Goal: Task Accomplishment & Management: Use online tool/utility

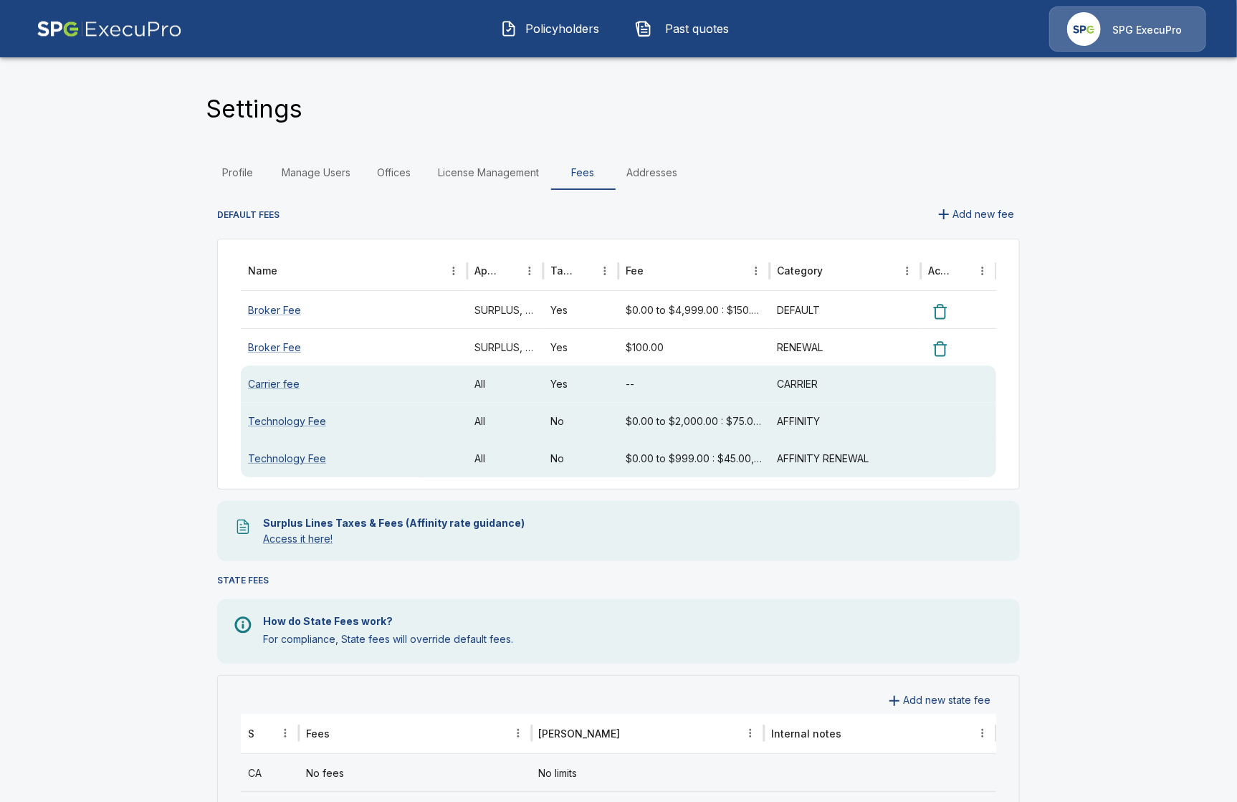
click at [586, 32] on span "Policyholders" at bounding box center [562, 28] width 79 height 17
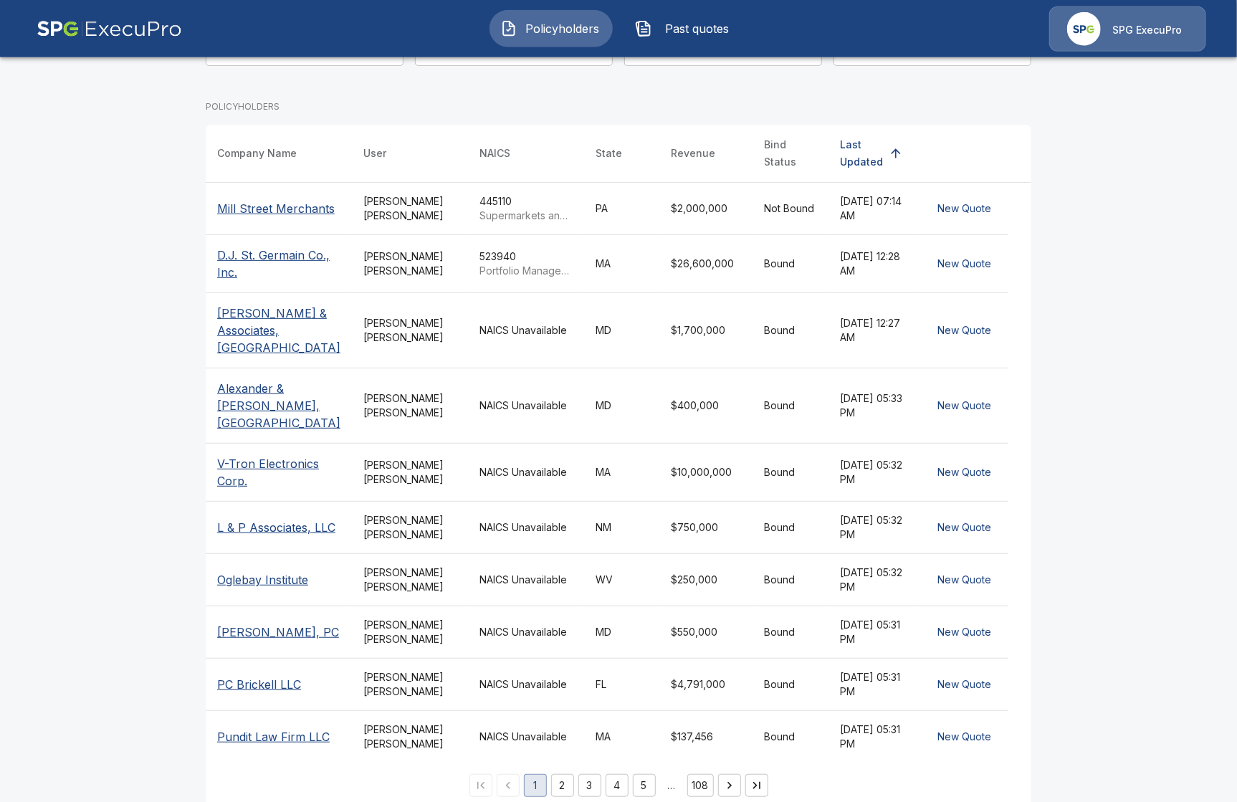
scroll to position [201, 0]
click at [506, 500] on td "NAICS Unavailable" at bounding box center [526, 526] width 116 height 52
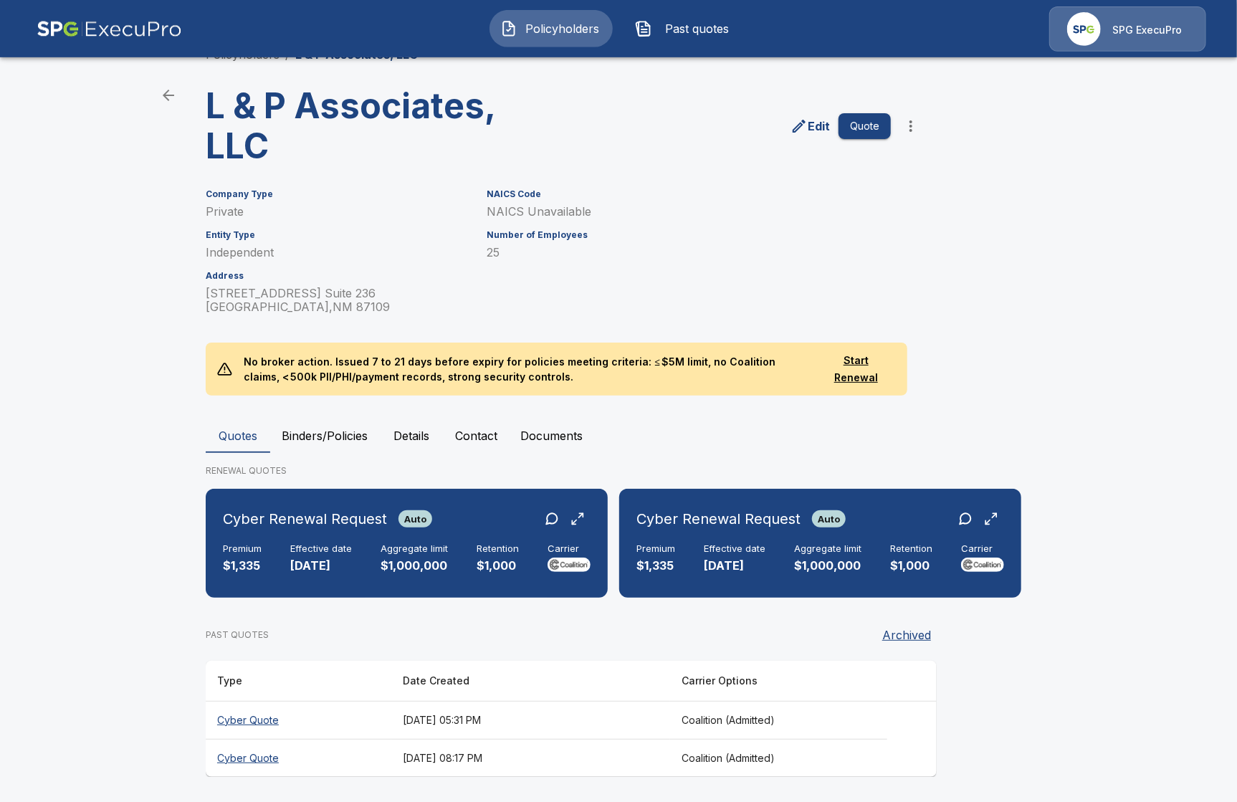
scroll to position [37, 0]
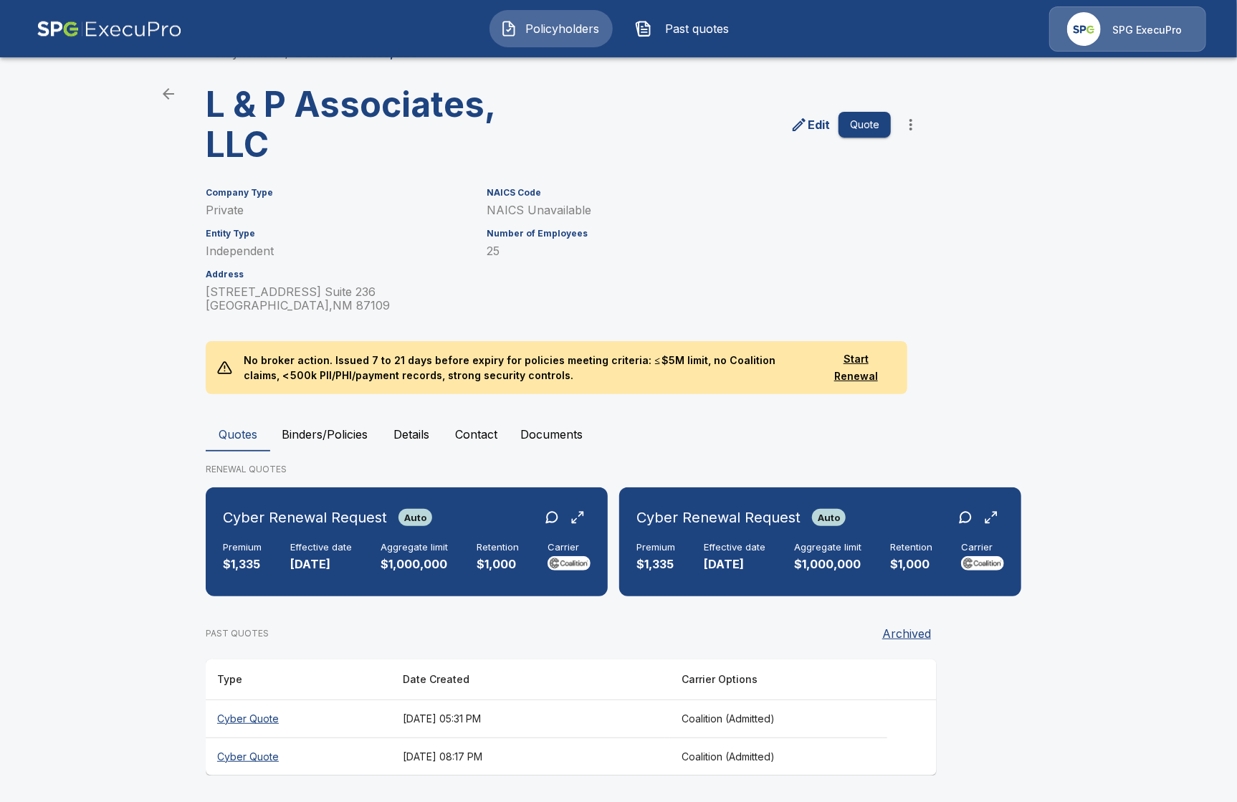
click at [277, 436] on button "Binders/Policies" at bounding box center [324, 434] width 109 height 34
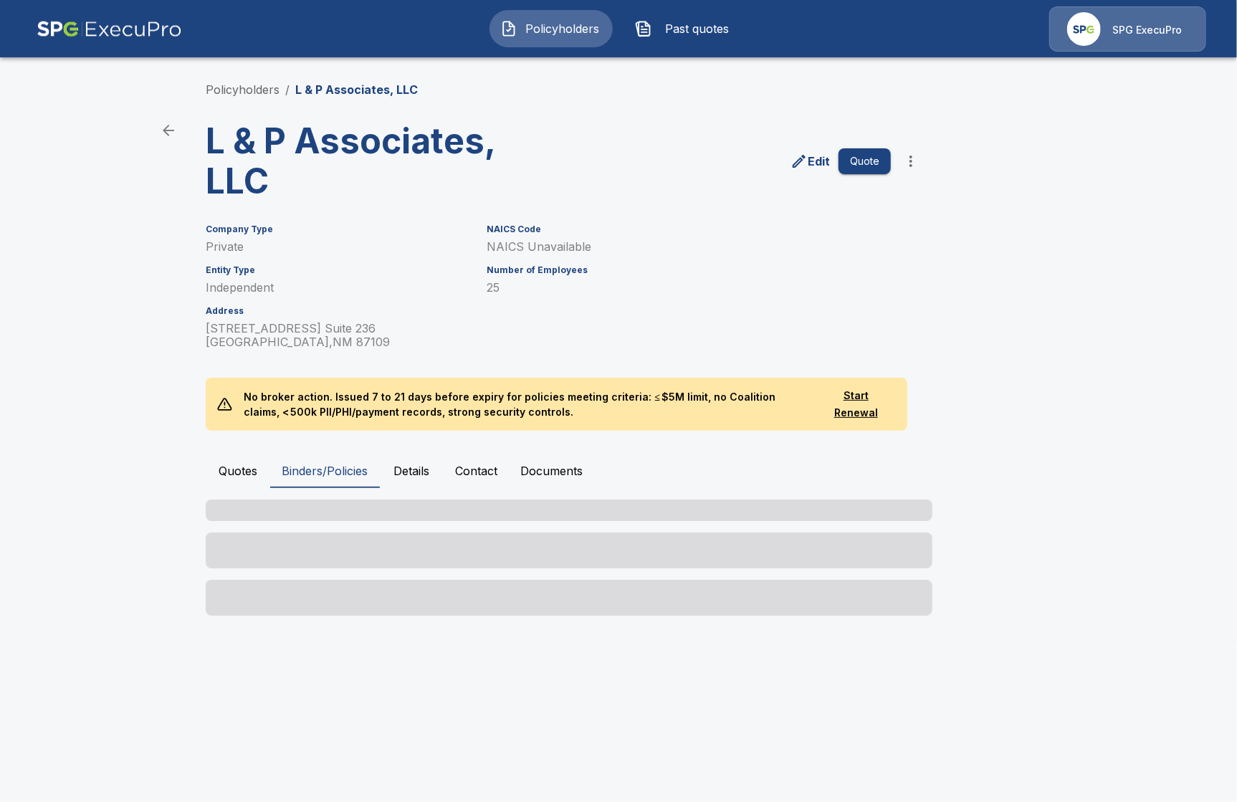
scroll to position [0, 0]
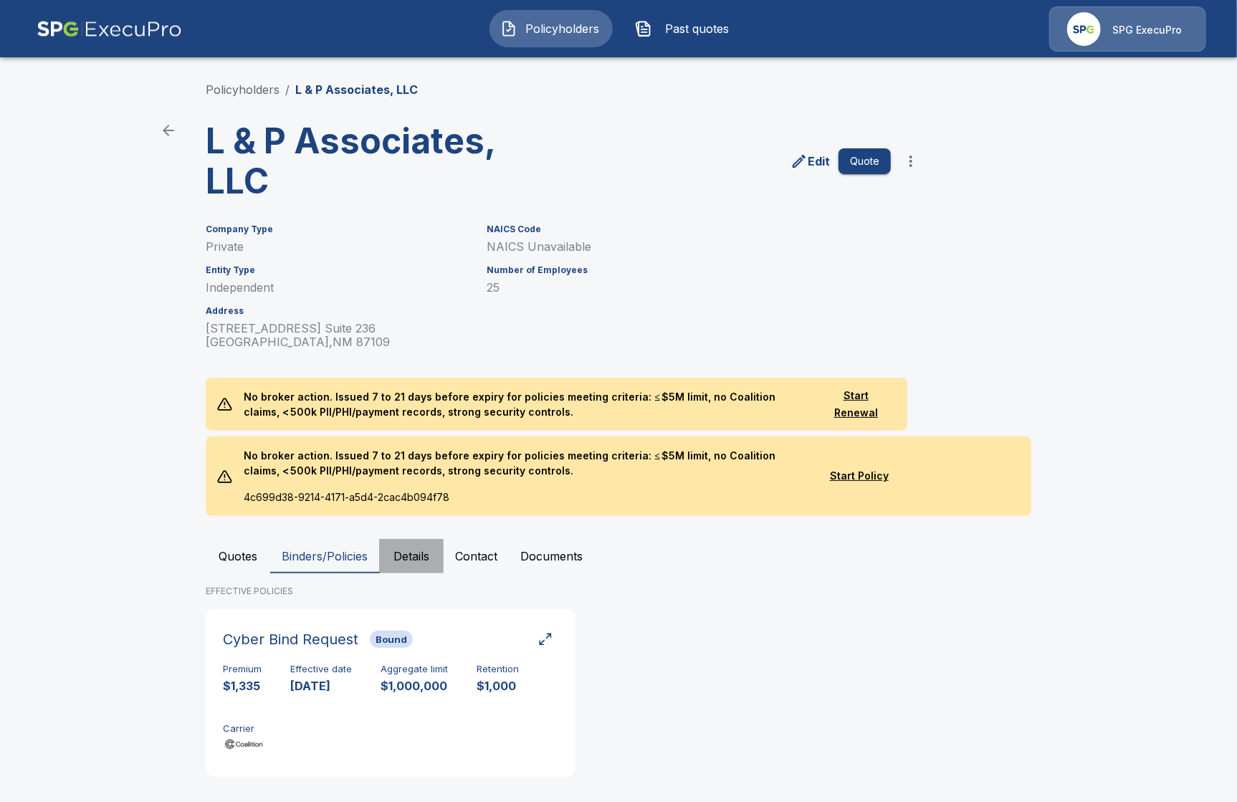
click at [400, 556] on button "Details" at bounding box center [411, 556] width 65 height 34
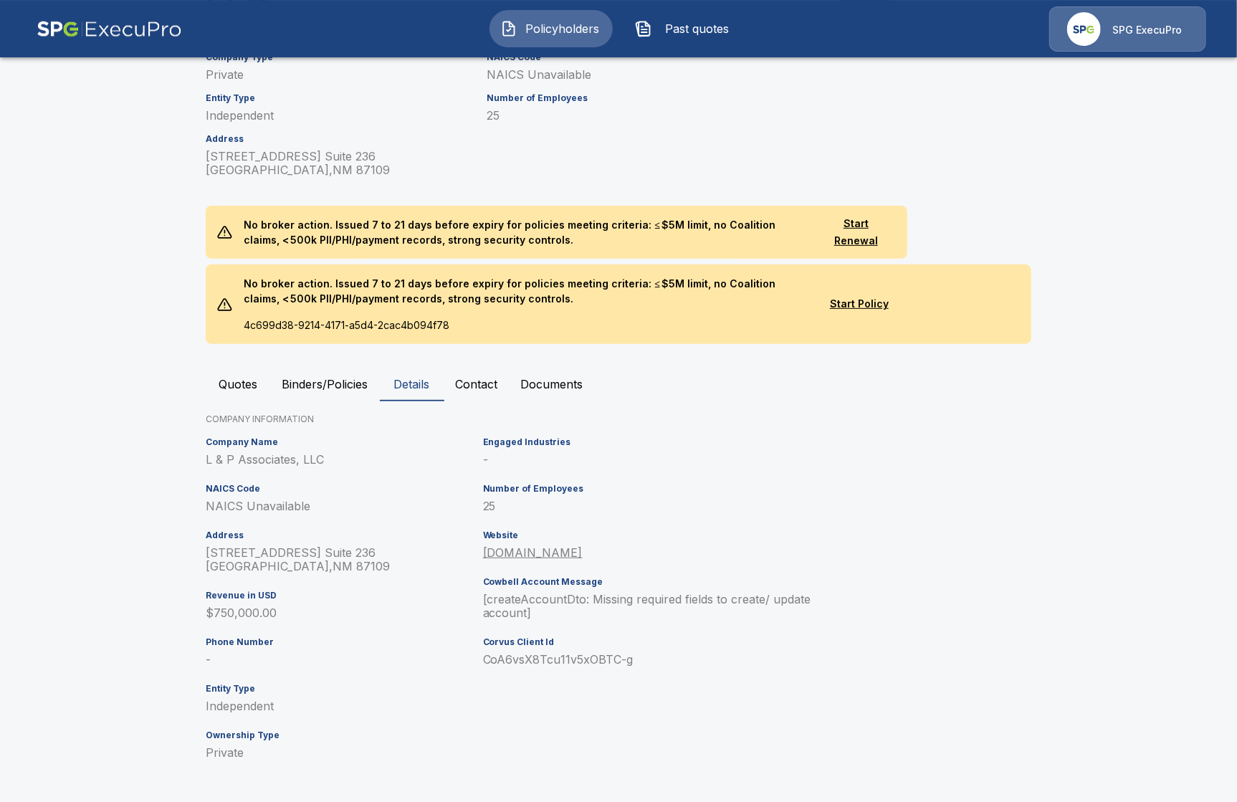
scroll to position [174, 0]
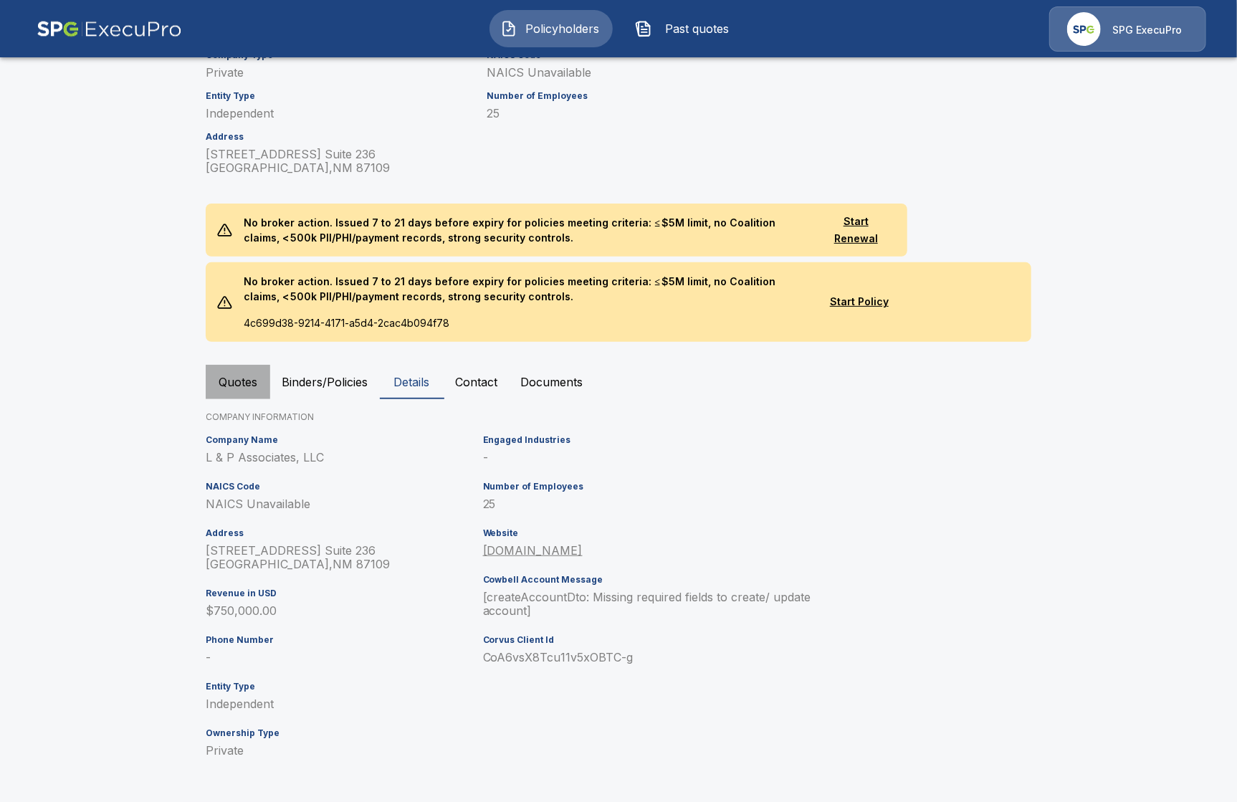
click at [234, 391] on button "Quotes" at bounding box center [238, 382] width 65 height 34
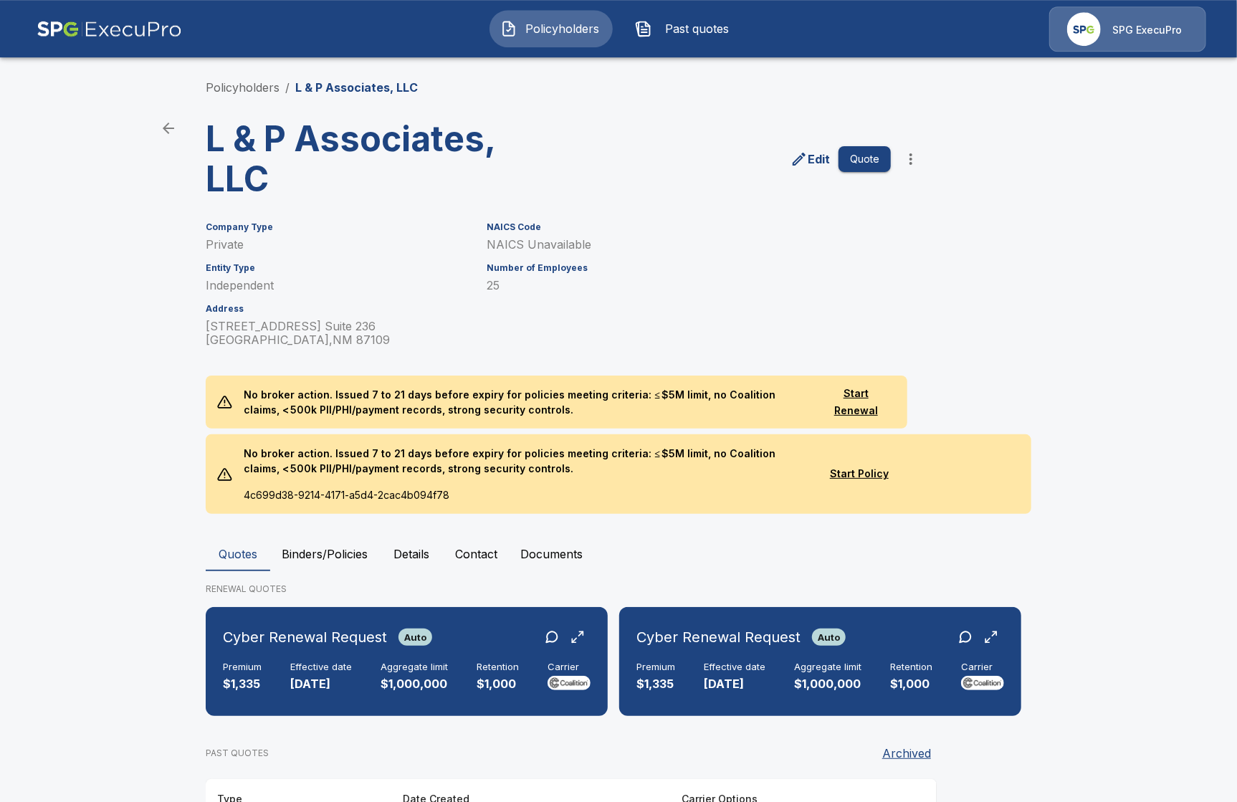
scroll to position [0, 0]
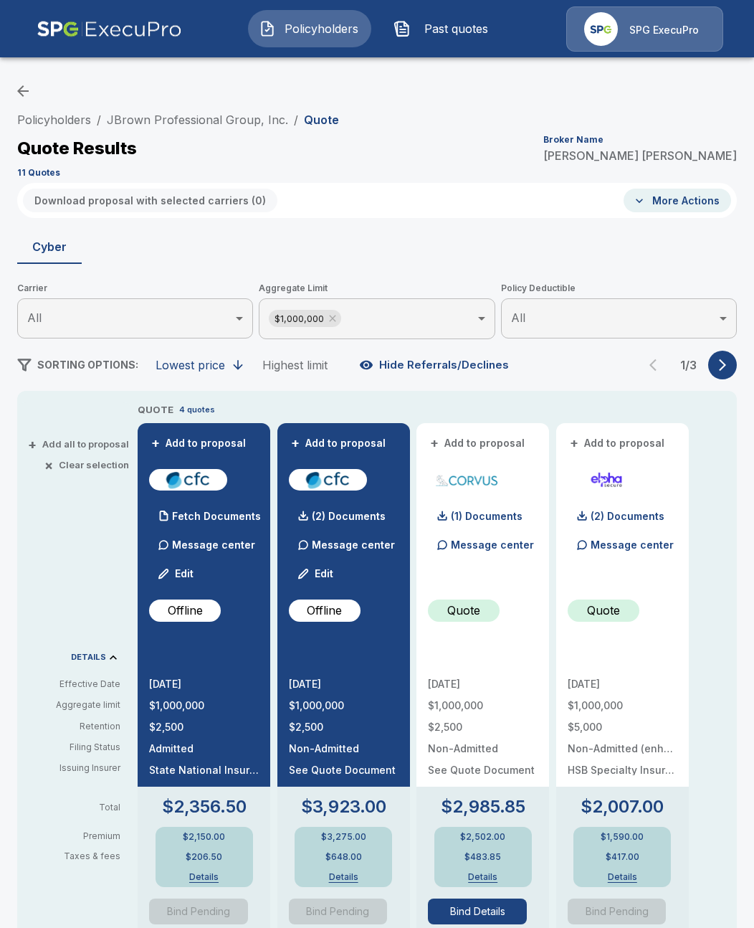
click at [50, 128] on li "Policyholders" at bounding box center [54, 119] width 74 height 17
click at [54, 122] on link "Policyholders" at bounding box center [54, 120] width 74 height 14
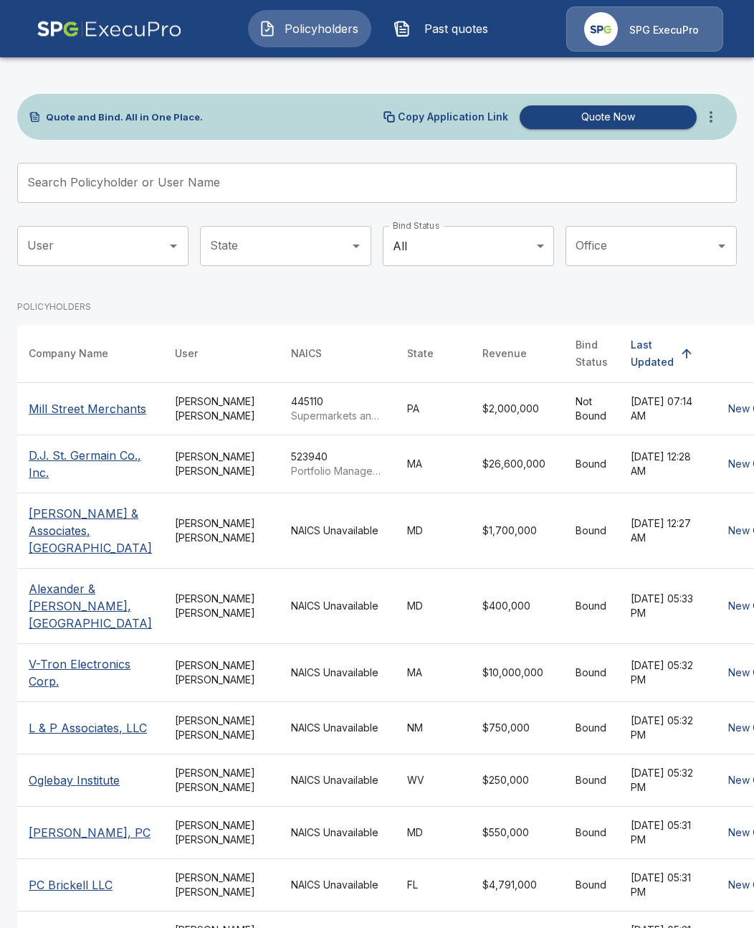
click at [465, 163] on input "Search Policyholder or User Name" at bounding box center [369, 183] width 704 height 40
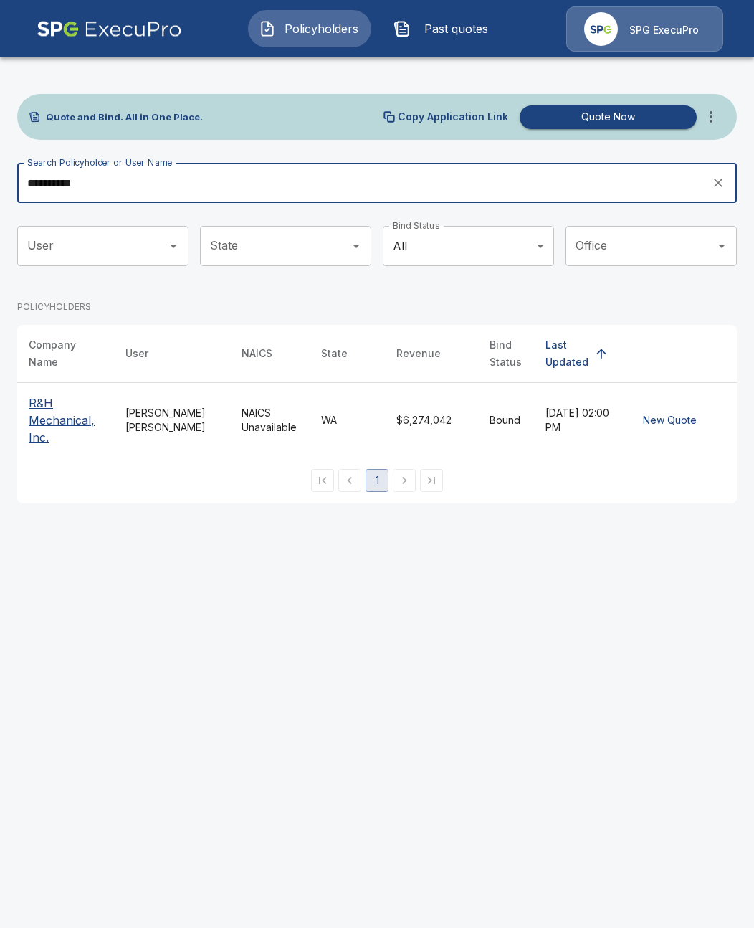
type input "**********"
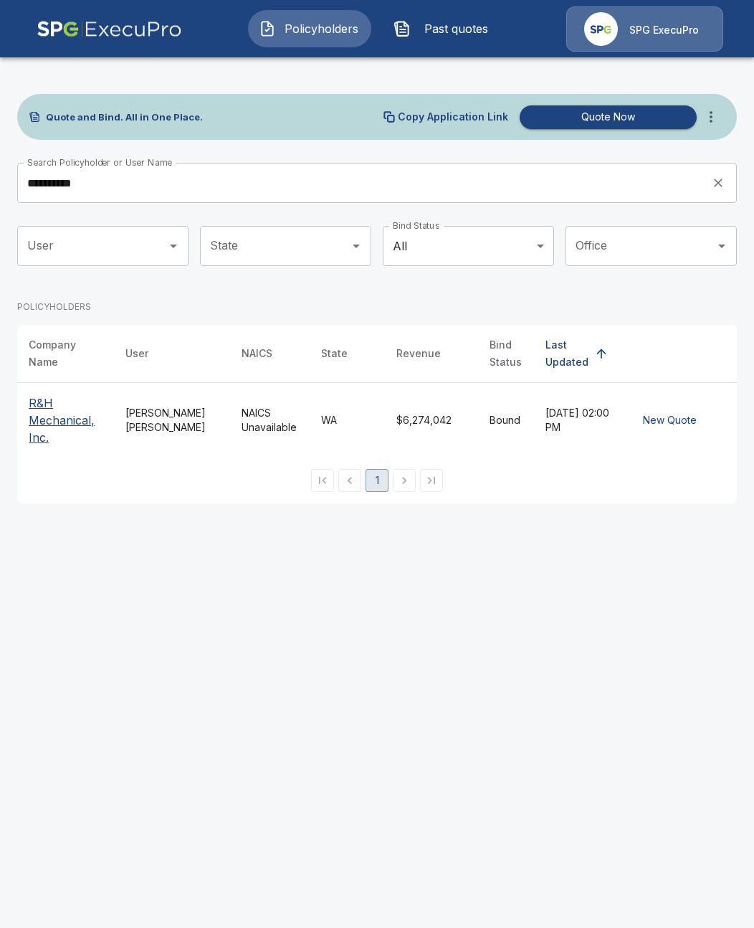
click at [76, 417] on p "R&H Mechanical, Inc." at bounding box center [66, 420] width 74 height 52
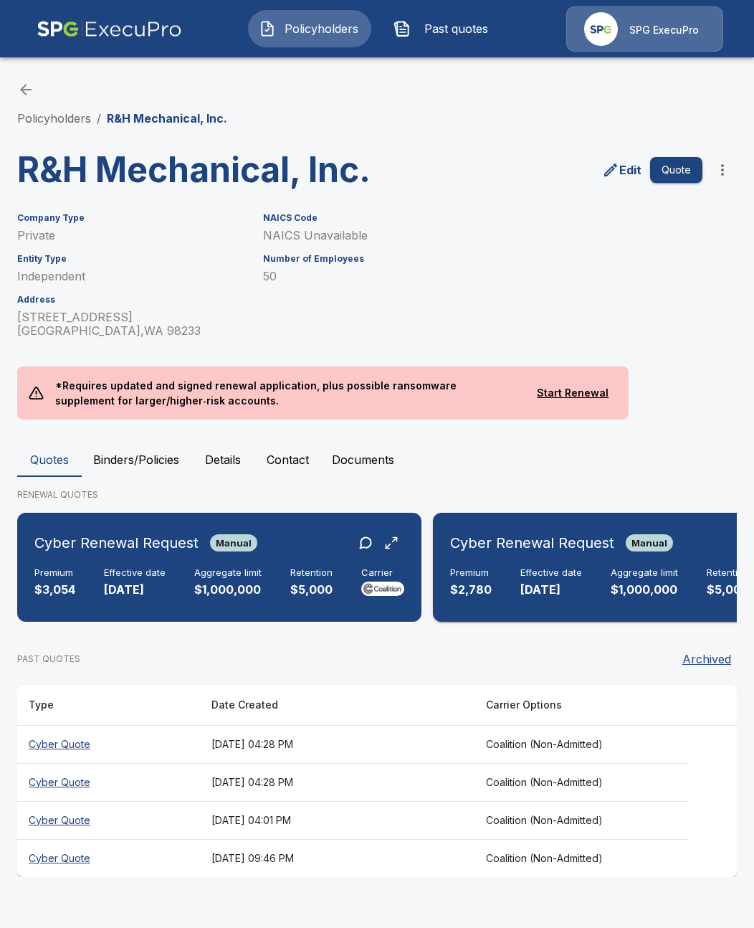
click at [499, 554] on h6 "Cyber Renewal Request" at bounding box center [532, 542] width 164 height 23
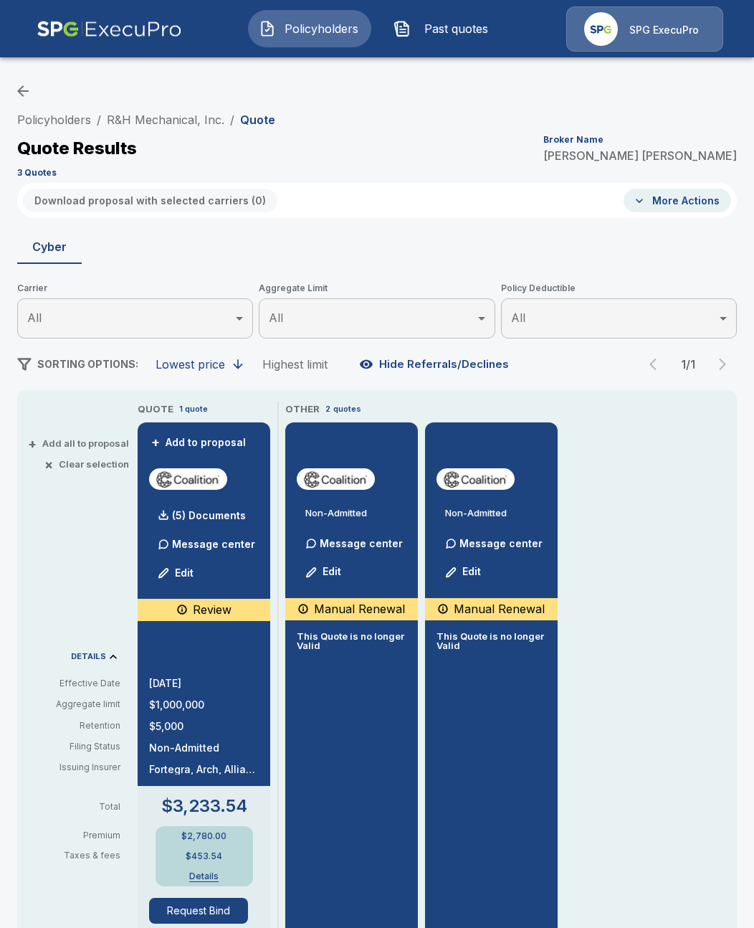
click at [343, 158] on div "Quote Results Broker Name Tricia Dietz" at bounding box center [377, 149] width 720 height 26
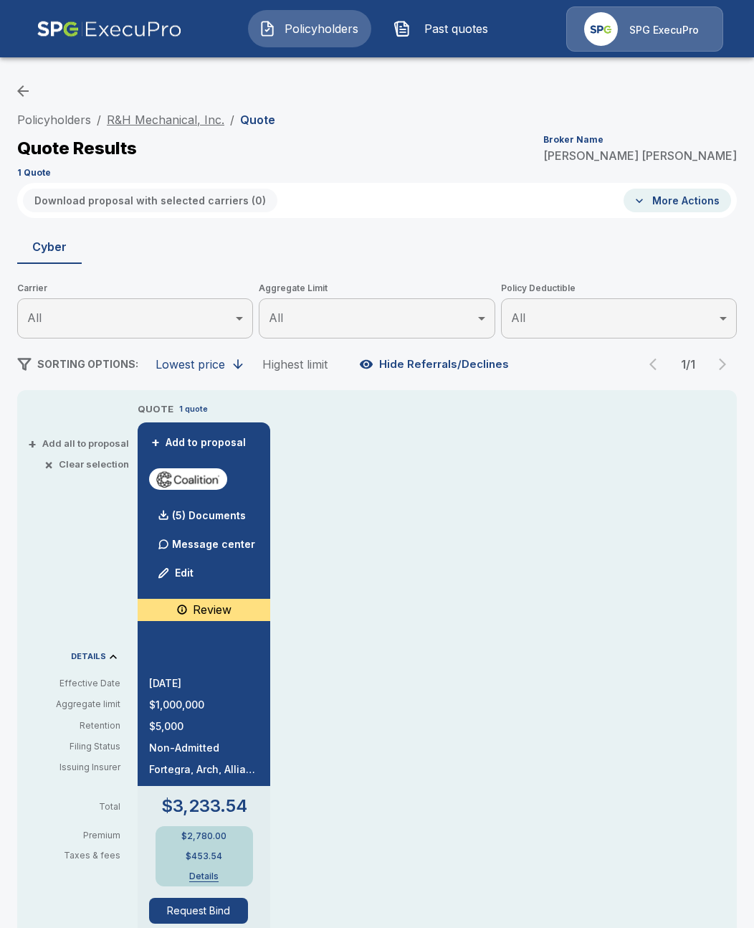
click at [194, 124] on link "R&H Mechanical, Inc." at bounding box center [166, 120] width 118 height 14
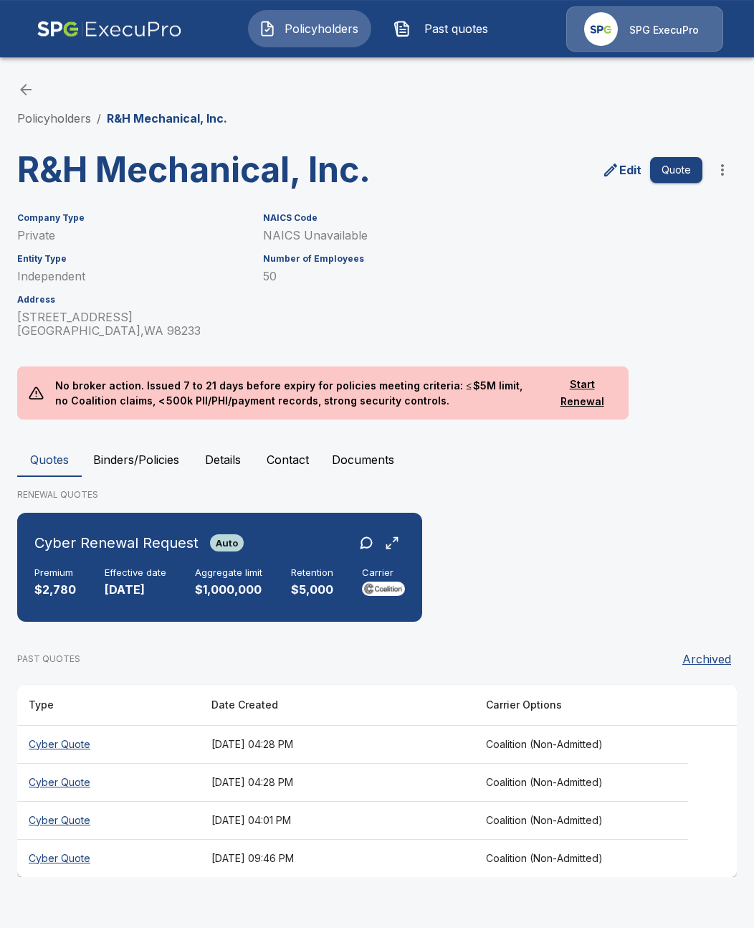
scroll to position [15, 0]
click at [86, 111] on link "Policyholders" at bounding box center [54, 118] width 74 height 14
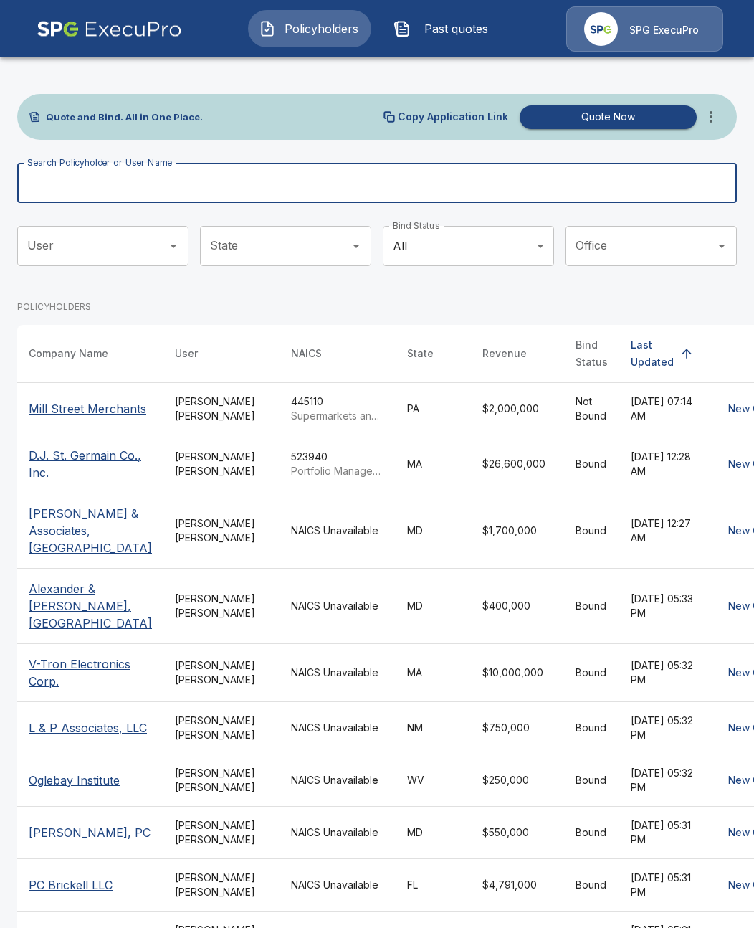
click at [331, 169] on input "Search Policyholder or User Name" at bounding box center [369, 183] width 704 height 40
type input "******"
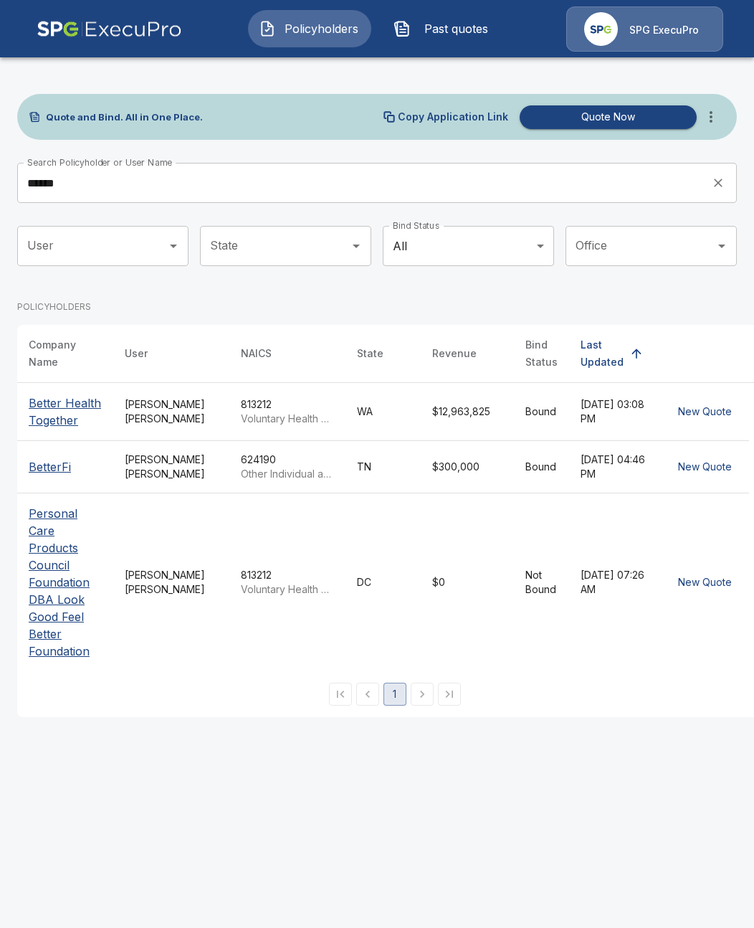
click at [59, 412] on p "Better Health Together" at bounding box center [65, 411] width 73 height 34
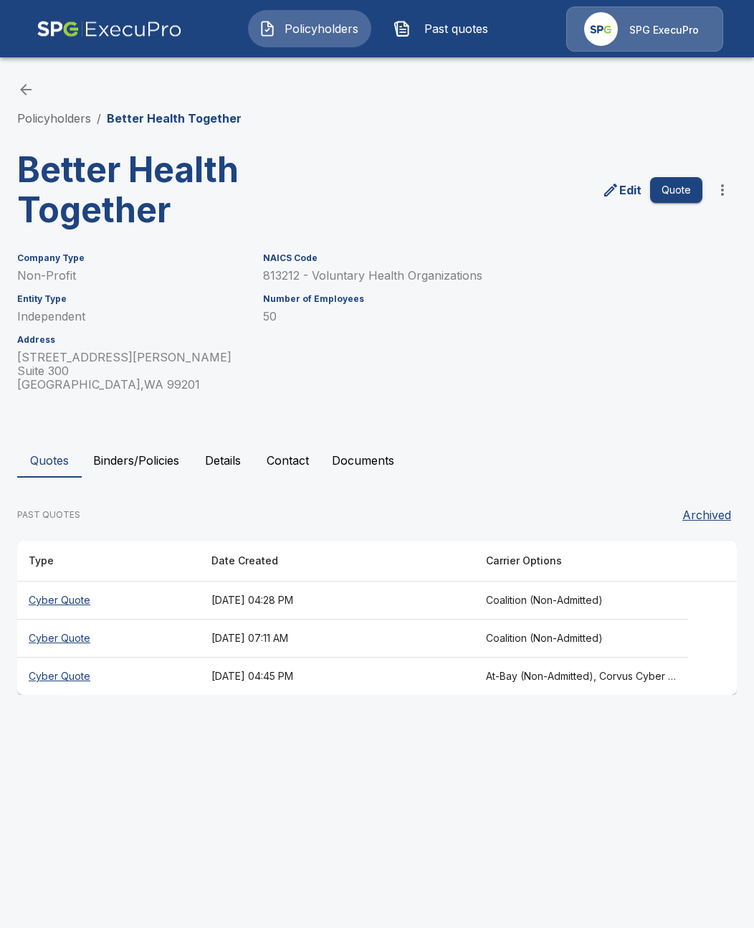
click at [151, 459] on button "Binders/Policies" at bounding box center [136, 460] width 109 height 34
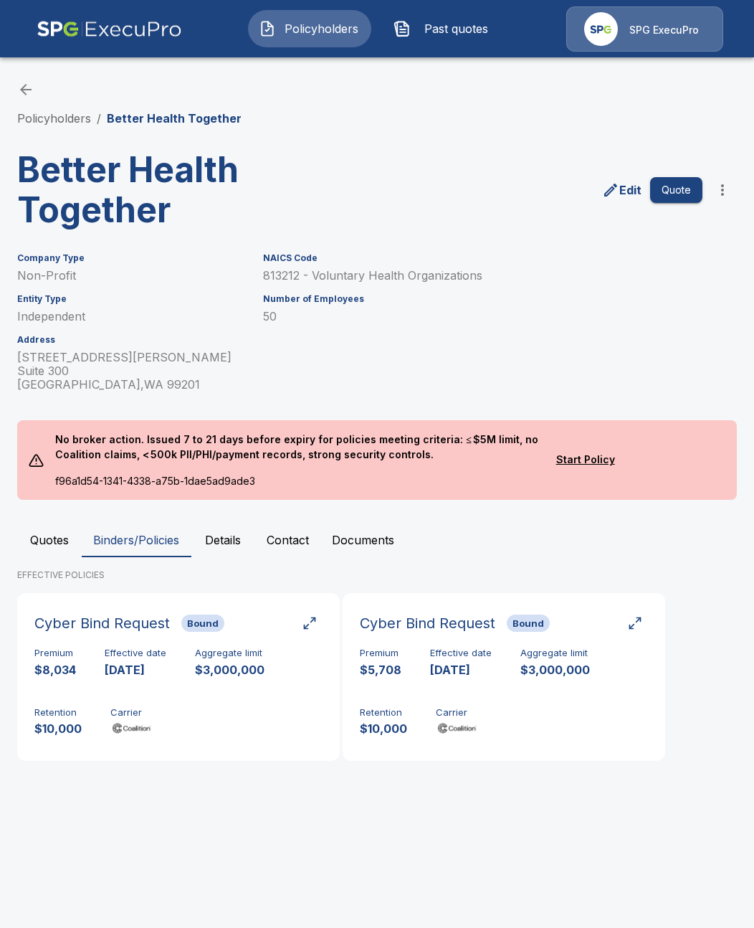
click at [44, 133] on div "Policyholders / Better Health Together Better Health Together Edit Quote Compan…" at bounding box center [377, 427] width 754 height 746
click at [44, 121] on link "Policyholders" at bounding box center [54, 118] width 74 height 14
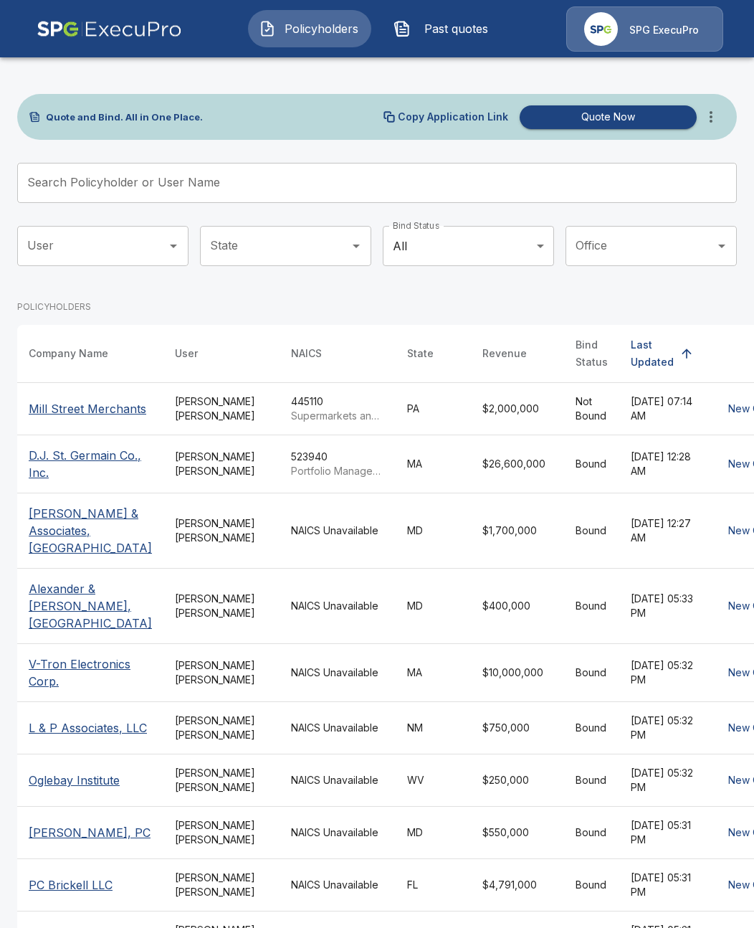
click at [251, 171] on input "Search Policyholder or User Name" at bounding box center [369, 183] width 704 height 40
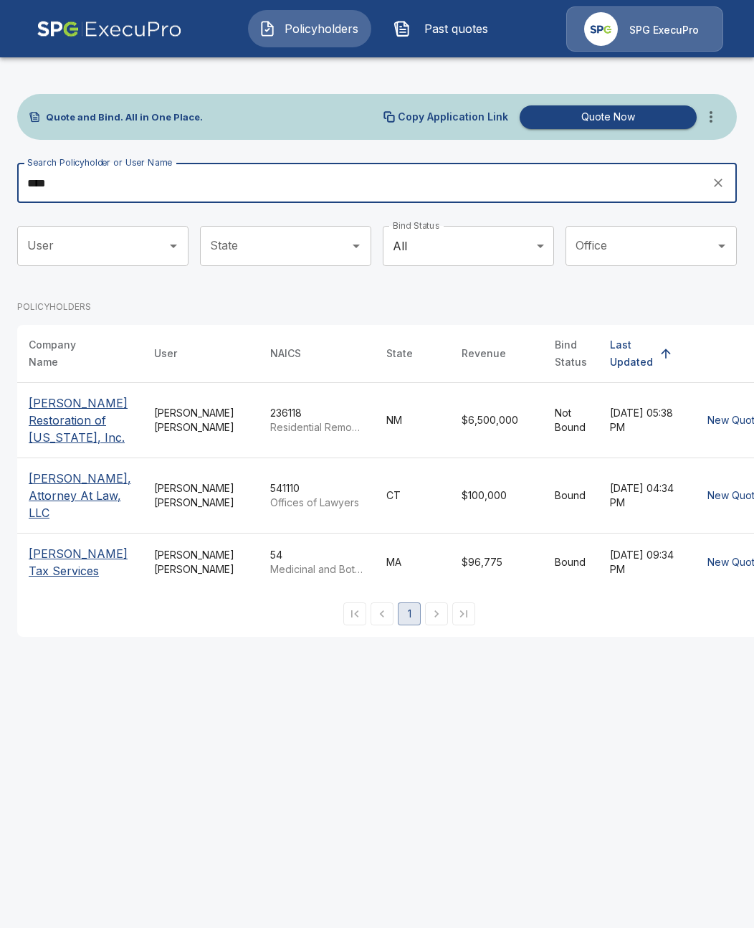
type input "****"
click at [71, 420] on p "Paul Davis Restoration of New Mexico, Inc." at bounding box center [80, 420] width 103 height 52
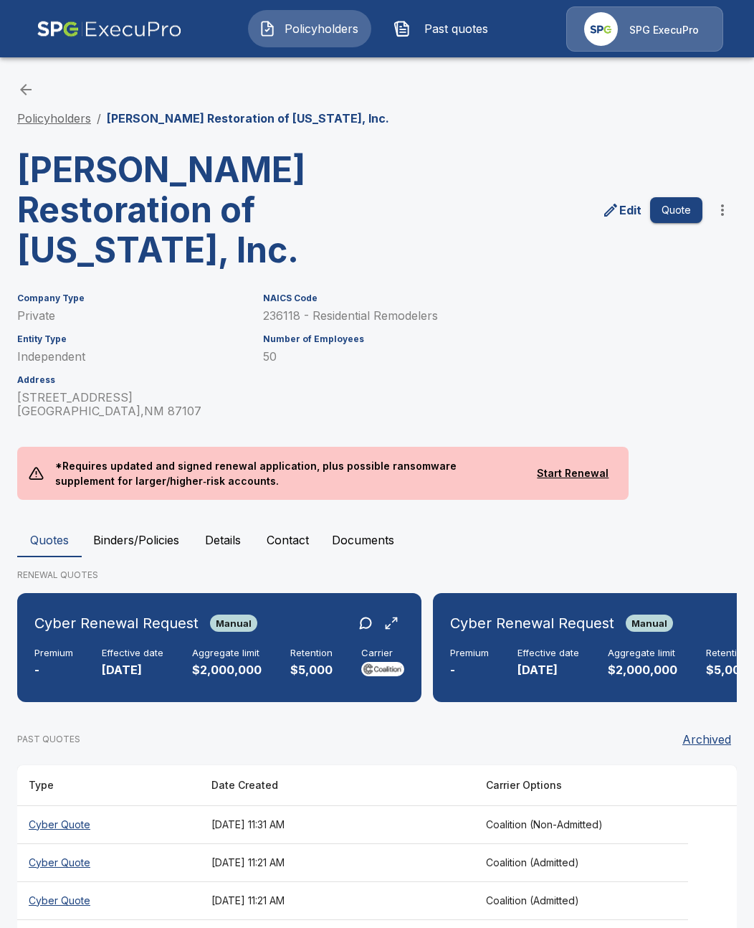
click at [67, 118] on link "Policyholders" at bounding box center [54, 118] width 74 height 14
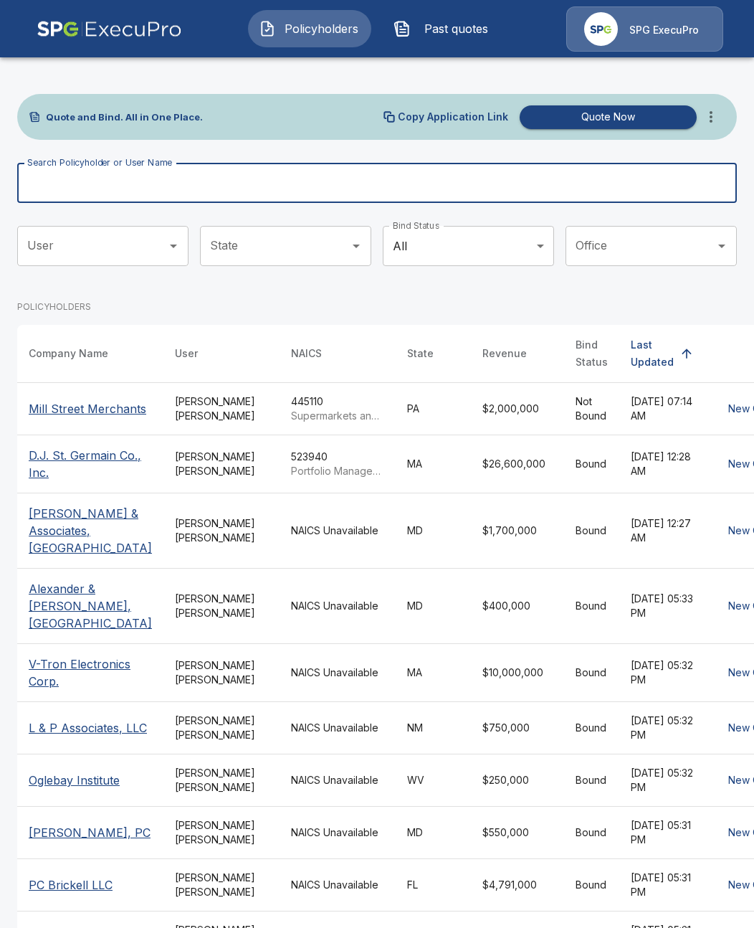
click at [455, 192] on input "Search Policyholder or User Name" at bounding box center [369, 183] width 704 height 40
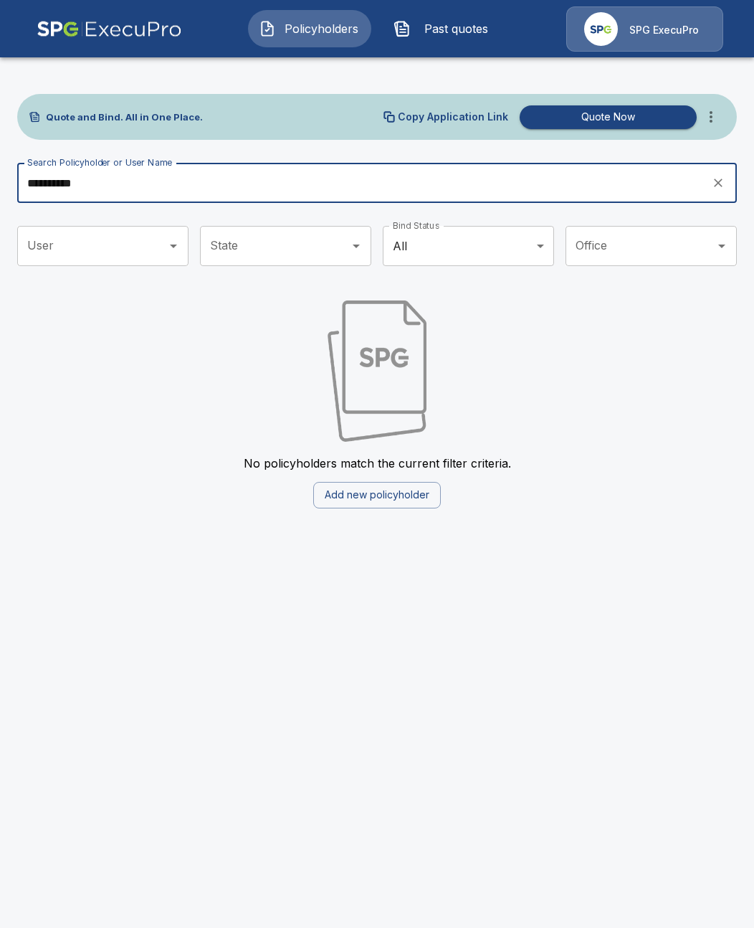
click at [44, 173] on input "**********" at bounding box center [359, 183] width 685 height 40
click at [44, 181] on input "**********" at bounding box center [359, 183] width 685 height 40
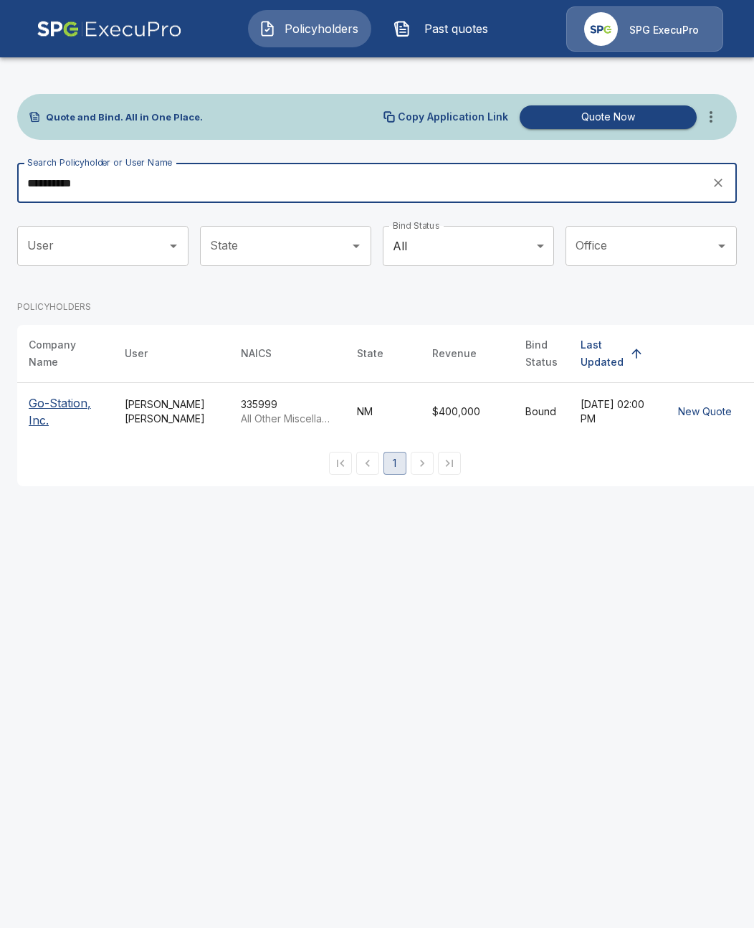
type input "**********"
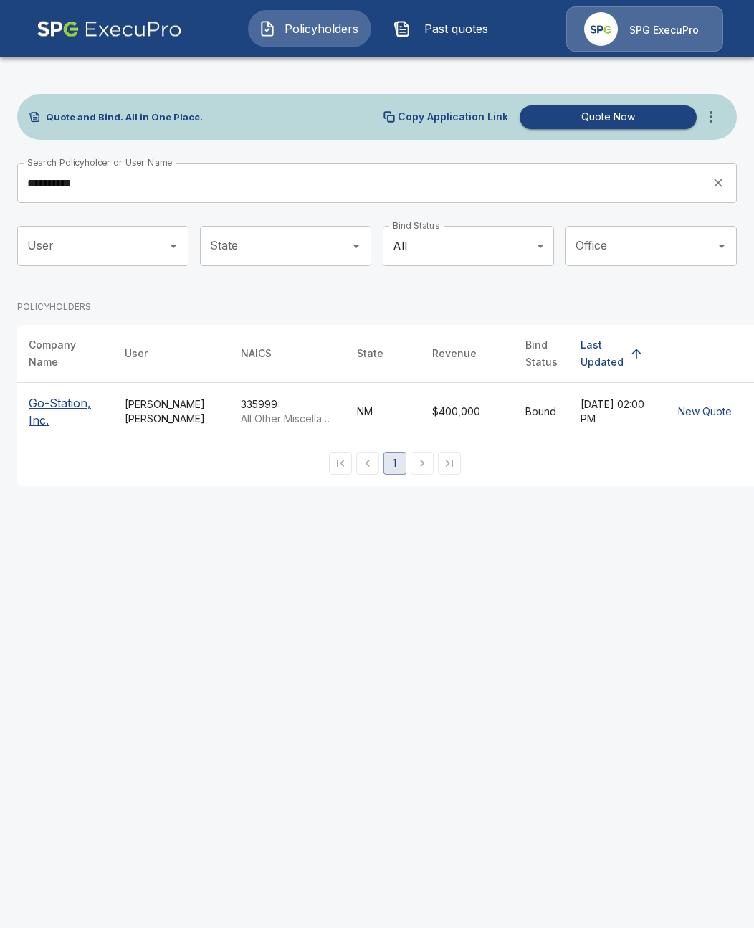
click at [58, 421] on p "Go-Station, Inc." at bounding box center [65, 411] width 73 height 34
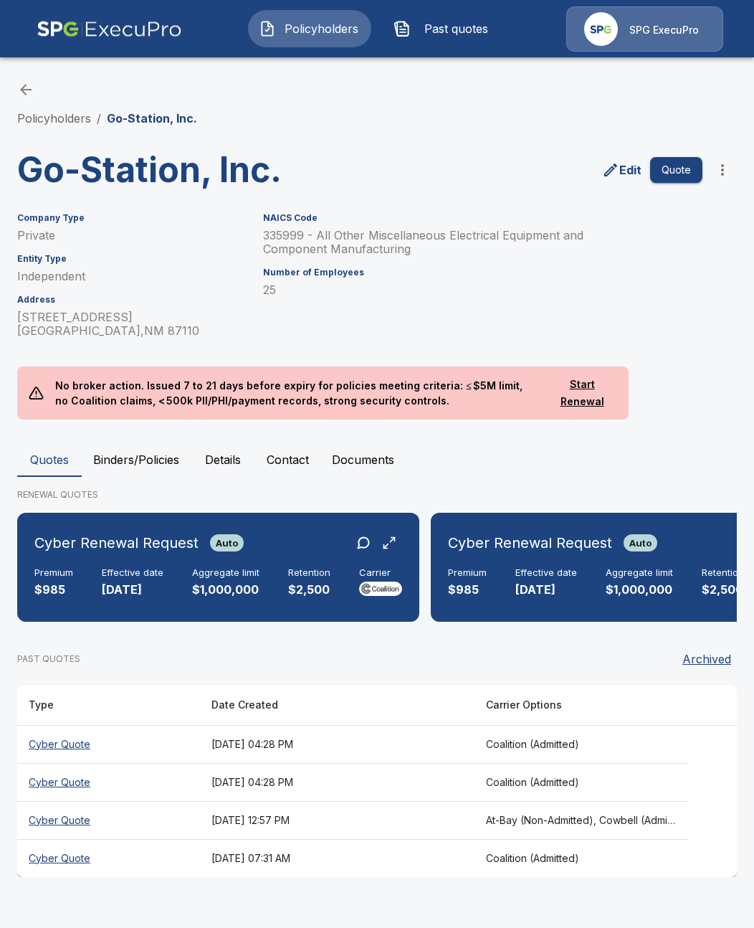
click at [386, 217] on h6 "NAICS Code" at bounding box center [438, 218] width 351 height 10
click at [565, 819] on th "At-Bay (Non-Admitted), Cowbell (Admitted), Corvus Cyber (Non-Admitted), Tokio M…" at bounding box center [582, 820] width 214 height 38
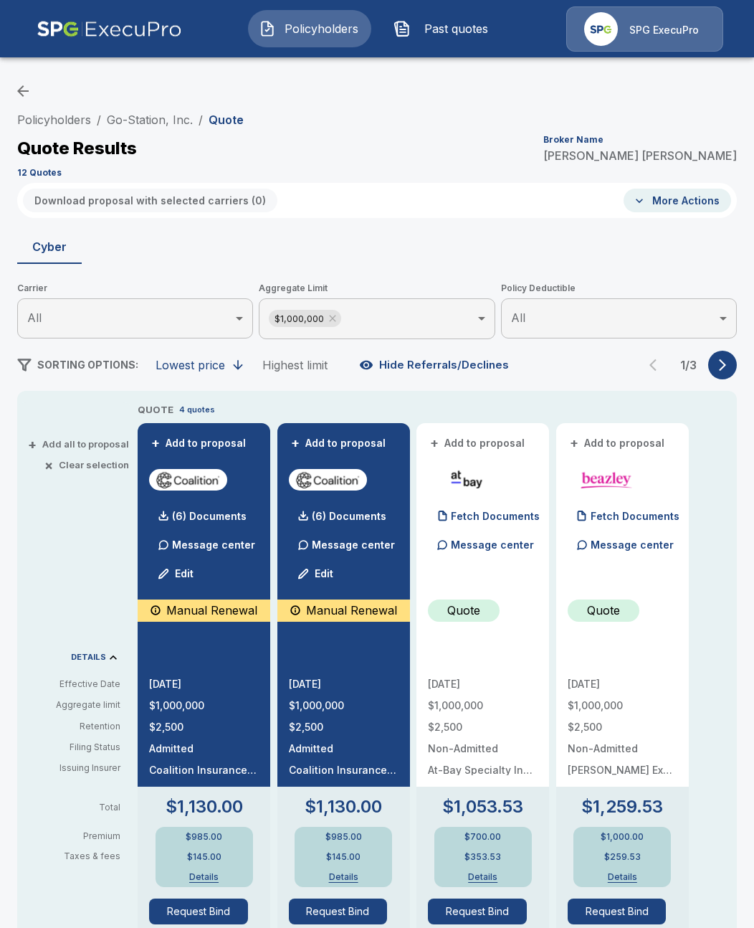
click at [725, 369] on icon "button" at bounding box center [723, 365] width 14 height 14
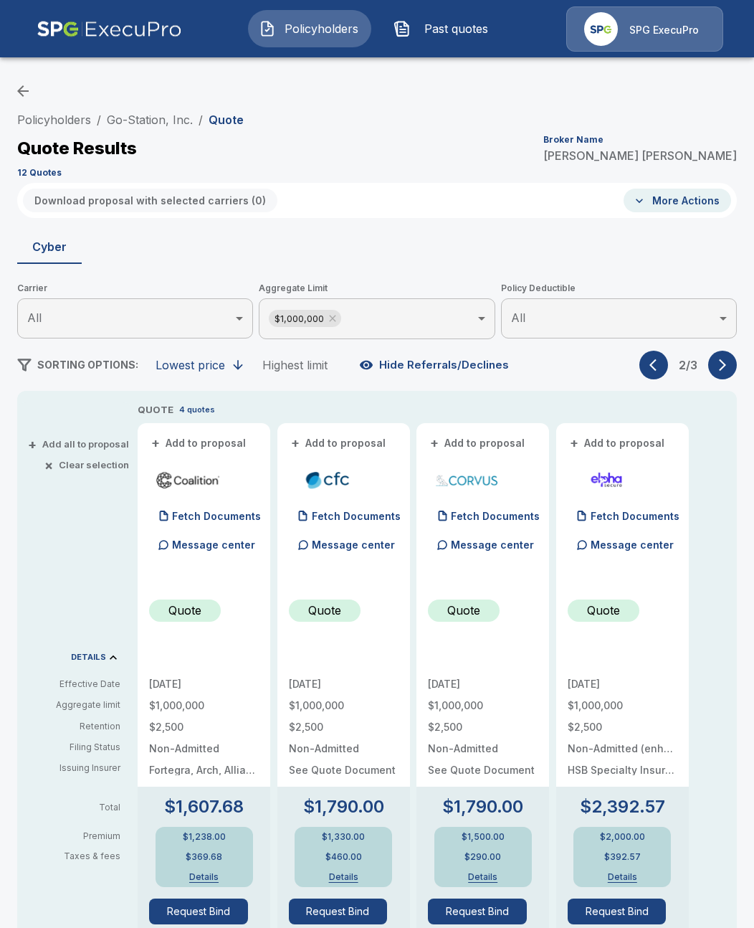
click at [646, 366] on button "button" at bounding box center [654, 365] width 29 height 29
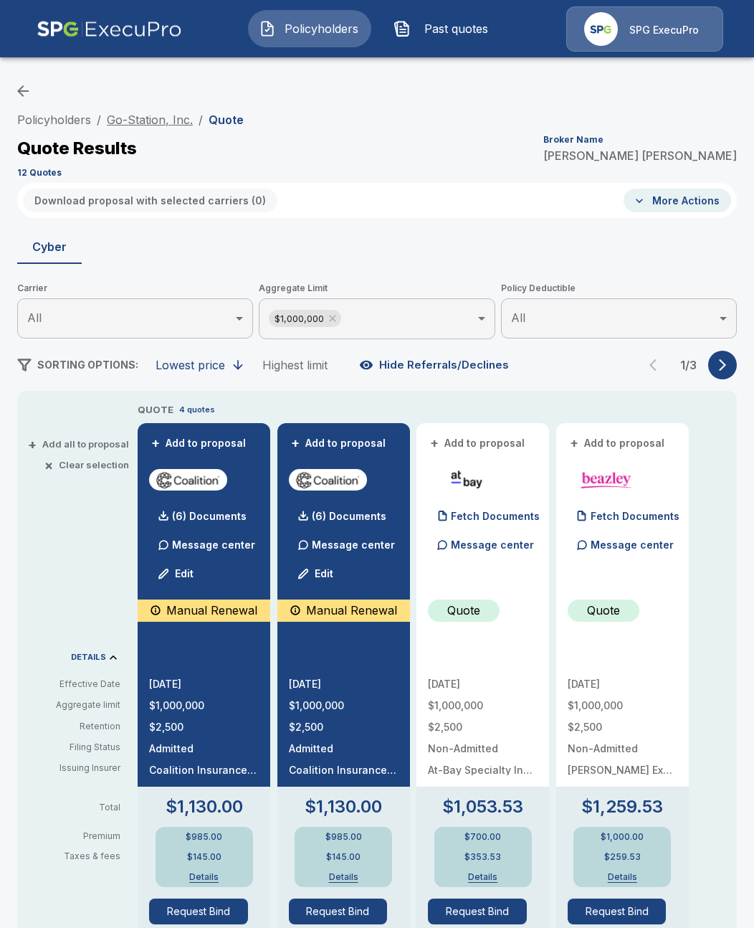
click at [148, 122] on link "Go-Station, Inc." at bounding box center [150, 120] width 86 height 14
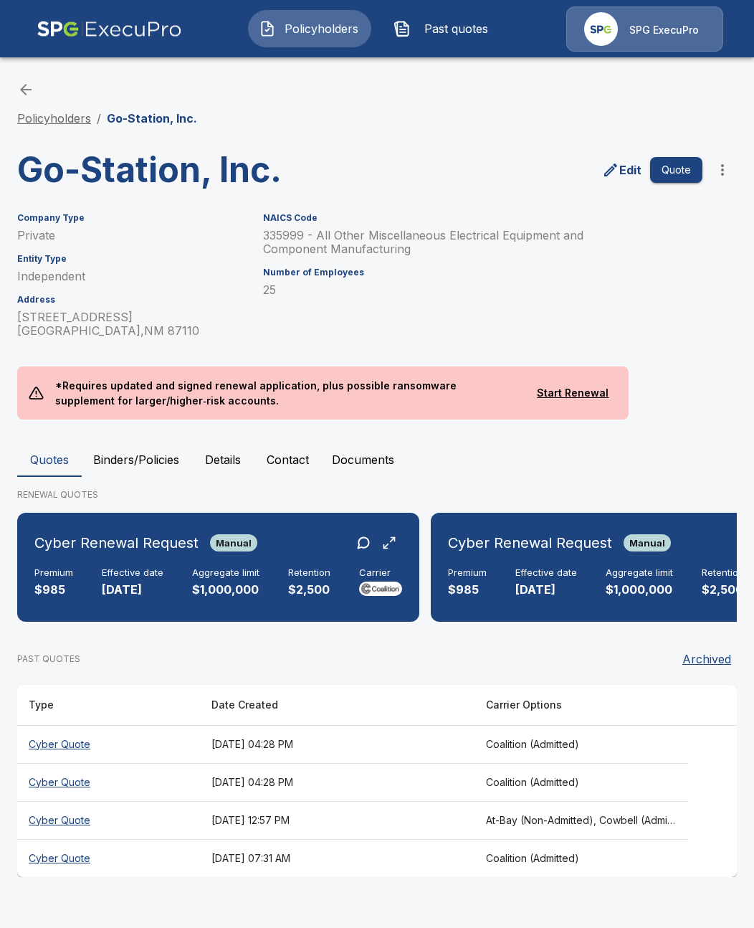
click at [65, 125] on link "Policyholders" at bounding box center [54, 118] width 74 height 14
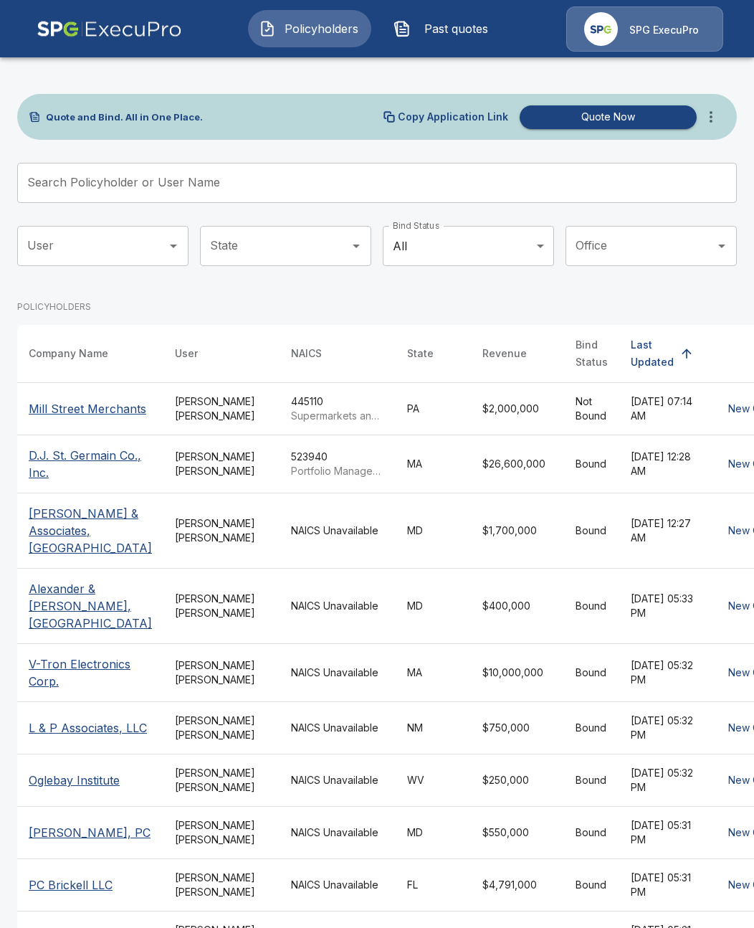
click at [298, 197] on input "Search Policyholder or User Name" at bounding box center [369, 183] width 704 height 40
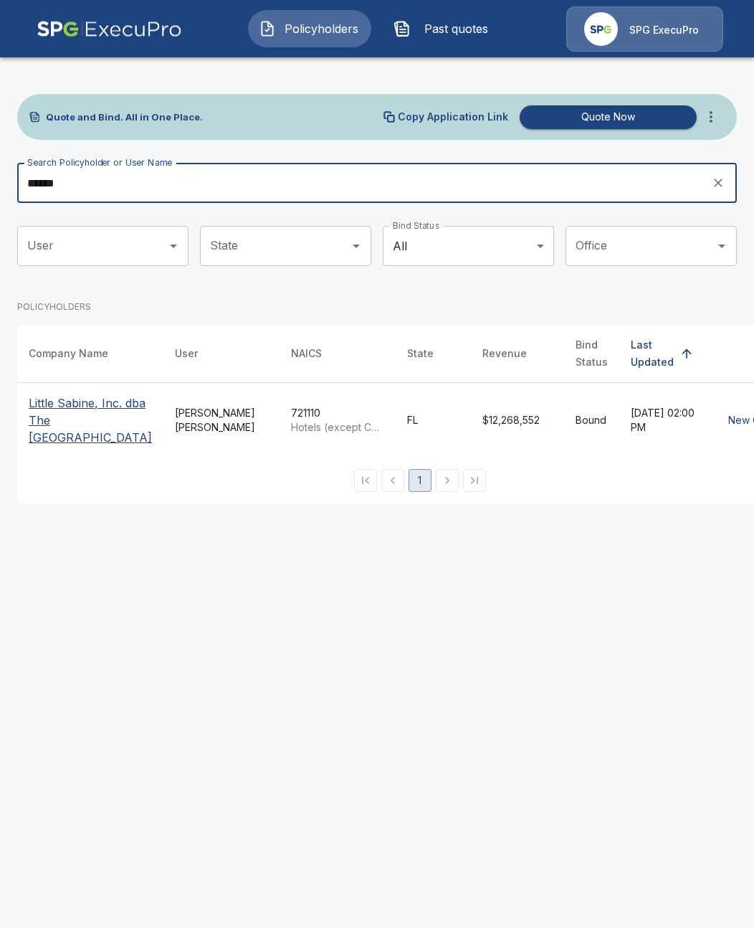
type input "******"
click at [60, 431] on p "Little Sabine, Inc. dba The Pensacola Beach Resort" at bounding box center [90, 420] width 123 height 52
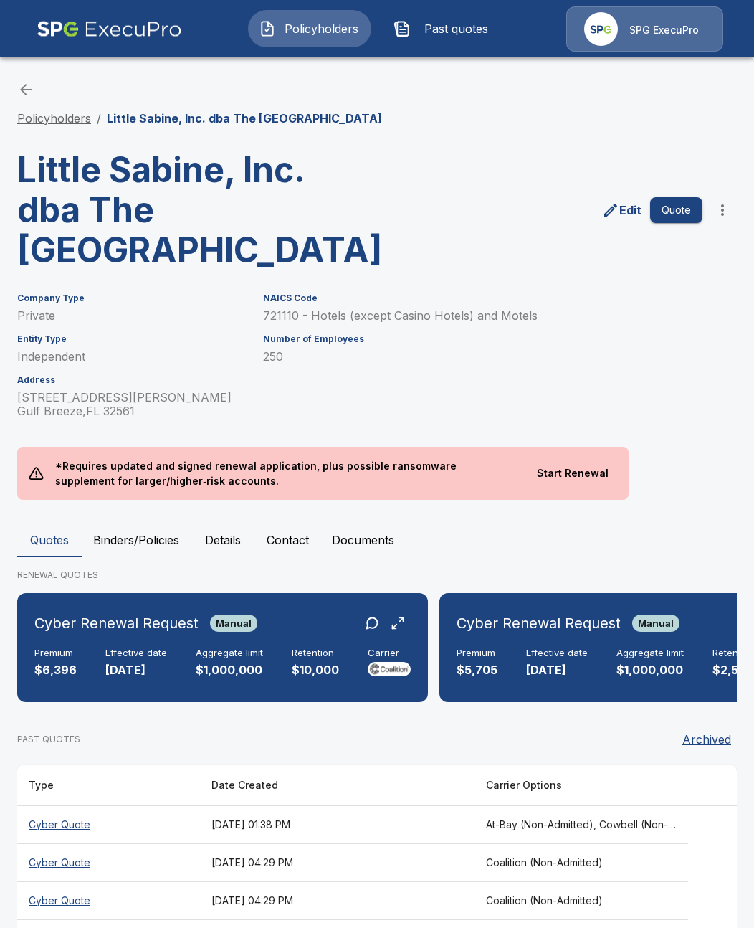
click at [65, 116] on link "Policyholders" at bounding box center [54, 118] width 74 height 14
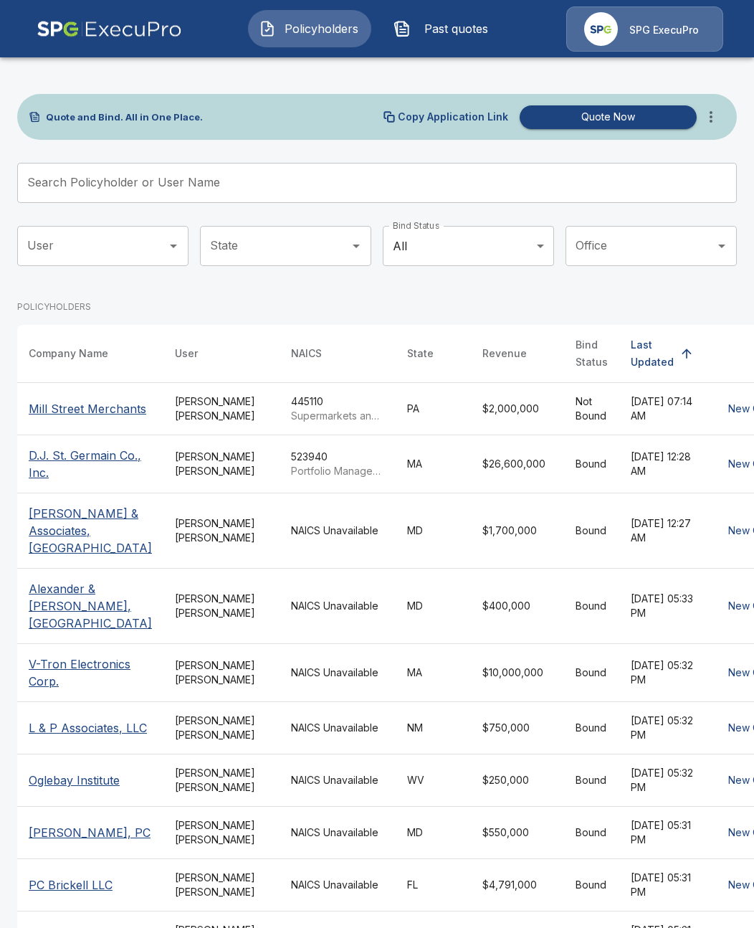
click at [327, 179] on input "Search Policyholder or User Name" at bounding box center [369, 183] width 704 height 40
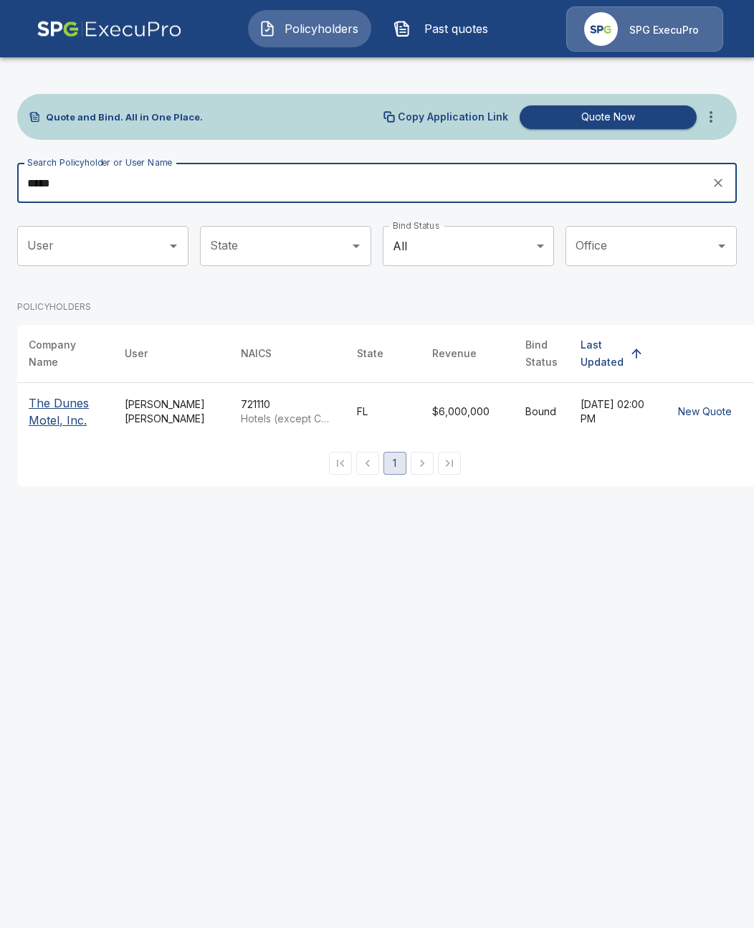
type input "*****"
click at [62, 405] on p "The Dunes Motel, Inc." at bounding box center [65, 411] width 73 height 34
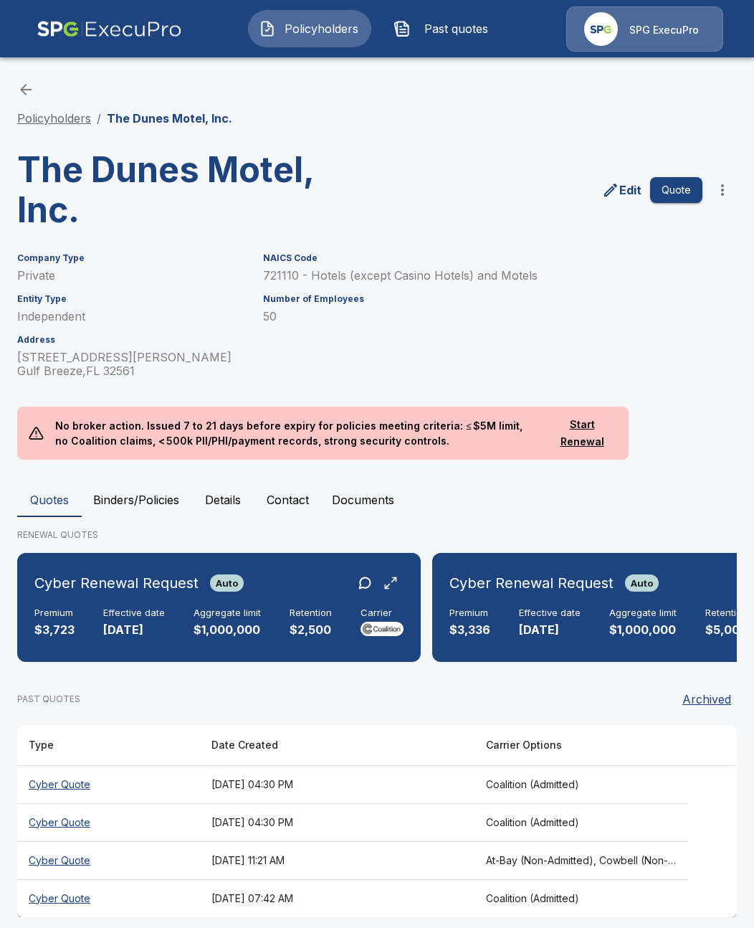
click at [90, 118] on link "Policyholders" at bounding box center [54, 118] width 74 height 14
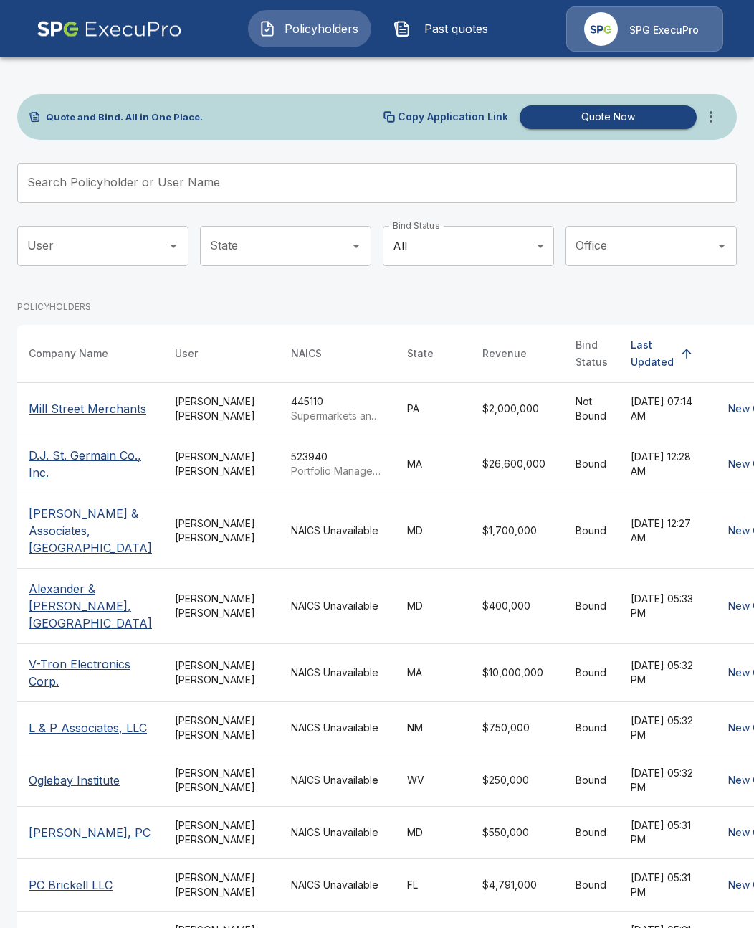
click at [226, 179] on input "Search Policyholder or User Name" at bounding box center [369, 183] width 704 height 40
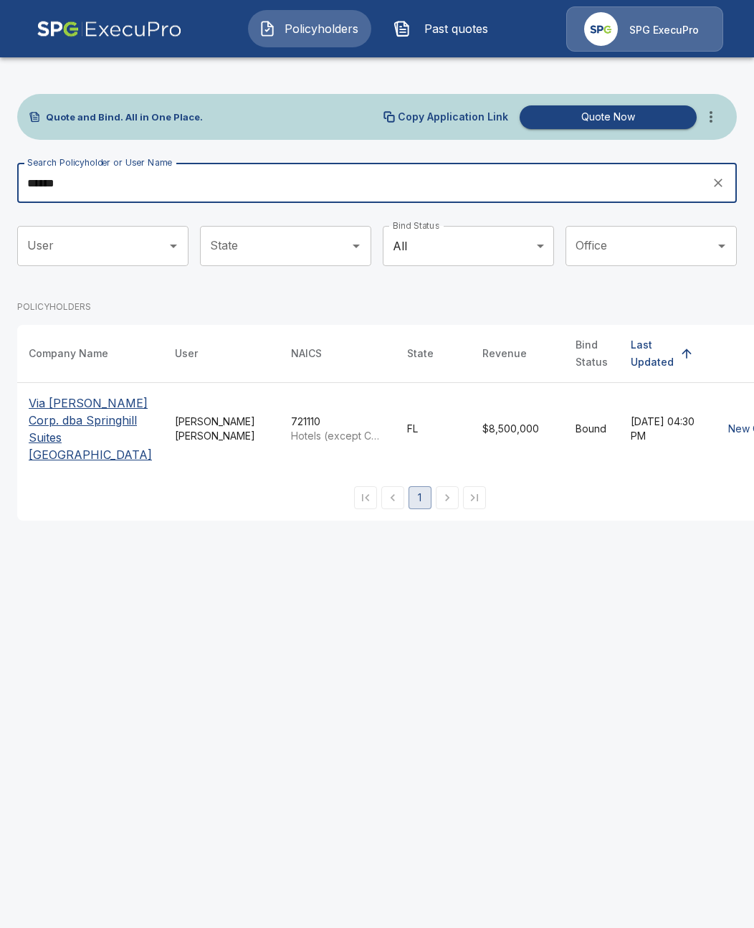
type input "******"
click at [80, 427] on p "Via [PERSON_NAME] Corp. dba Springhill Suites [GEOGRAPHIC_DATA]" at bounding box center [90, 428] width 123 height 69
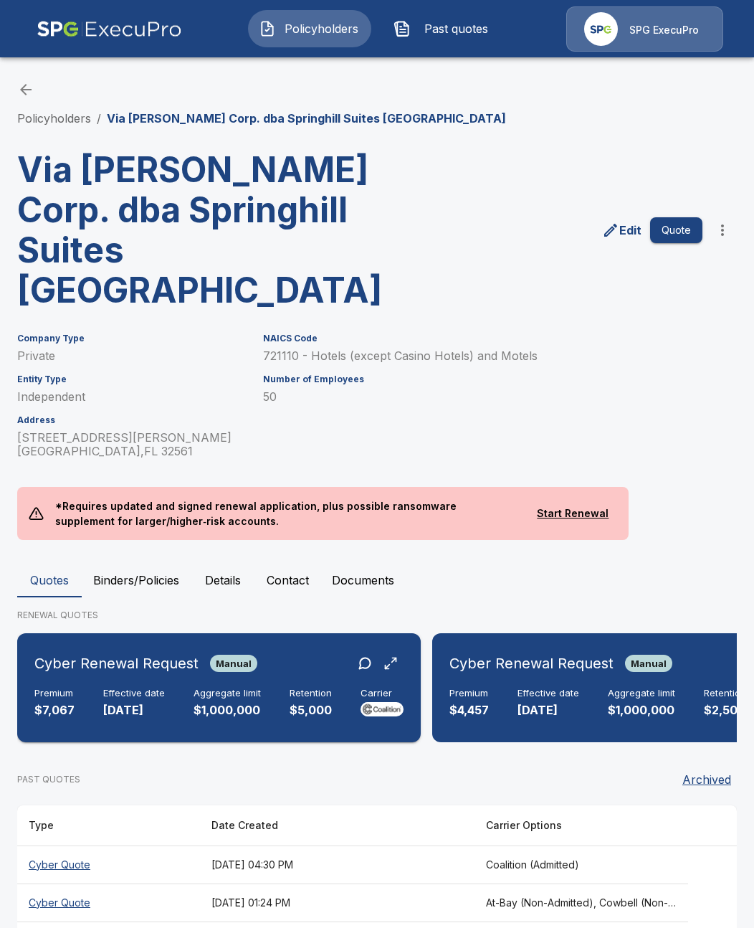
click at [252, 647] on div "Cyber Renewal Request Manual Premium $7,067 Effective date [DATE] Aggregate lim…" at bounding box center [219, 688] width 392 height 98
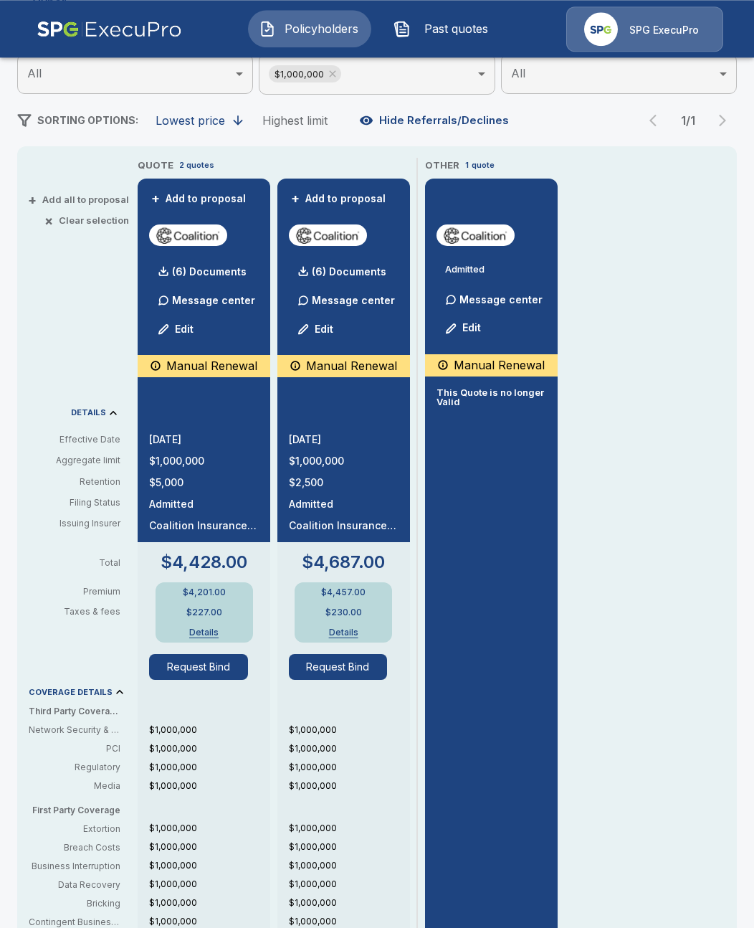
scroll to position [247, 0]
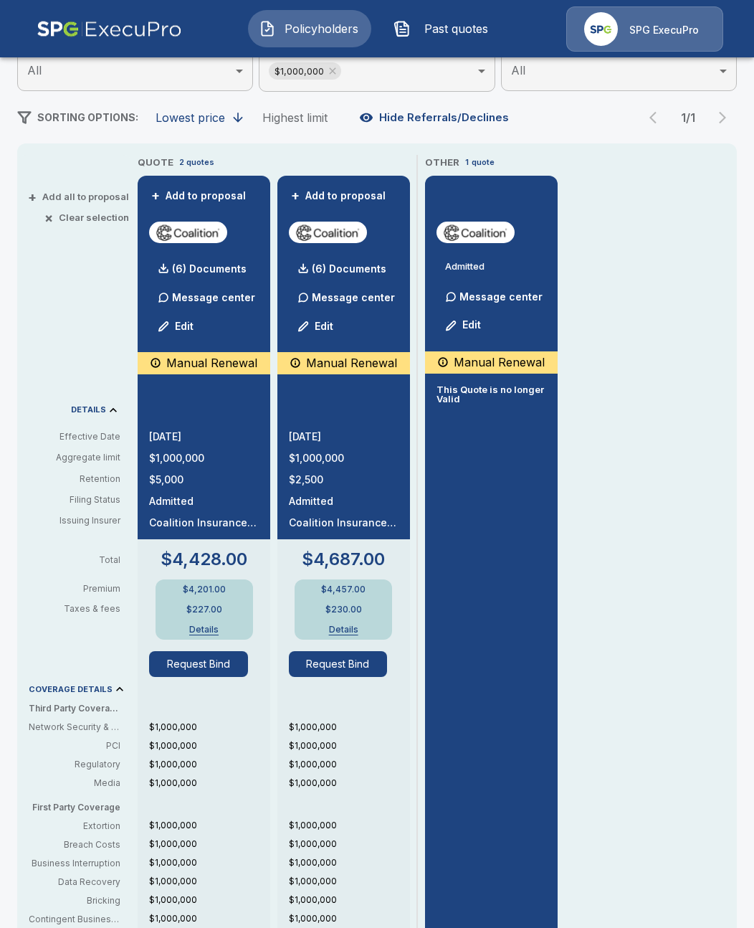
click at [80, 389] on div "+ Add all to proposal × Clear selection DETAILS Effective Date Aggregate limit …" at bounding box center [74, 638] width 115 height 966
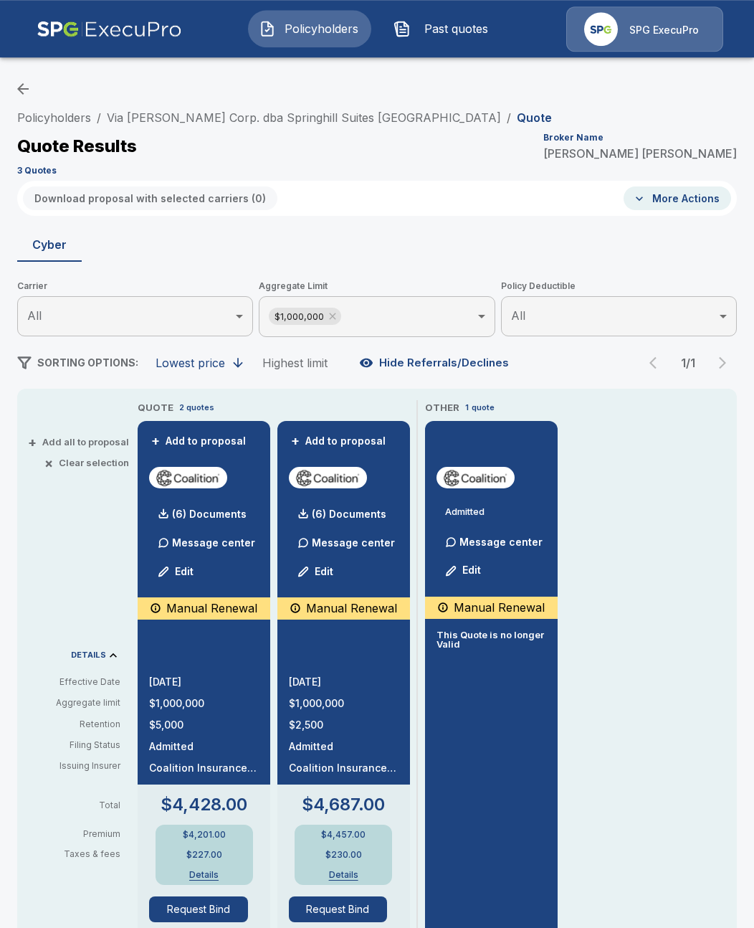
scroll to position [0, 0]
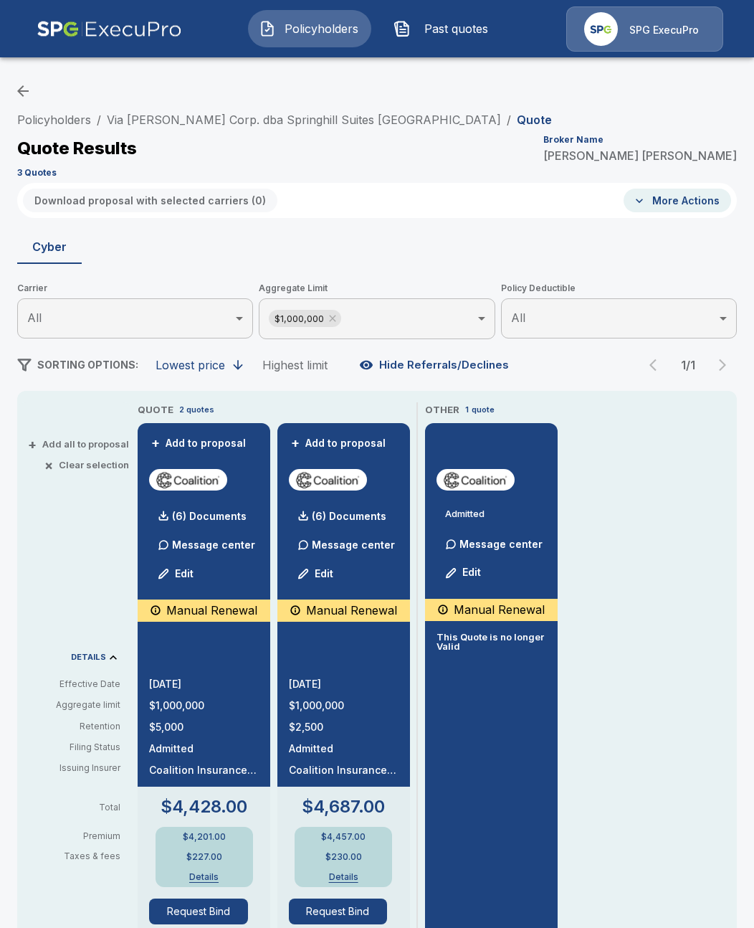
click at [475, 578] on button "Edit" at bounding box center [464, 573] width 49 height 29
click at [29, 596] on div "+ Add all to proposal × Clear selection DETAILS Effective Date Aggregate limit …" at bounding box center [74, 885] width 115 height 966
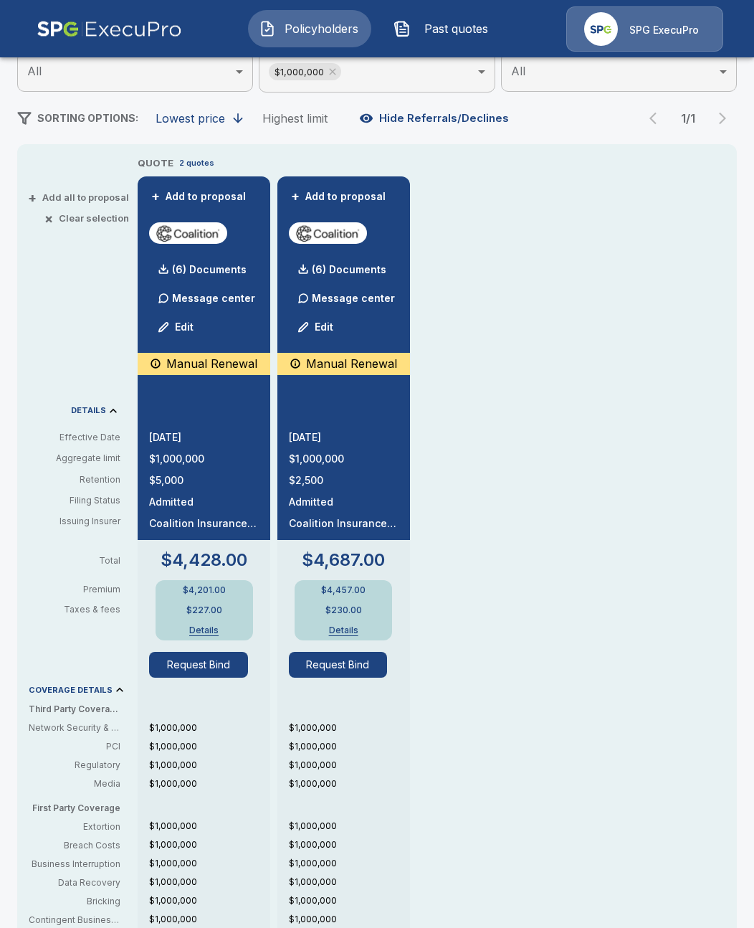
scroll to position [247, 0]
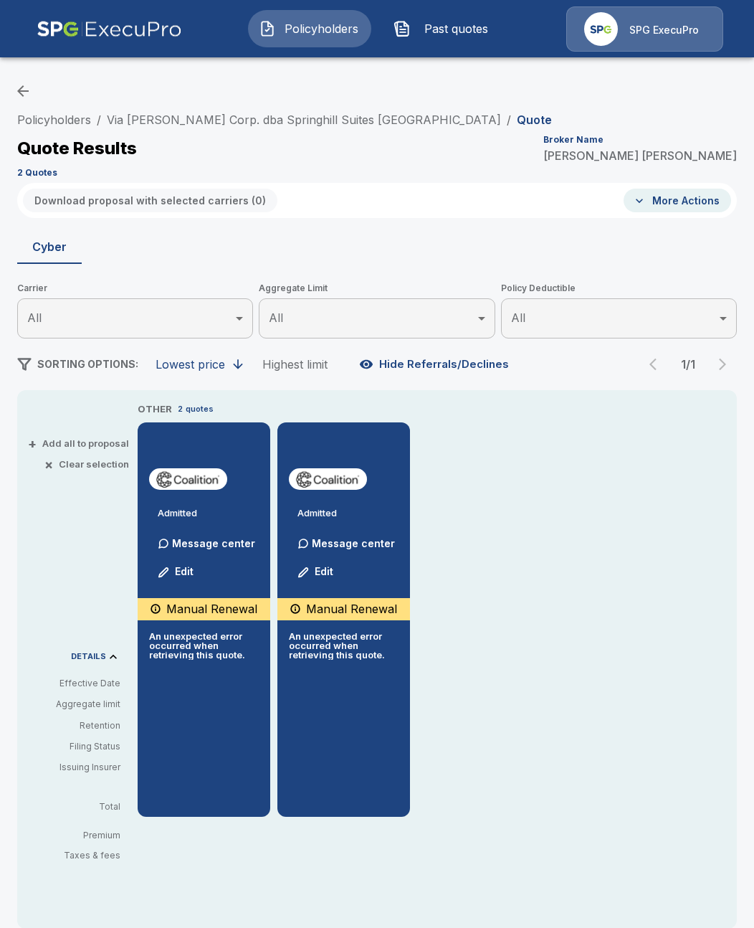
click at [546, 104] on div "Policyholders / Via [PERSON_NAME] Corp. dba Springhill Suites [GEOGRAPHIC_DATA]…" at bounding box center [377, 564] width 754 height 992
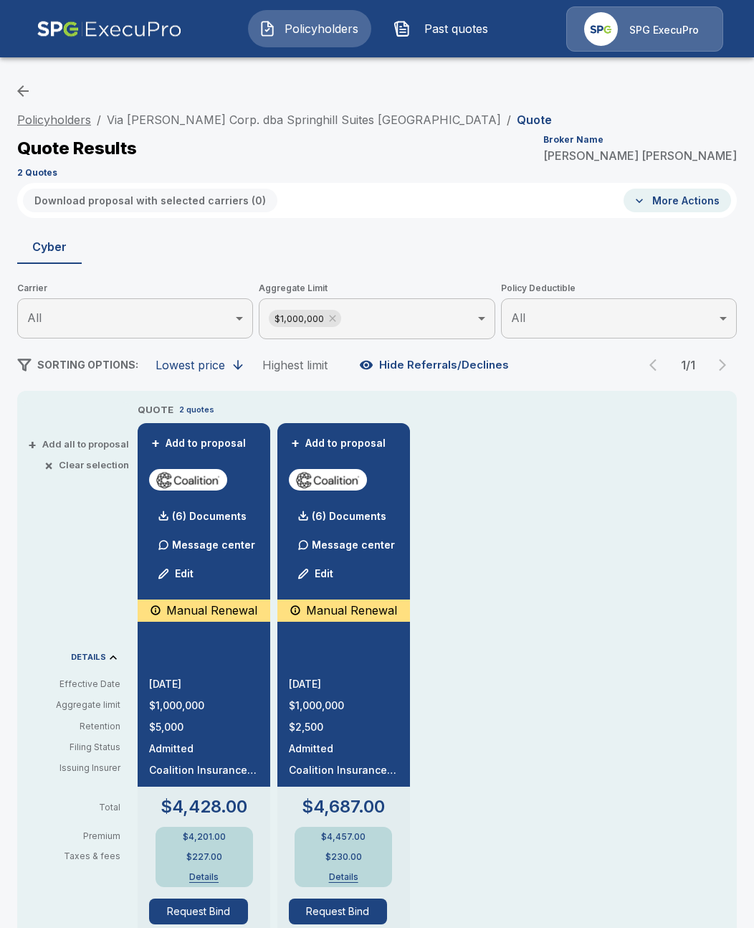
click at [72, 118] on link "Policyholders" at bounding box center [54, 120] width 74 height 14
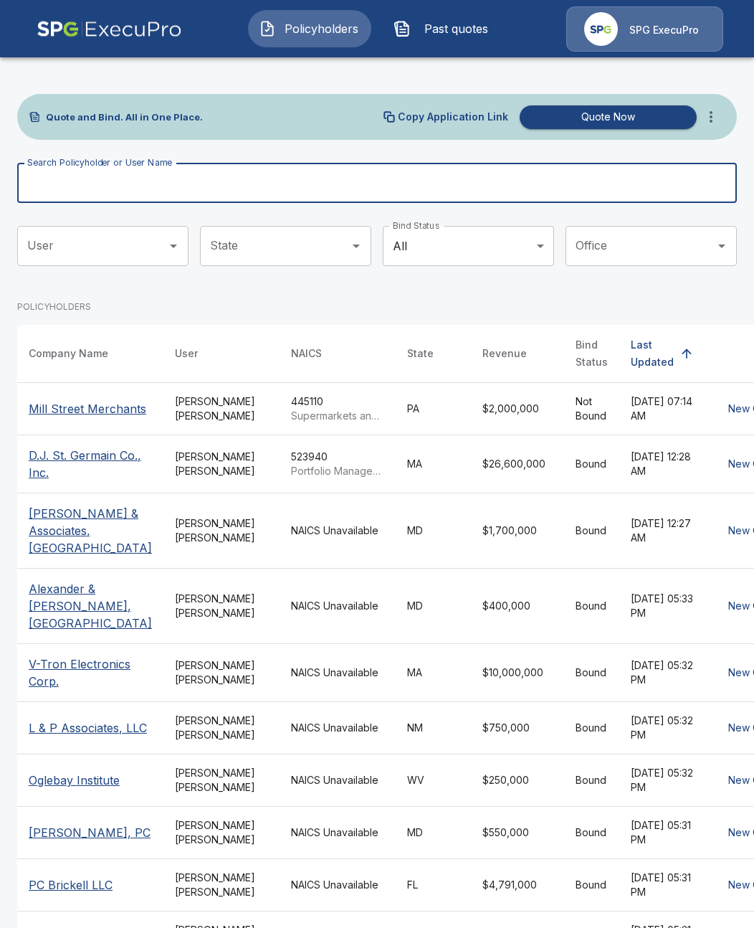
click at [327, 180] on input "Search Policyholder or User Name" at bounding box center [369, 183] width 704 height 40
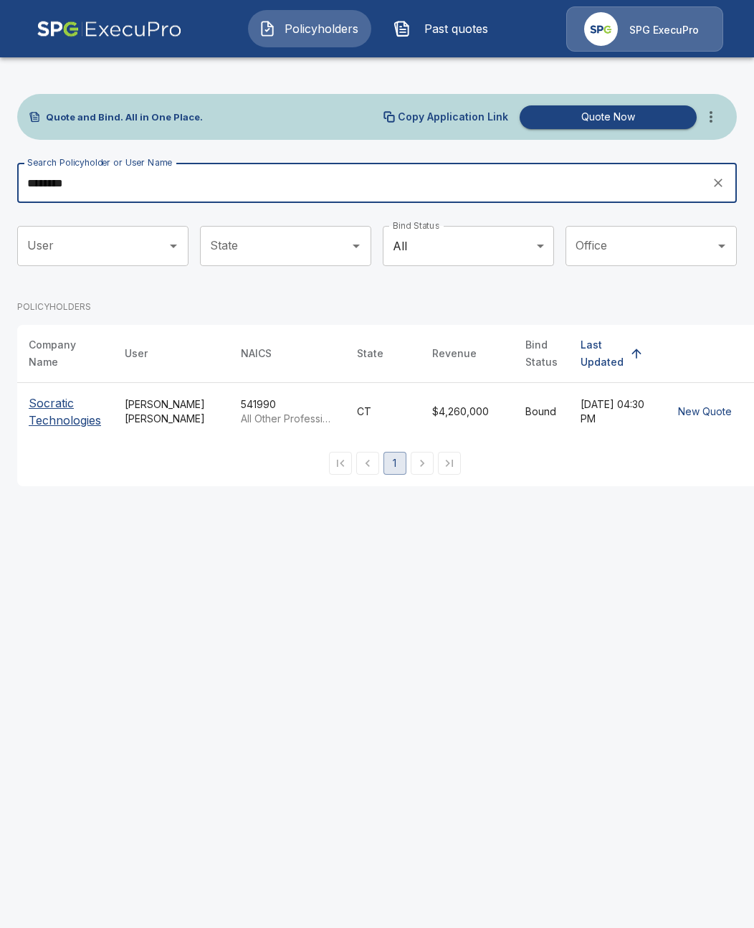
type input "********"
click at [53, 422] on p "Socratic Technologies" at bounding box center [65, 411] width 73 height 34
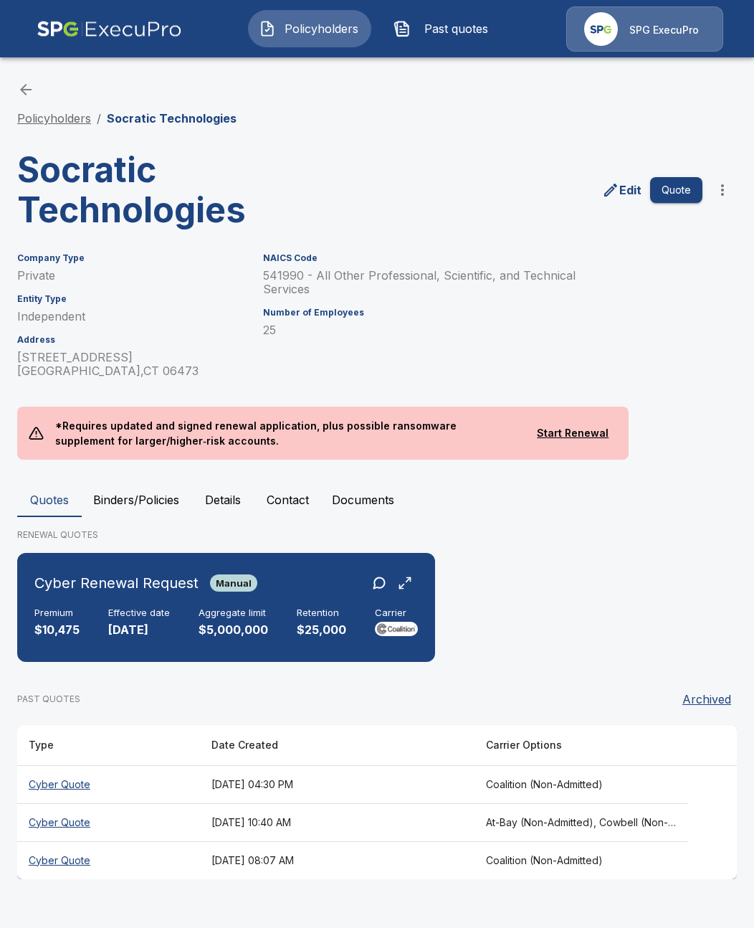
click at [42, 120] on link "Policyholders" at bounding box center [54, 118] width 74 height 14
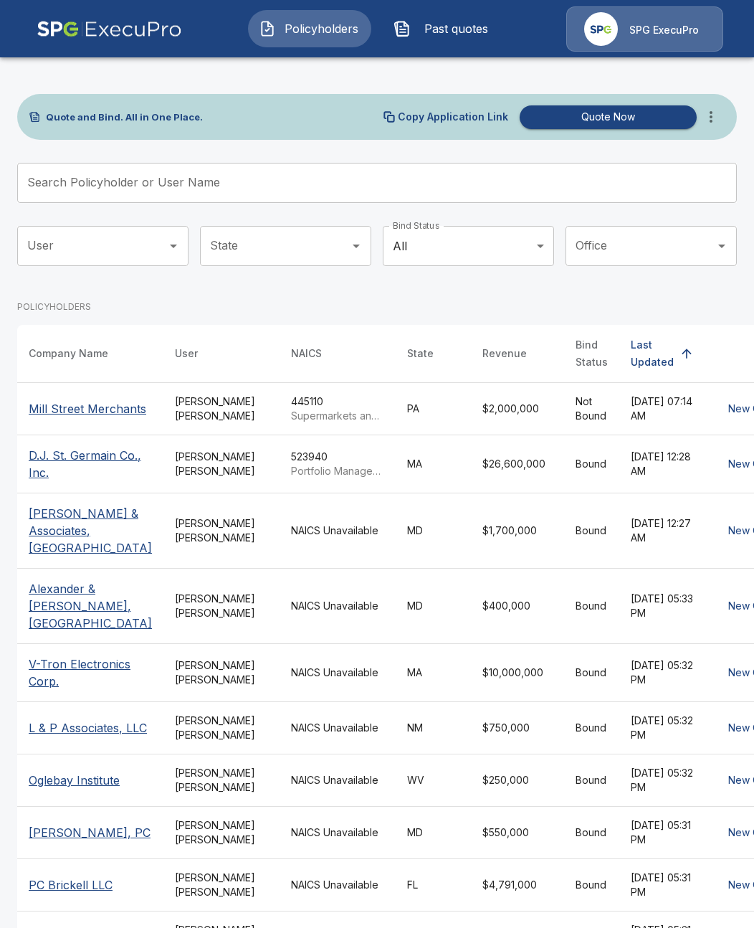
drag, startPoint x: 290, startPoint y: 152, endPoint x: 285, endPoint y: 162, distance: 11.2
click at [285, 159] on div "Quote and Bind. All in One Place. Copy Application Link Quote Now Search Policy…" at bounding box center [377, 551] width 720 height 915
click at [282, 167] on input "Search Policyholder or User Name" at bounding box center [369, 183] width 704 height 40
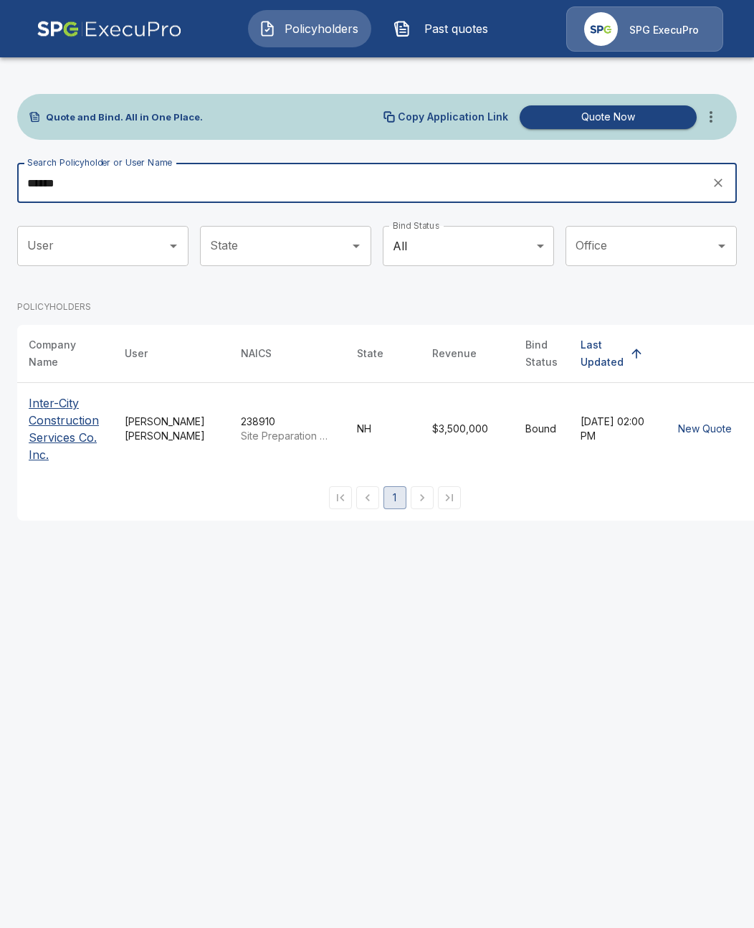
type input "******"
click at [54, 427] on p "Inter-City Construction Services Co. Inc." at bounding box center [65, 428] width 73 height 69
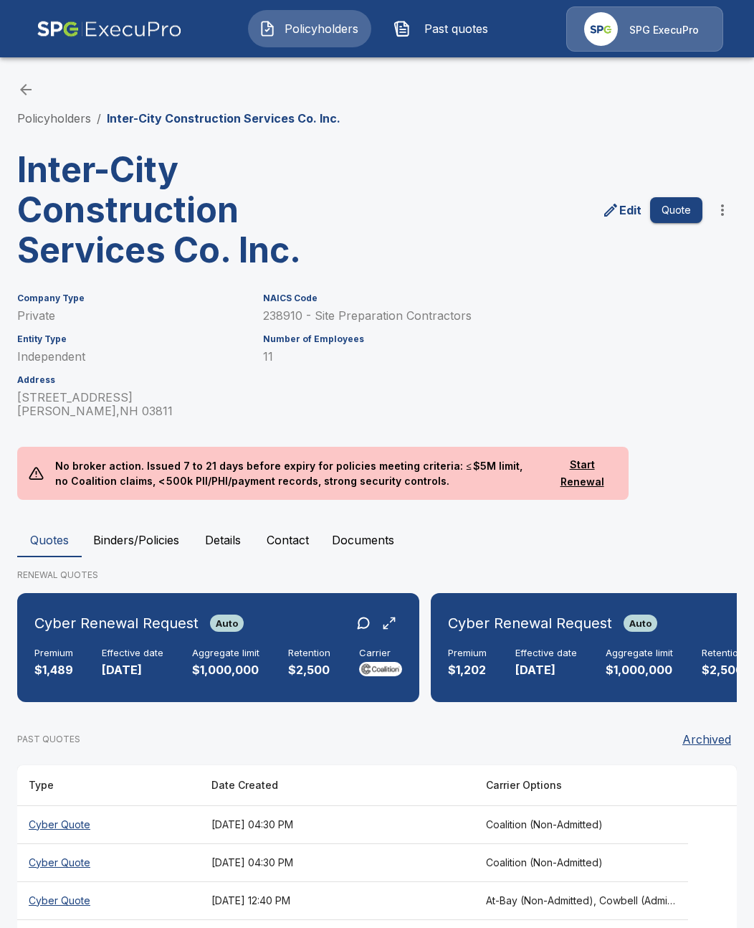
click at [82, 110] on div "Policyholders / Inter-City Construction Services Co. Inc." at bounding box center [377, 104] width 720 height 46
click at [70, 119] on link "Policyholders" at bounding box center [54, 118] width 74 height 14
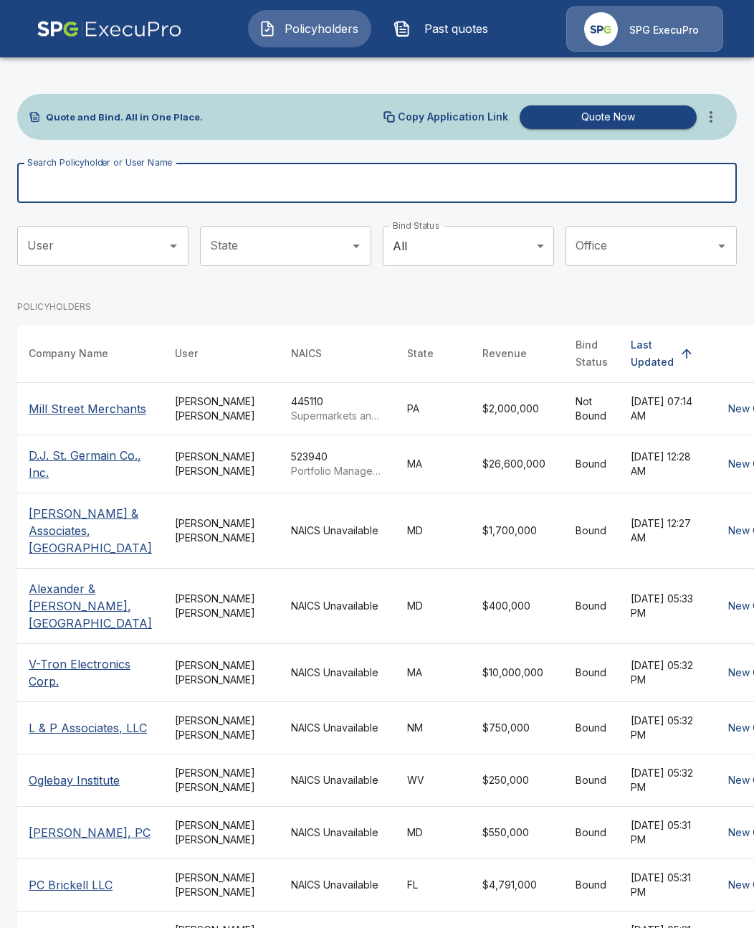
click at [277, 179] on input "Search Policyholder or User Name" at bounding box center [369, 183] width 704 height 40
paste input "**********"
type input "**********"
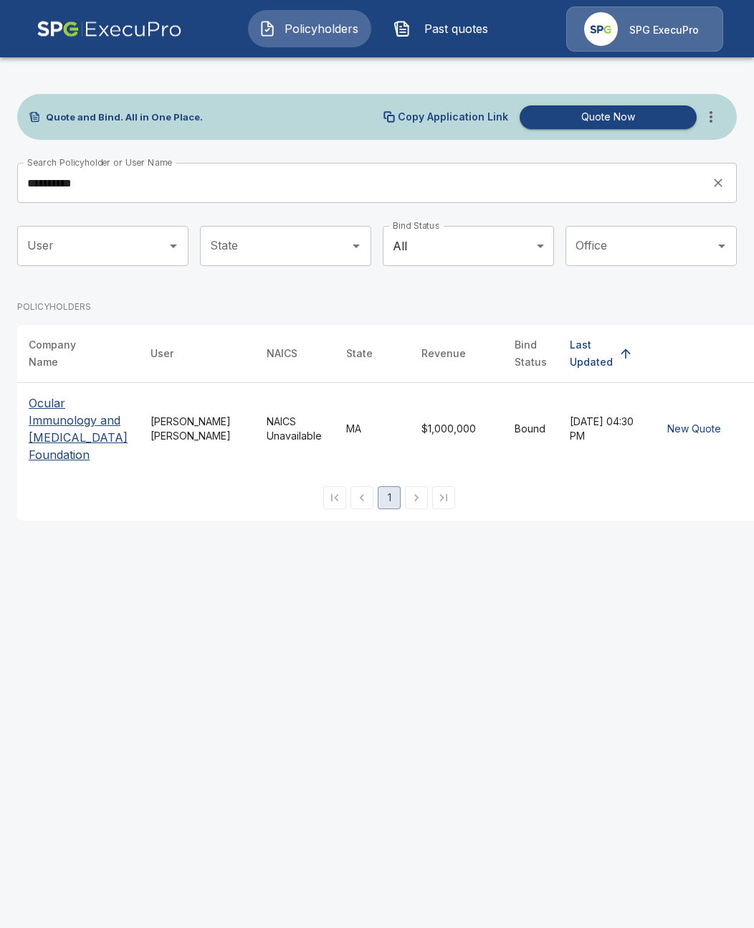
click at [91, 424] on p "Ocular Immunology and Uveitis Foundation" at bounding box center [78, 428] width 99 height 69
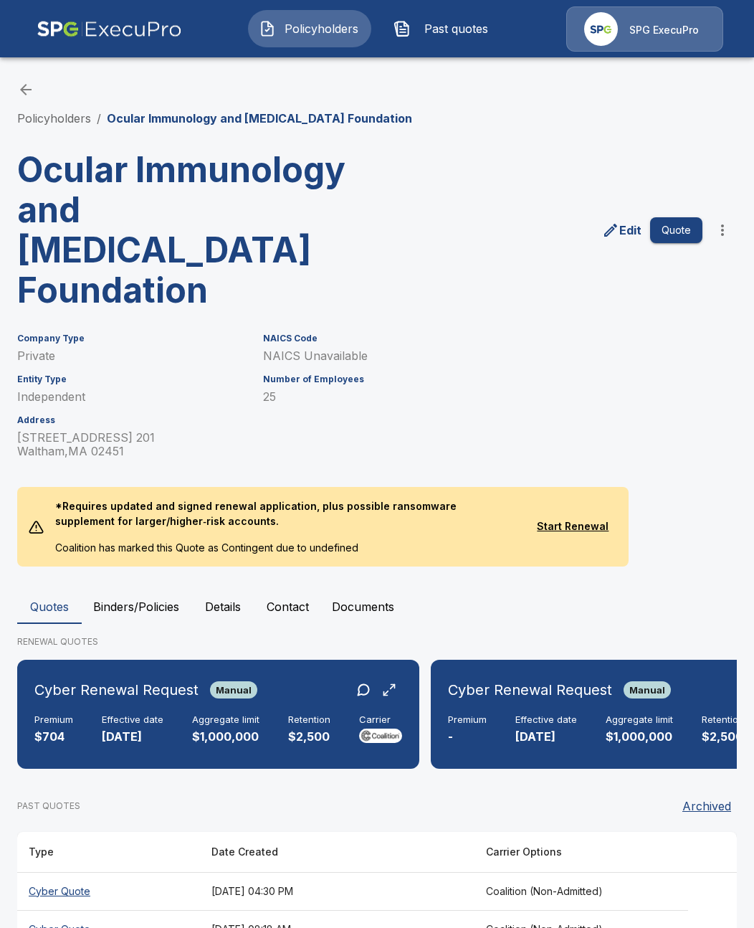
click at [385, 780] on div "PAST QUOTES Archived Type Date Created Carrier Options Cyber Quote [DATE] 04:30…" at bounding box center [377, 883] width 720 height 206
click at [404, 196] on div "Edit Quote" at bounding box center [554, 224] width 366 height 172
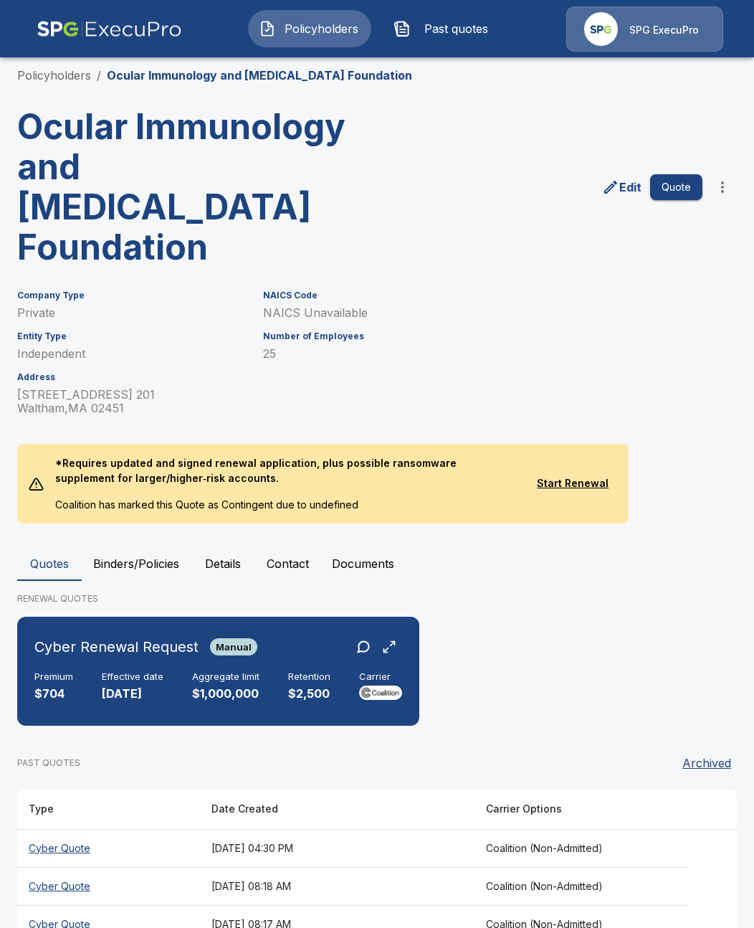
scroll to position [44, 0]
drag, startPoint x: 71, startPoint y: 73, endPoint x: 87, endPoint y: 75, distance: 15.8
click at [72, 73] on link "Policyholders" at bounding box center [54, 74] width 74 height 14
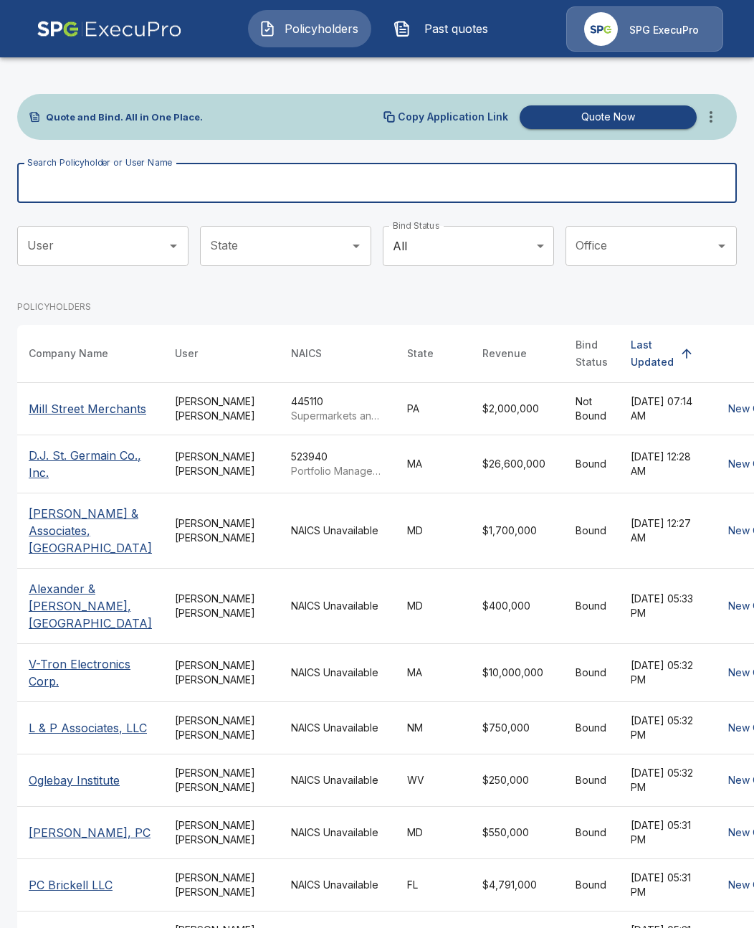
click at [361, 194] on input "Search Policyholder or User Name" at bounding box center [369, 183] width 704 height 40
paste input "****"
type input "****"
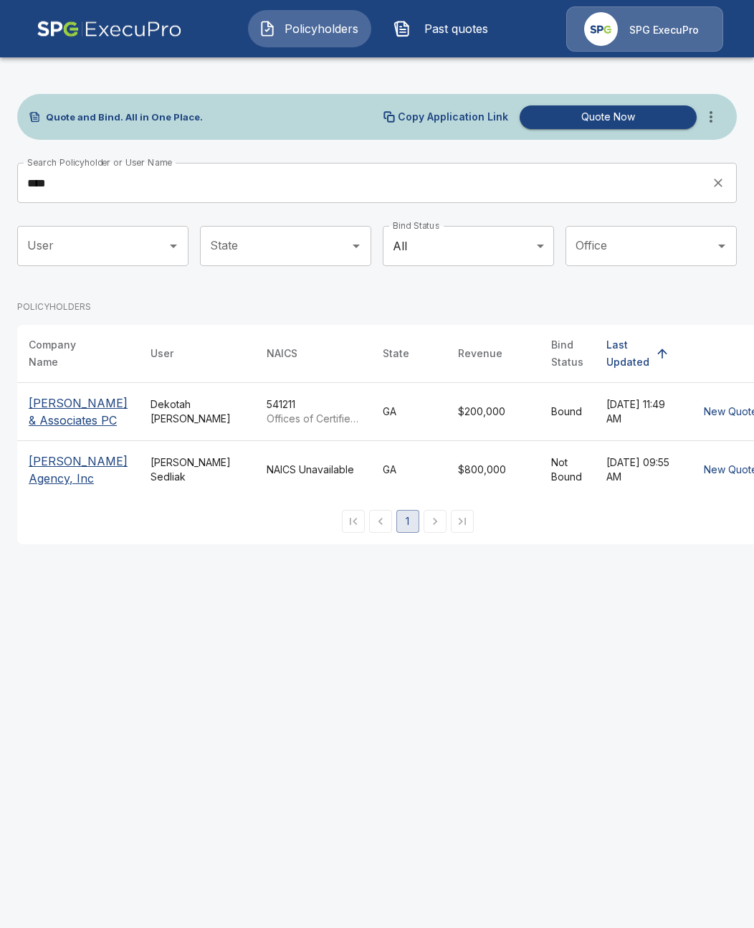
click at [32, 415] on p "[PERSON_NAME] & Associates PC" at bounding box center [78, 411] width 99 height 34
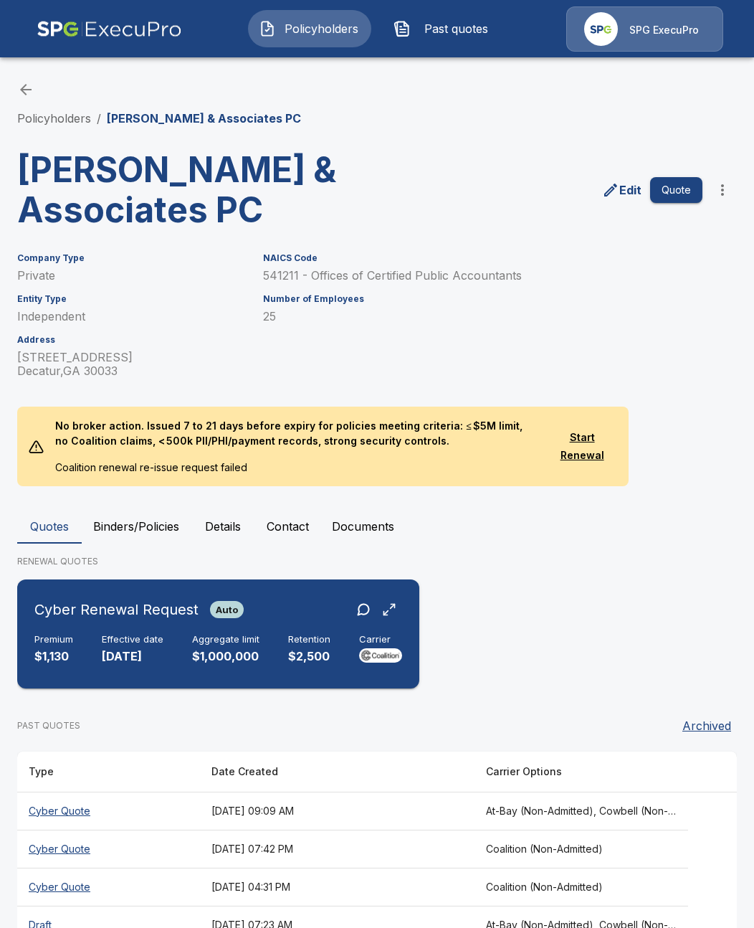
click at [230, 647] on div "Aggregate limit $1,000,000" at bounding box center [225, 650] width 67 height 32
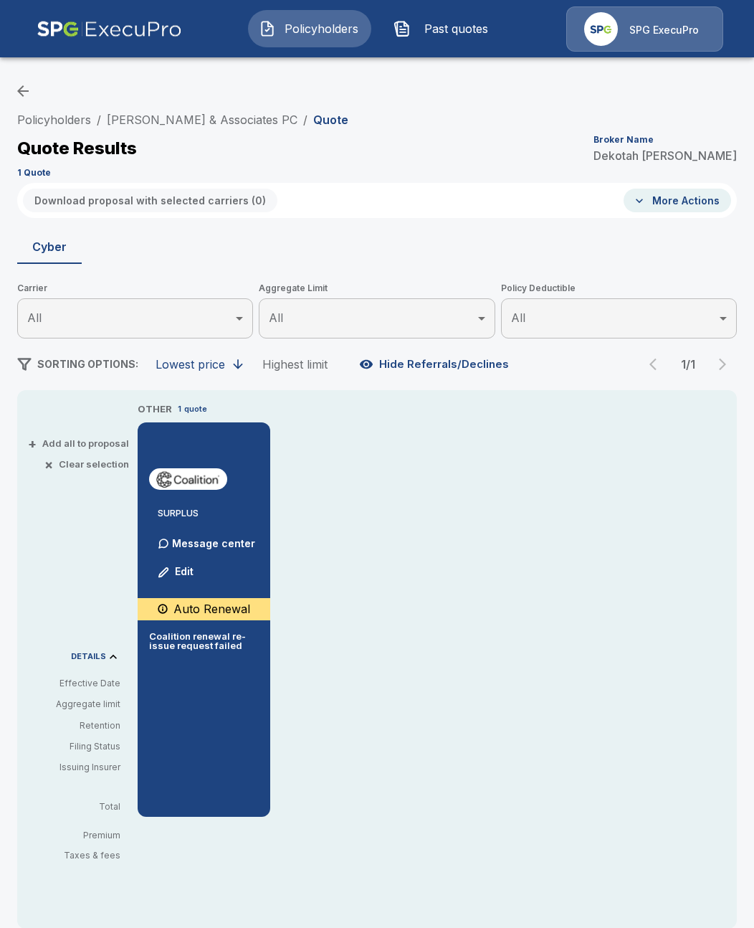
click at [443, 140] on div "Quote Results Broker Name [PERSON_NAME]" at bounding box center [377, 149] width 720 height 26
click at [151, 121] on link "[PERSON_NAME] & Associates PC" at bounding box center [202, 120] width 191 height 14
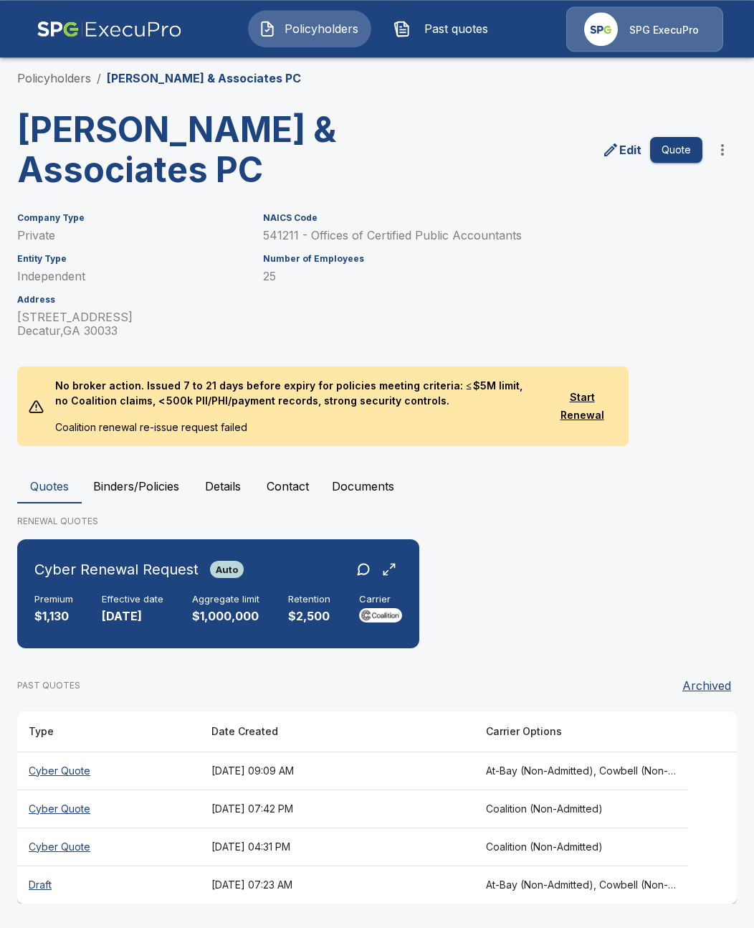
scroll to position [42, 0]
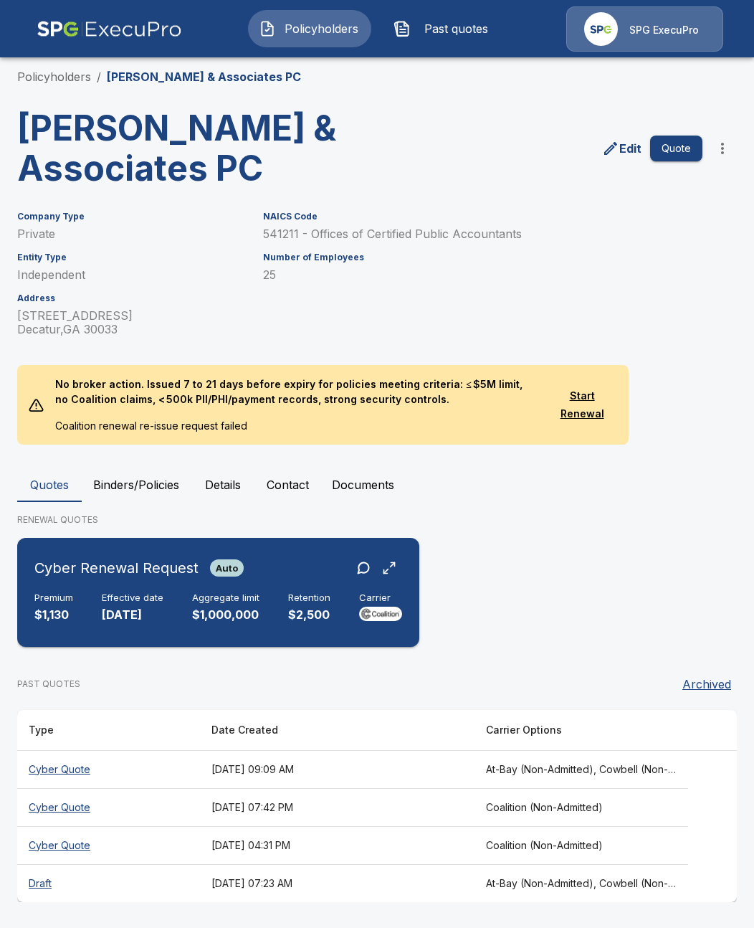
click at [238, 564] on span "Auto" at bounding box center [227, 567] width 34 height 11
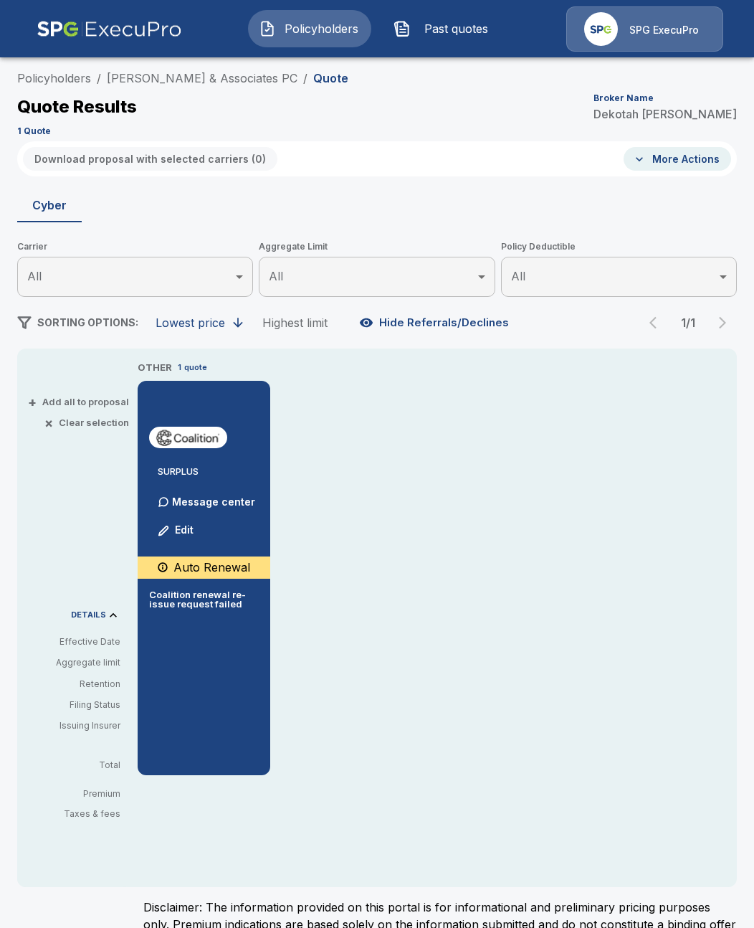
click at [376, 139] on div "Policyholders / [PERSON_NAME] & Associates PC / Quote Quote Results Broker Name…" at bounding box center [377, 102] width 720 height 77
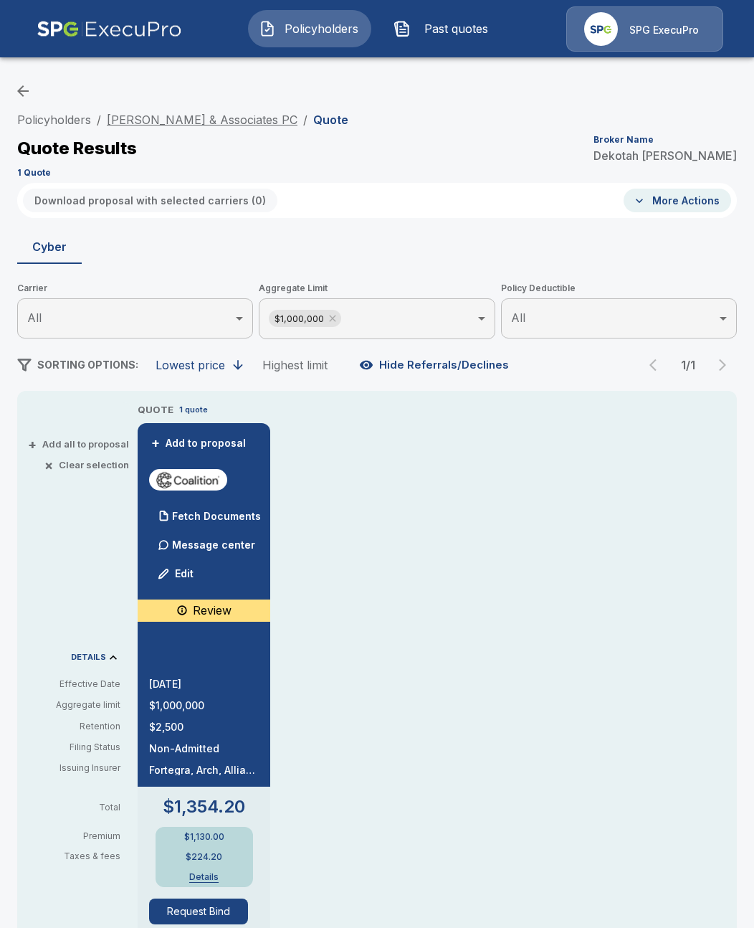
click at [195, 113] on link "[PERSON_NAME] & Associates PC" at bounding box center [202, 120] width 191 height 14
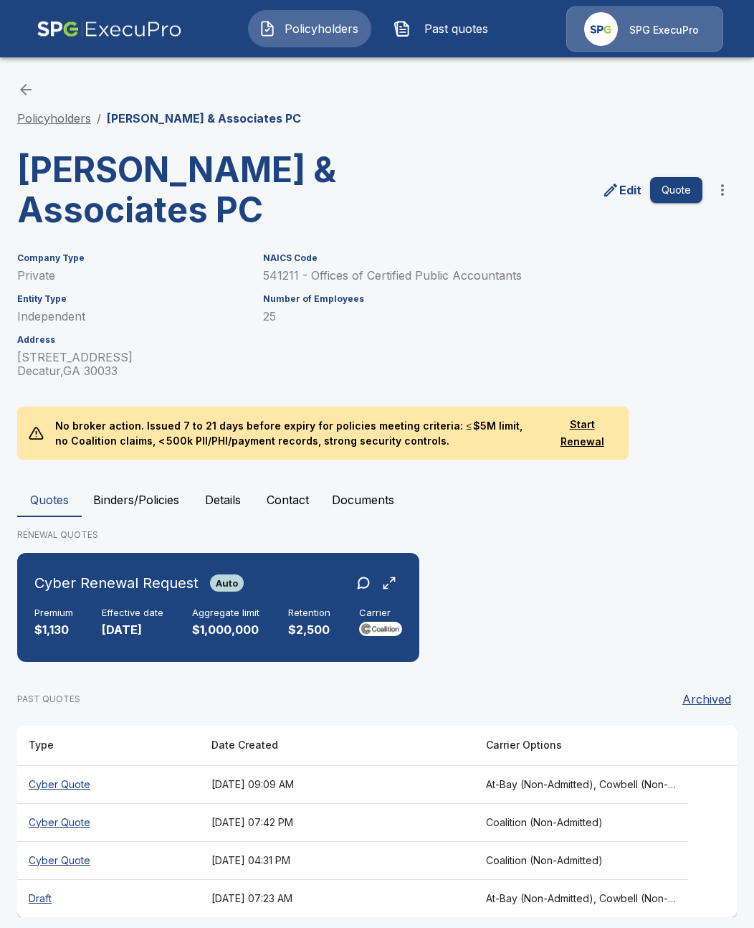
click at [67, 113] on link "Policyholders" at bounding box center [54, 118] width 74 height 14
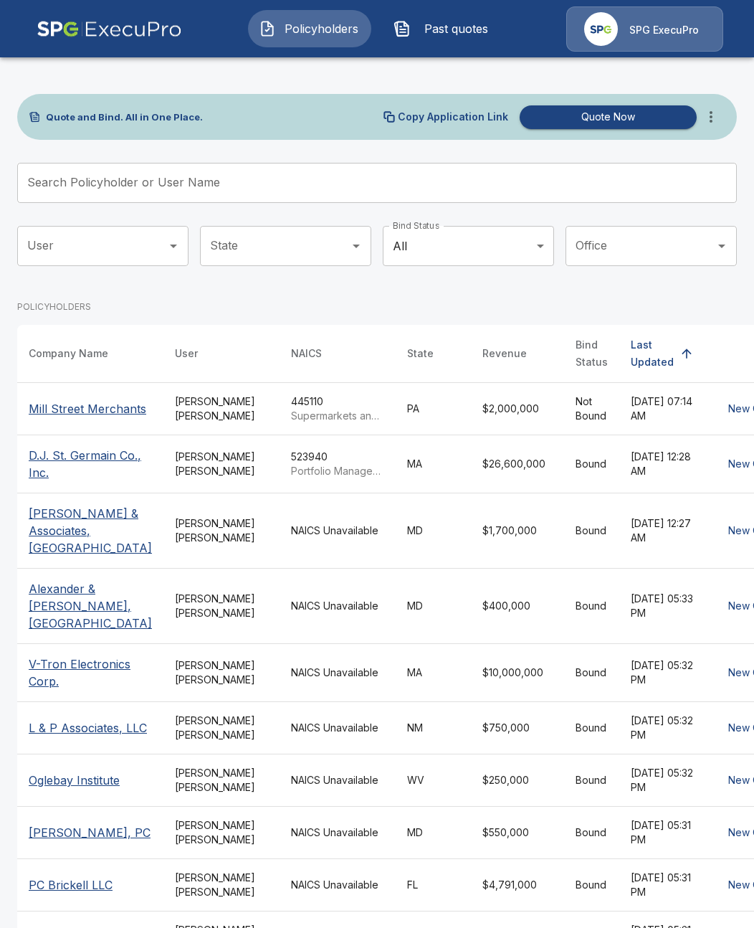
click at [318, 181] on input "Search Policyholder or User Name" at bounding box center [369, 183] width 704 height 40
paste input "*******"
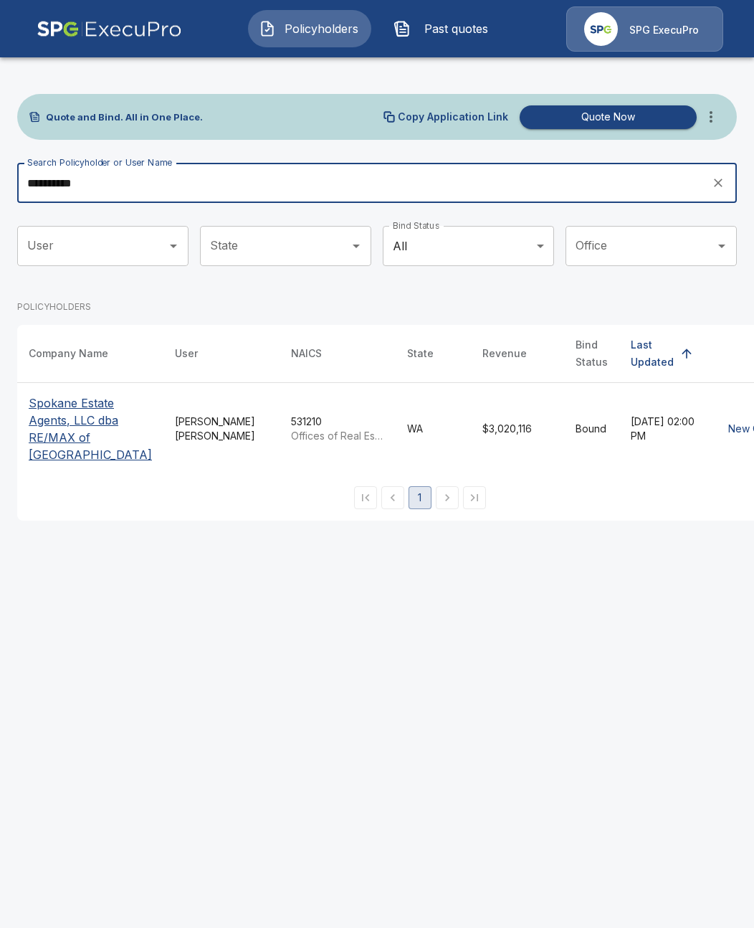
type input "**********"
click at [65, 463] on p "Spokane Estate Agents, LLC dba RE/MAX of [GEOGRAPHIC_DATA]" at bounding box center [90, 428] width 123 height 69
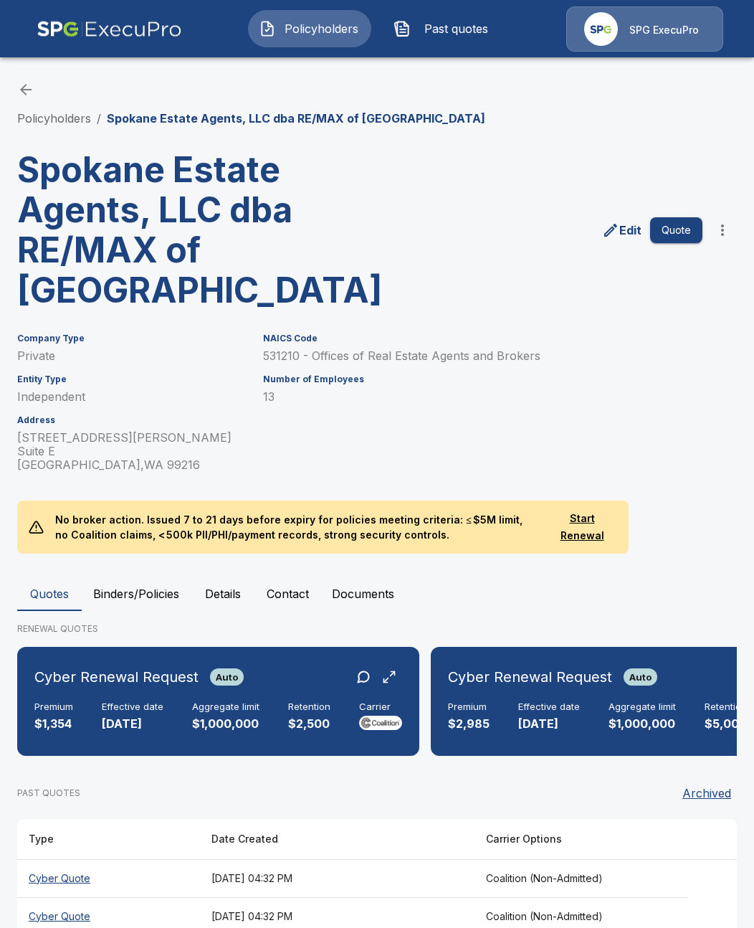
click at [399, 219] on div "Edit Quote" at bounding box center [554, 224] width 366 height 172
drag, startPoint x: 346, startPoint y: 698, endPoint x: 402, endPoint y: 699, distance: 56.7
click at [402, 699] on div "Cyber Renewal Request Manual Premium $1,354 Effective date [DATE] Aggregate lim…" at bounding box center [218, 701] width 402 height 109
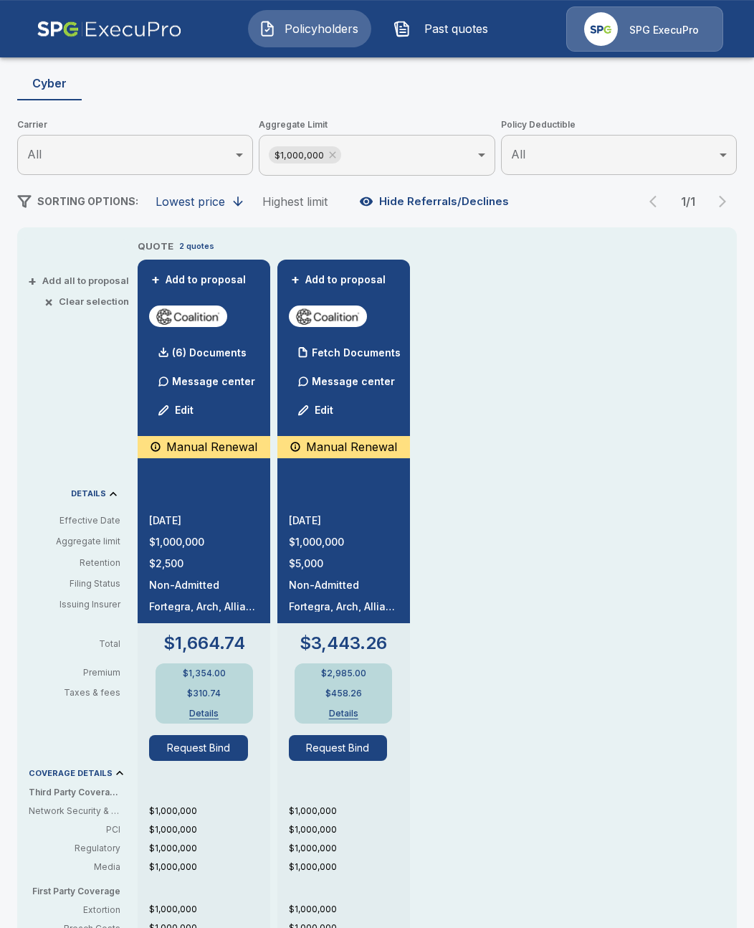
scroll to position [165, 0]
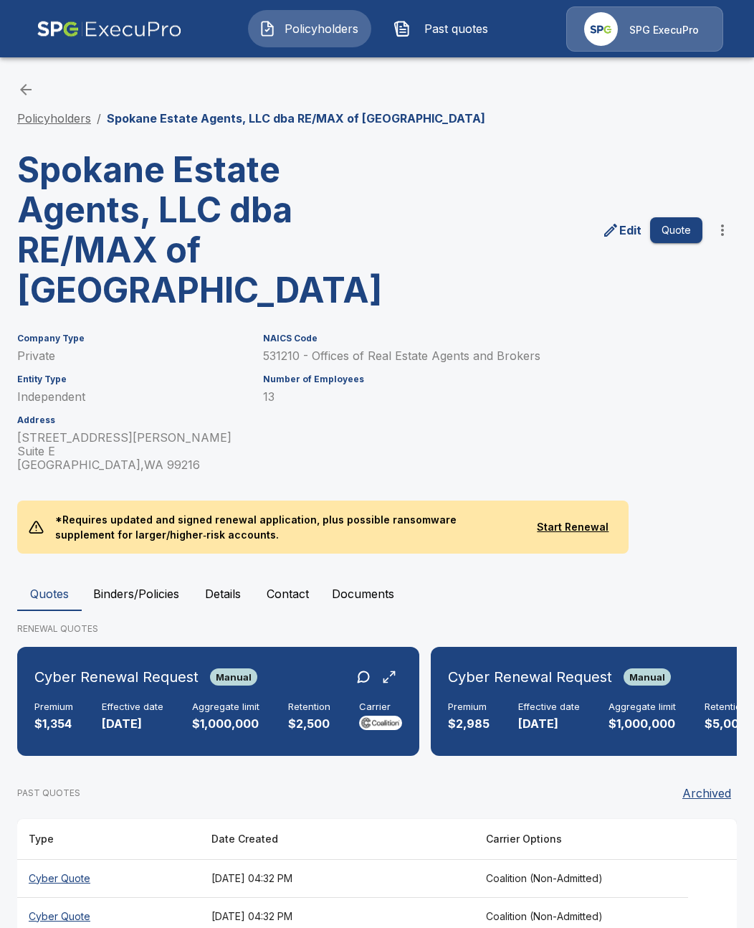
drag, startPoint x: 70, startPoint y: 107, endPoint x: 76, endPoint y: 113, distance: 8.6
click at [72, 108] on div "Policyholders / Spokane Estate Agents, LLC dba RE/MAX of [GEOGRAPHIC_DATA]" at bounding box center [377, 104] width 720 height 46
click at [78, 125] on link "Policyholders" at bounding box center [54, 118] width 74 height 14
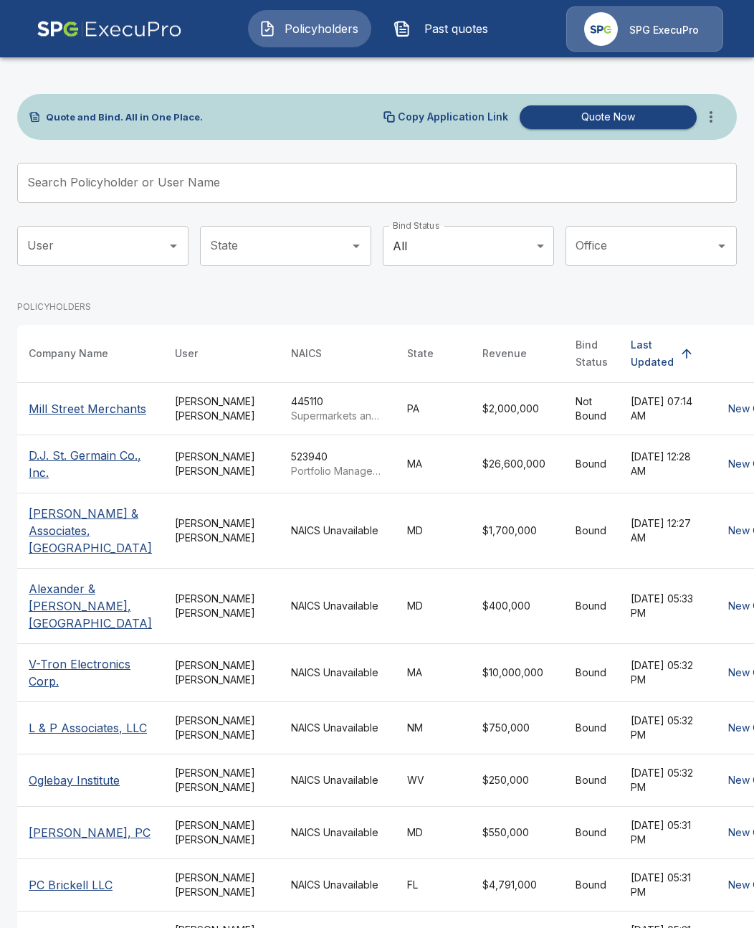
click at [293, 166] on input "Search Policyholder or User Name" at bounding box center [369, 183] width 704 height 40
paste input "**********"
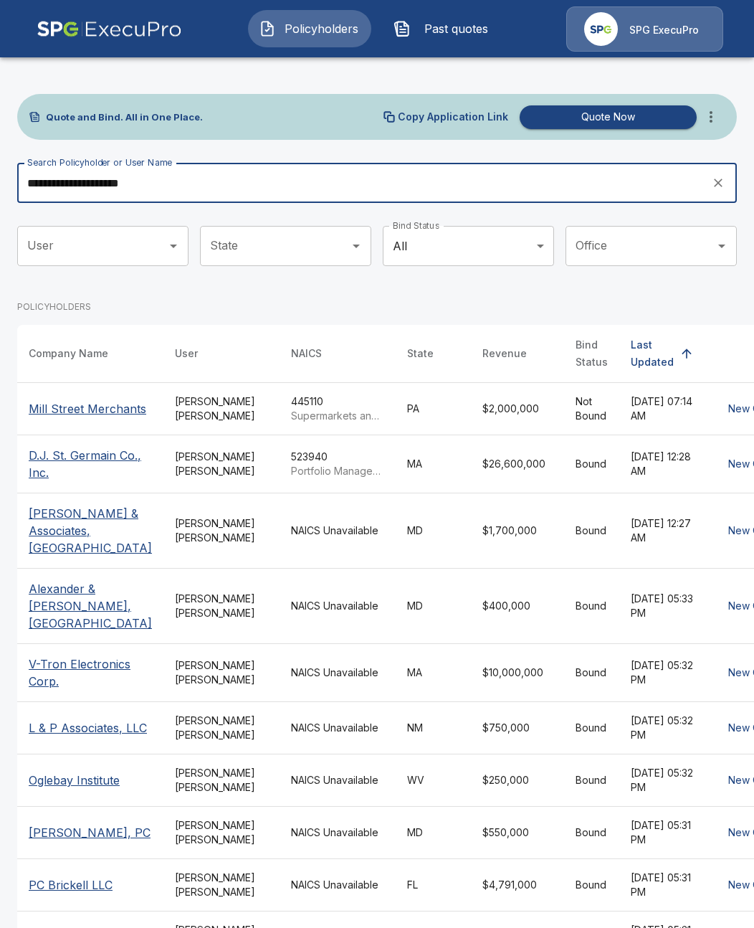
type input "**********"
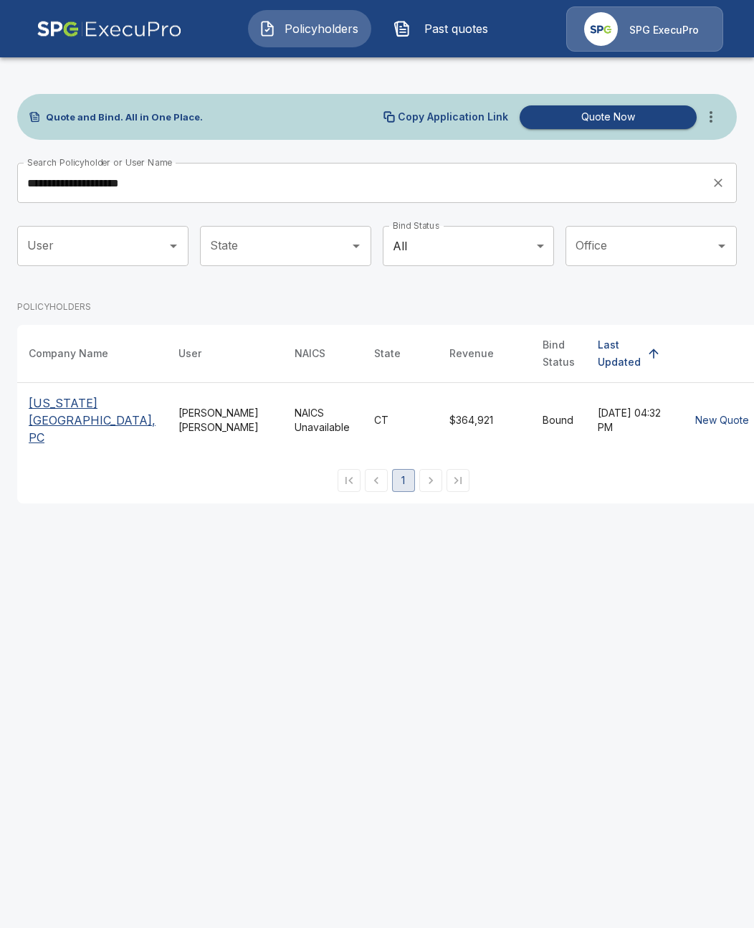
click at [90, 425] on p "Connecticut Eye Center, PC" at bounding box center [92, 420] width 127 height 52
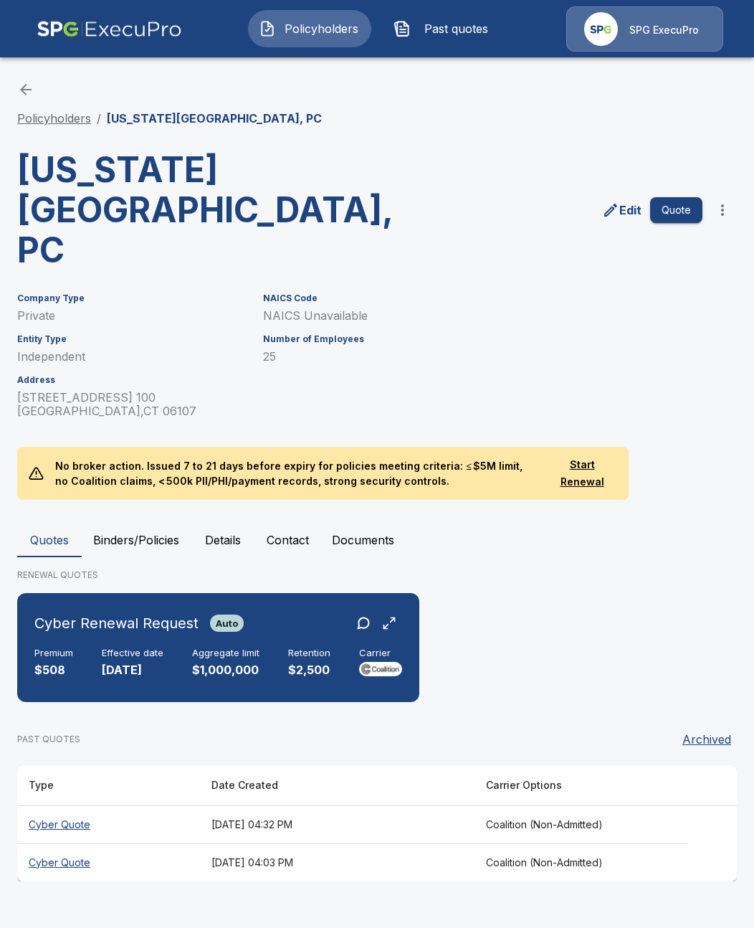
click at [76, 113] on link "Policyholders" at bounding box center [54, 118] width 74 height 14
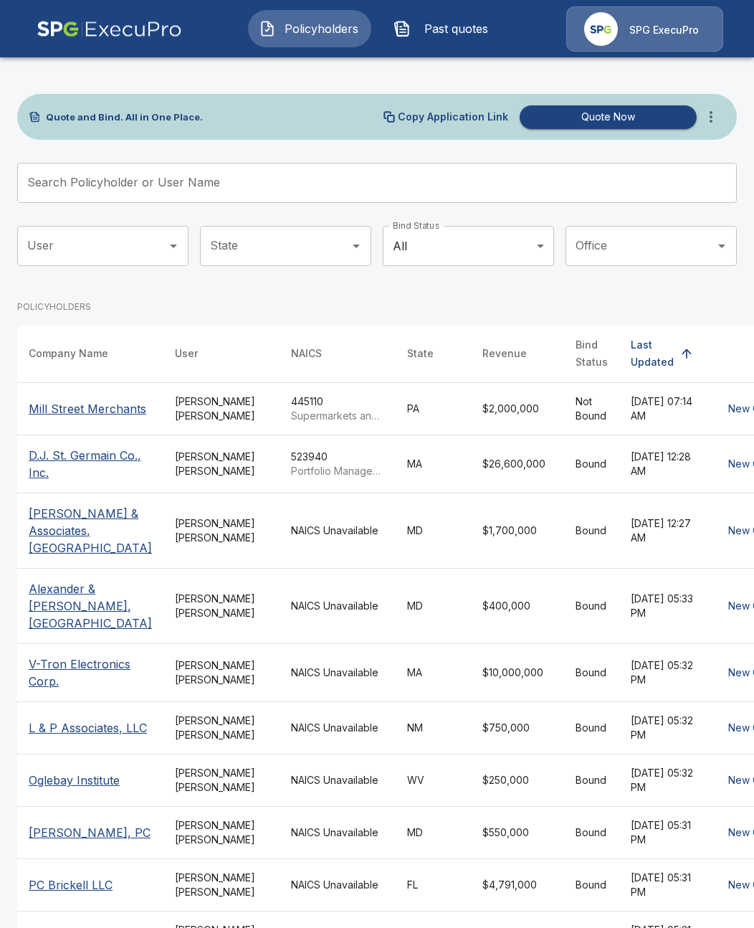
click at [215, 171] on input "Search Policyholder or User Name" at bounding box center [369, 183] width 704 height 40
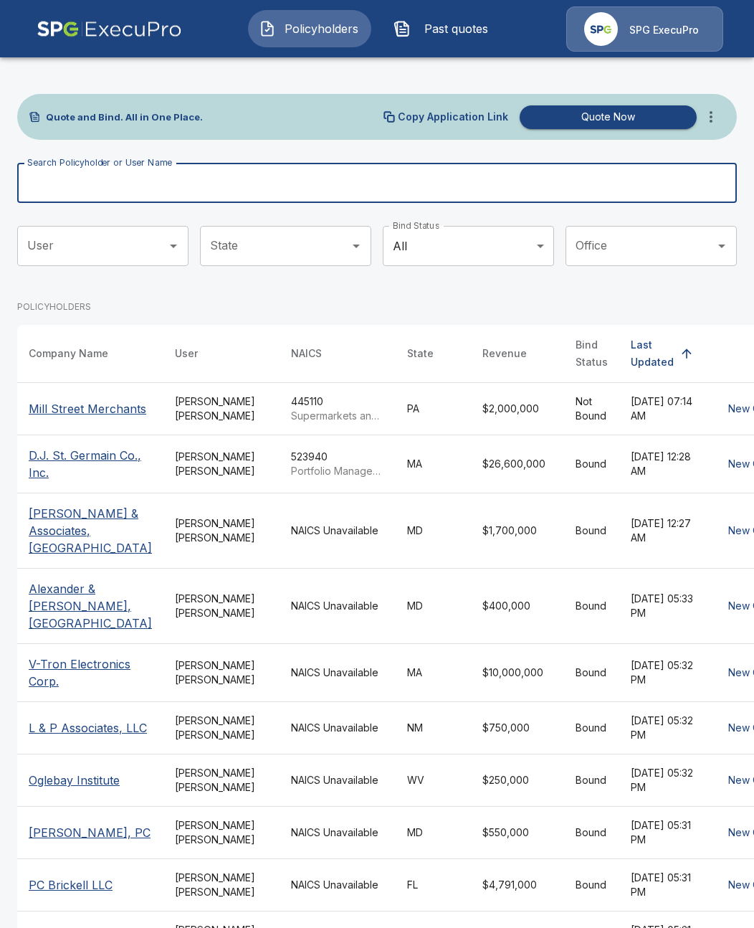
paste input "*********"
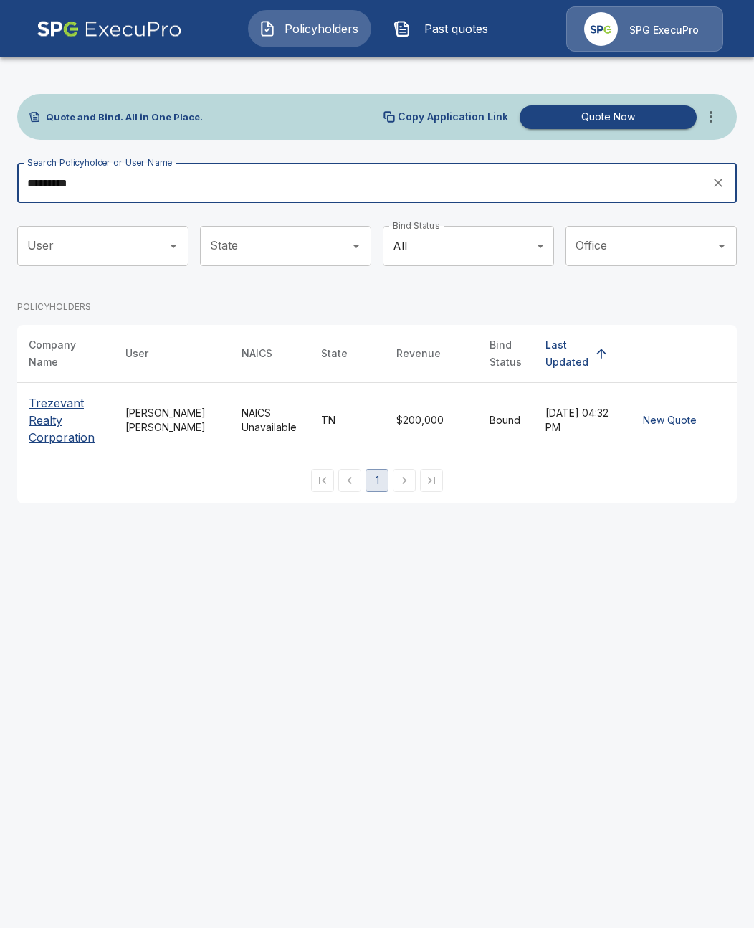
type input "*********"
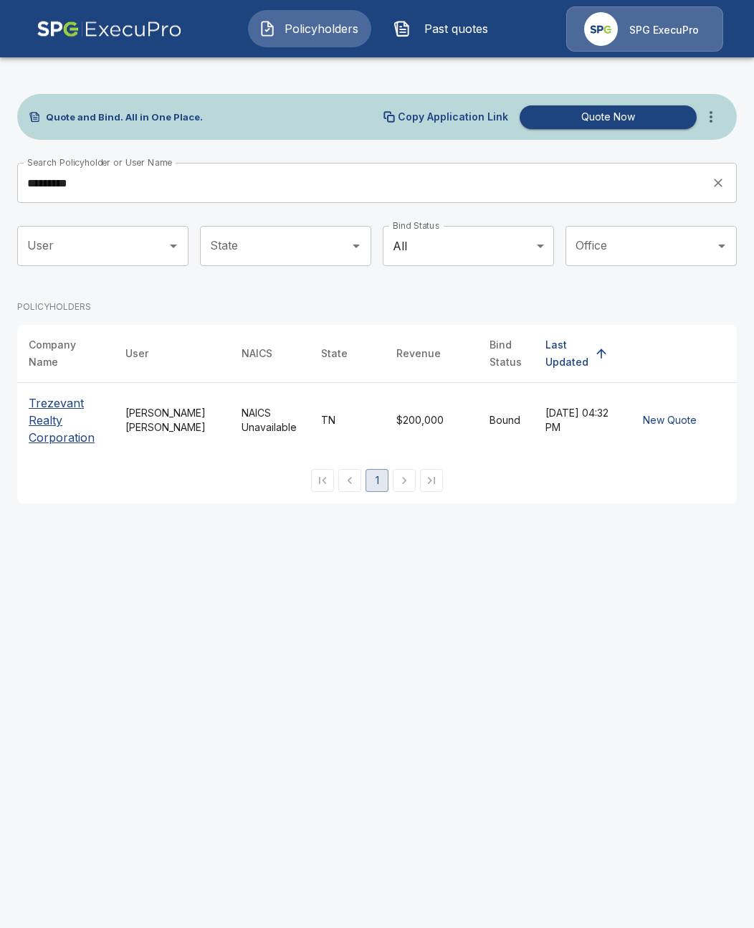
click at [65, 425] on p "Trezevant Realty Corporation" at bounding box center [66, 420] width 74 height 52
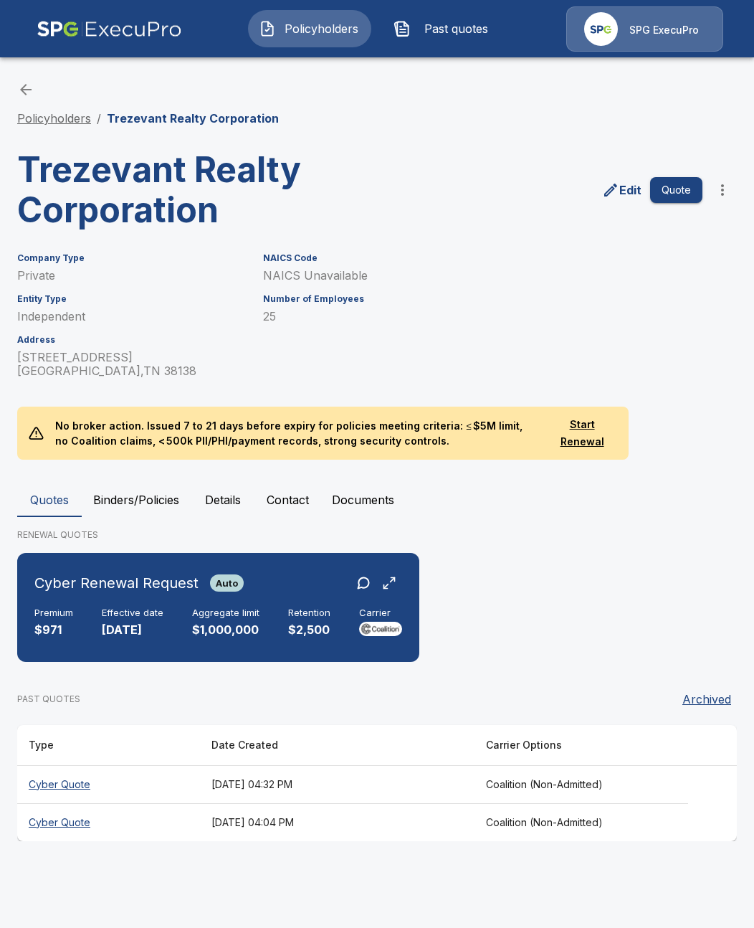
click at [84, 120] on link "Policyholders" at bounding box center [54, 118] width 74 height 14
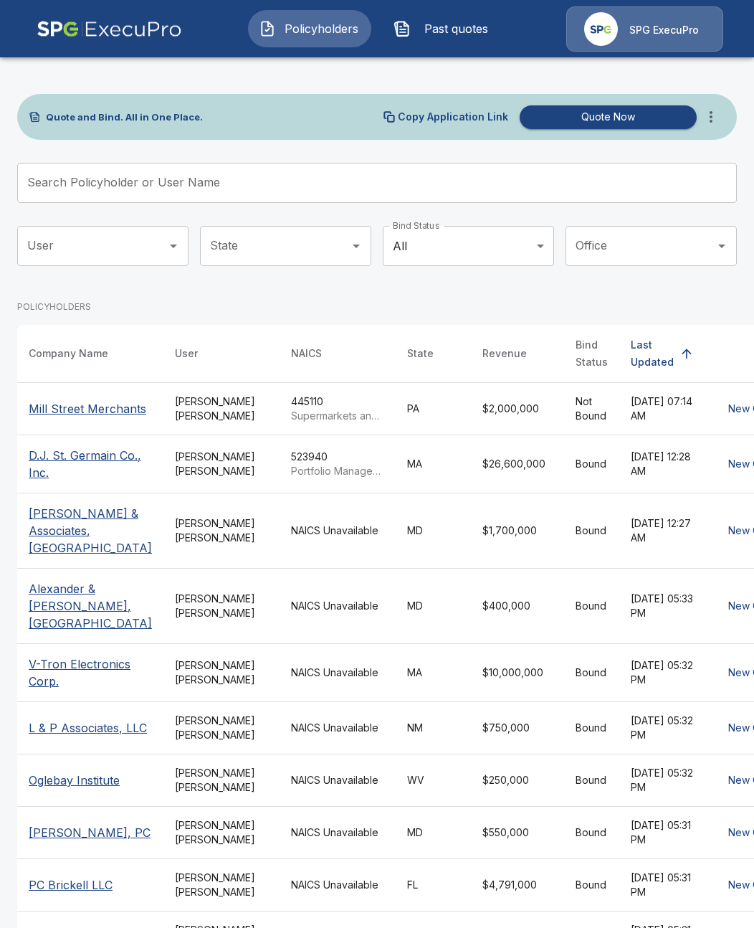
click at [326, 196] on input "Search Policyholder or User Name" at bounding box center [369, 183] width 704 height 40
paste input "*******"
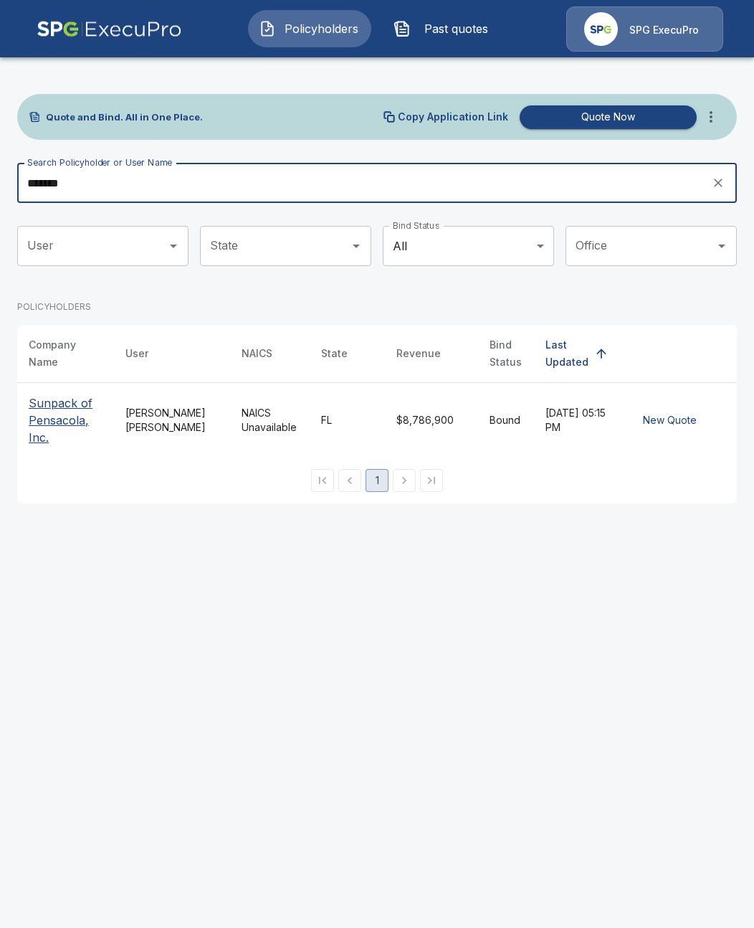
type input "*******"
click at [62, 419] on p "Sunpack of Pensacola, Inc." at bounding box center [66, 420] width 74 height 52
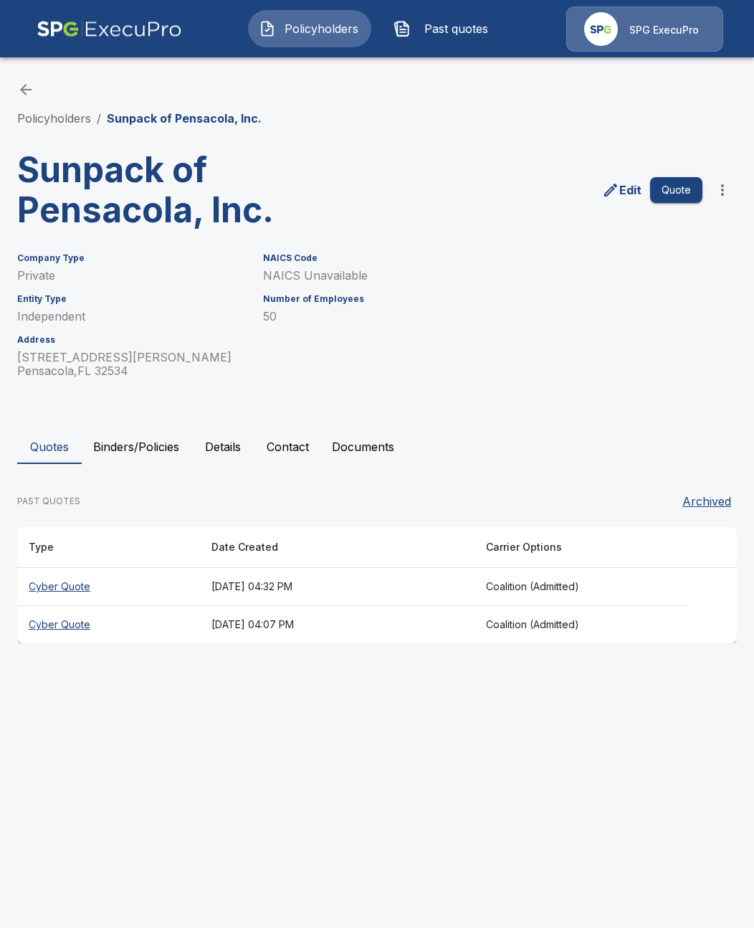
click at [129, 434] on button "Binders/Policies" at bounding box center [136, 446] width 109 height 34
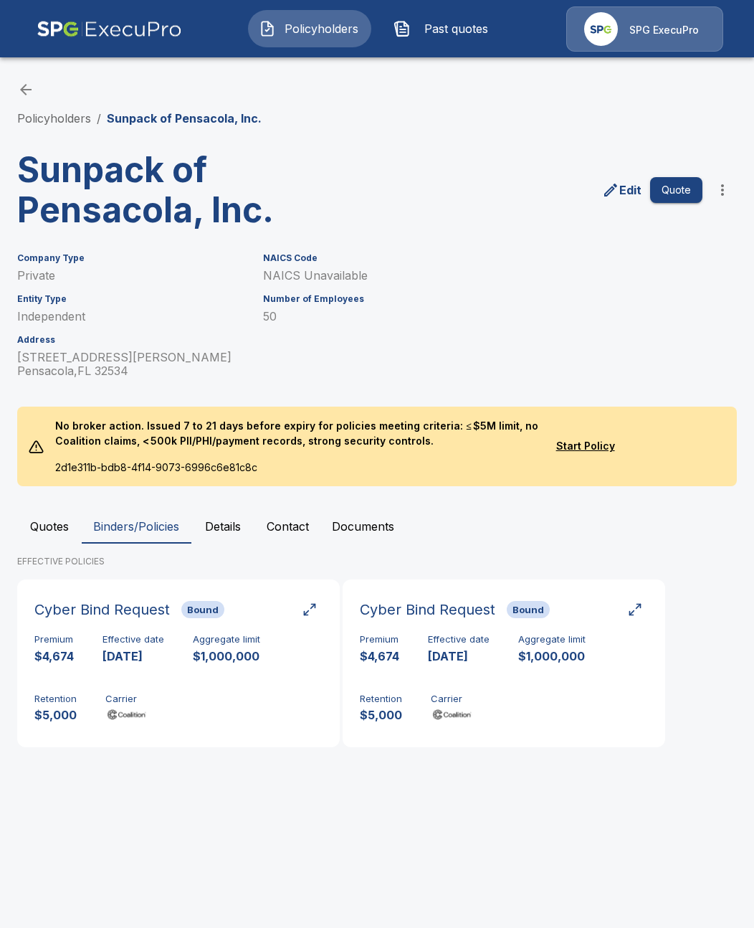
click at [40, 539] on button "Quotes" at bounding box center [49, 526] width 65 height 34
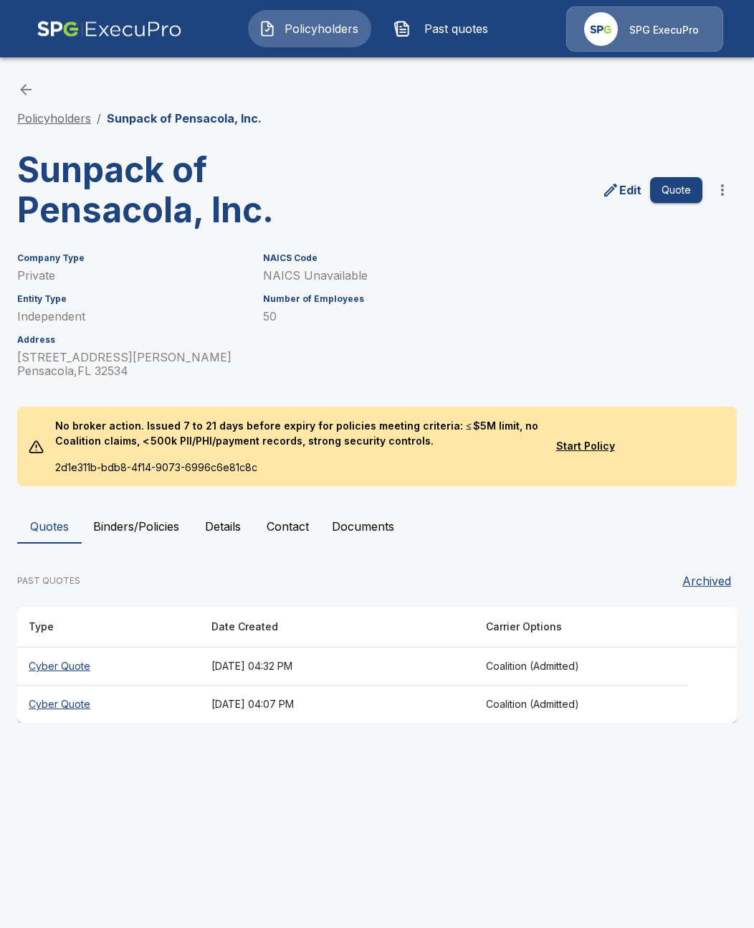
click at [28, 119] on link "Policyholders" at bounding box center [54, 118] width 74 height 14
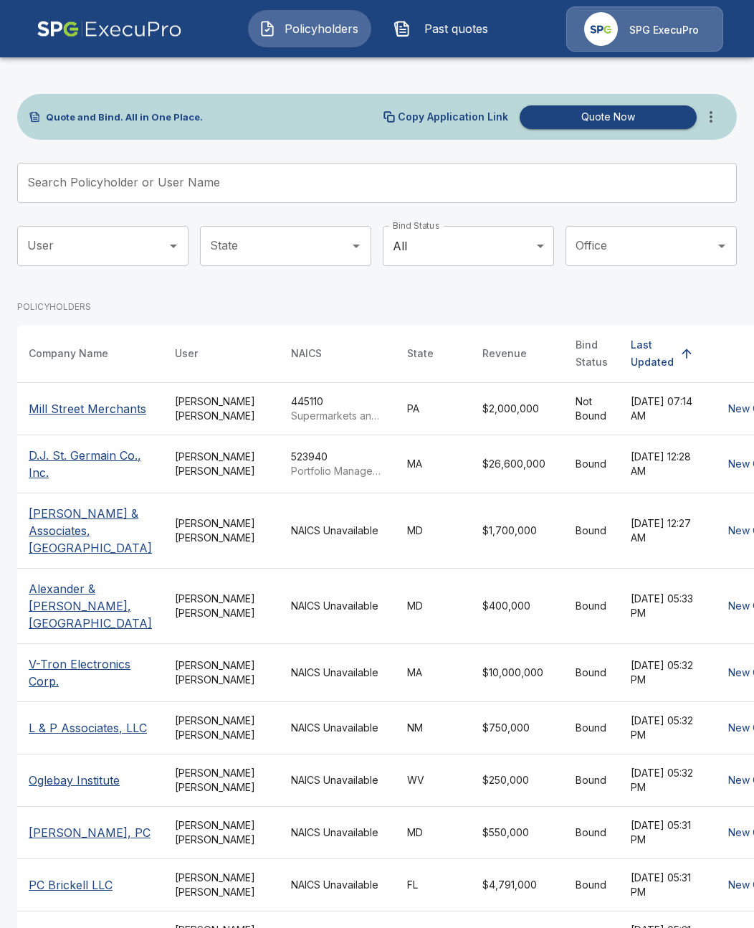
click at [224, 184] on input "Search Policyholder or User Name" at bounding box center [369, 183] width 704 height 40
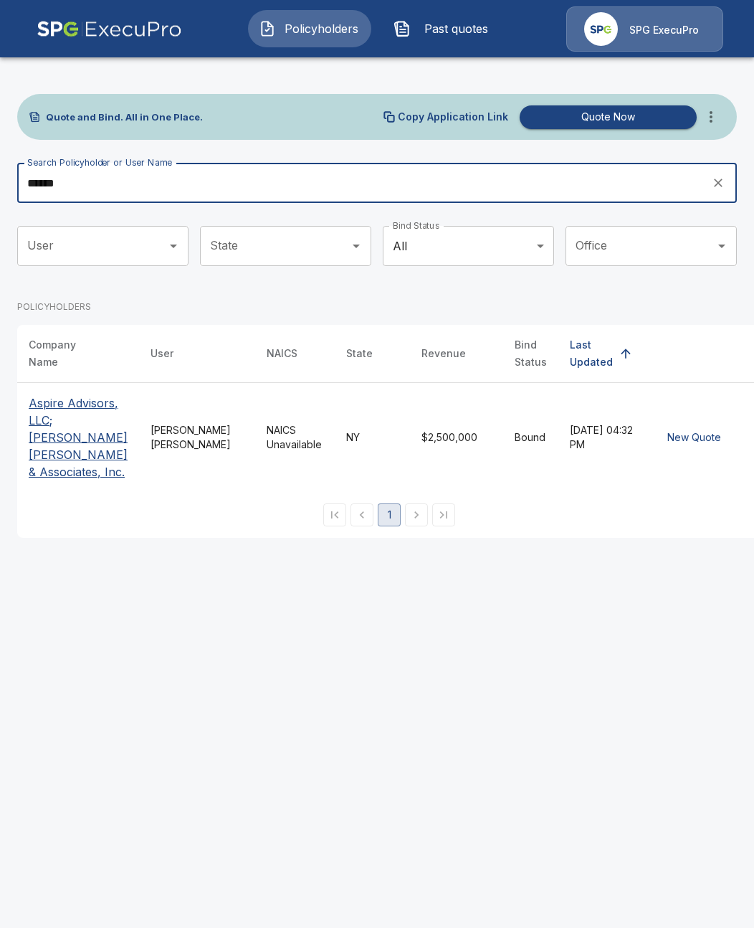
type input "******"
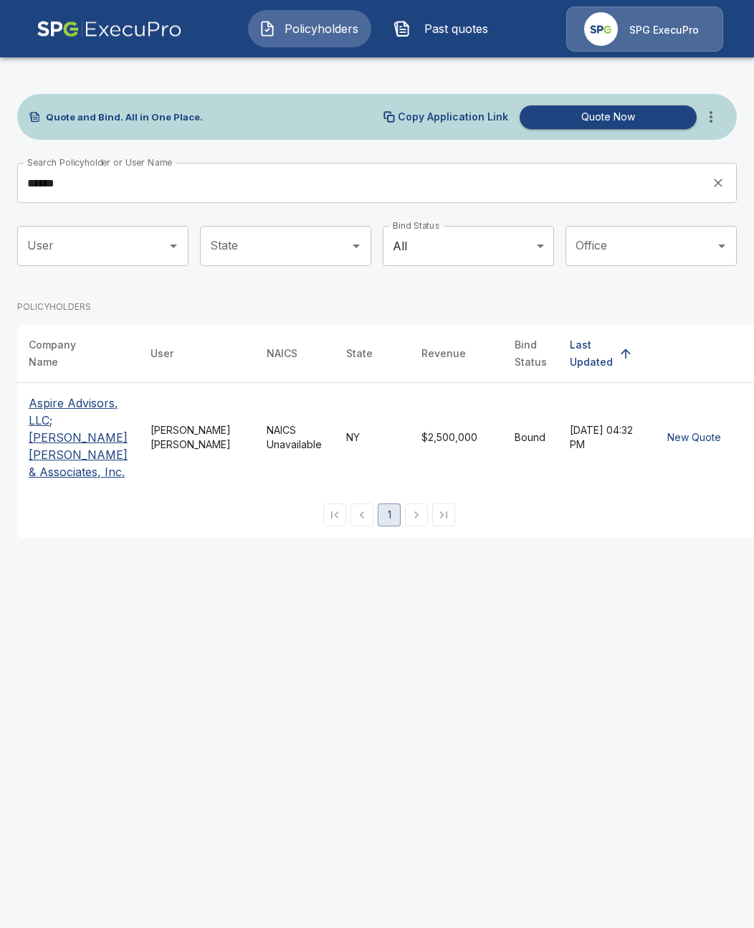
click at [53, 474] on p "Aspire Advisors, LLC; Hamilton Cavanaugh & Associates, Inc." at bounding box center [78, 437] width 99 height 86
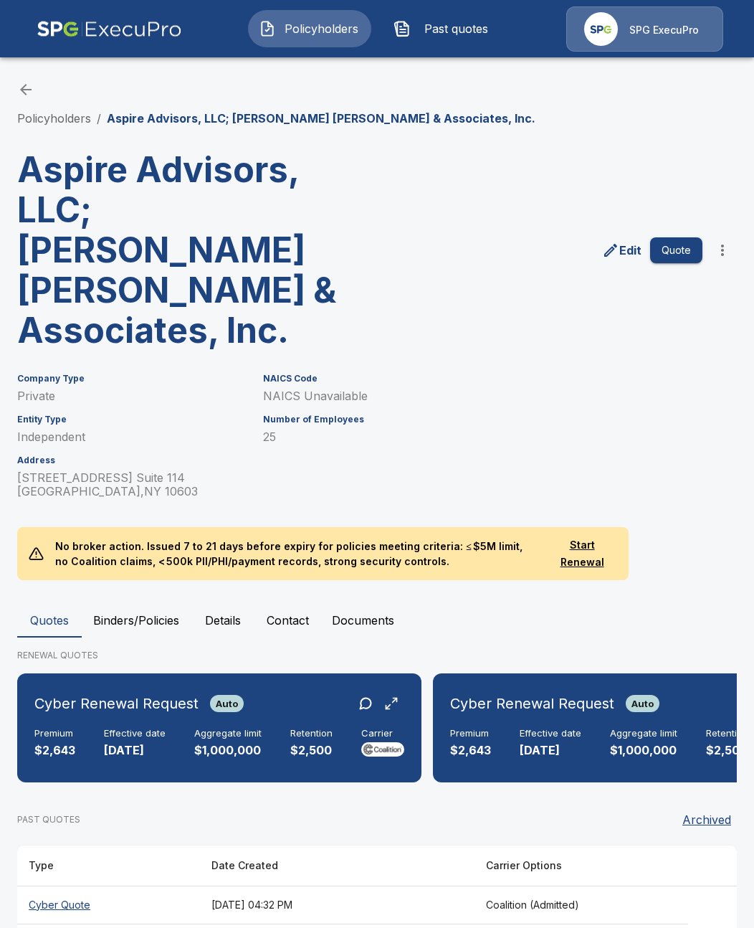
click at [163, 603] on button "Binders/Policies" at bounding box center [136, 620] width 109 height 34
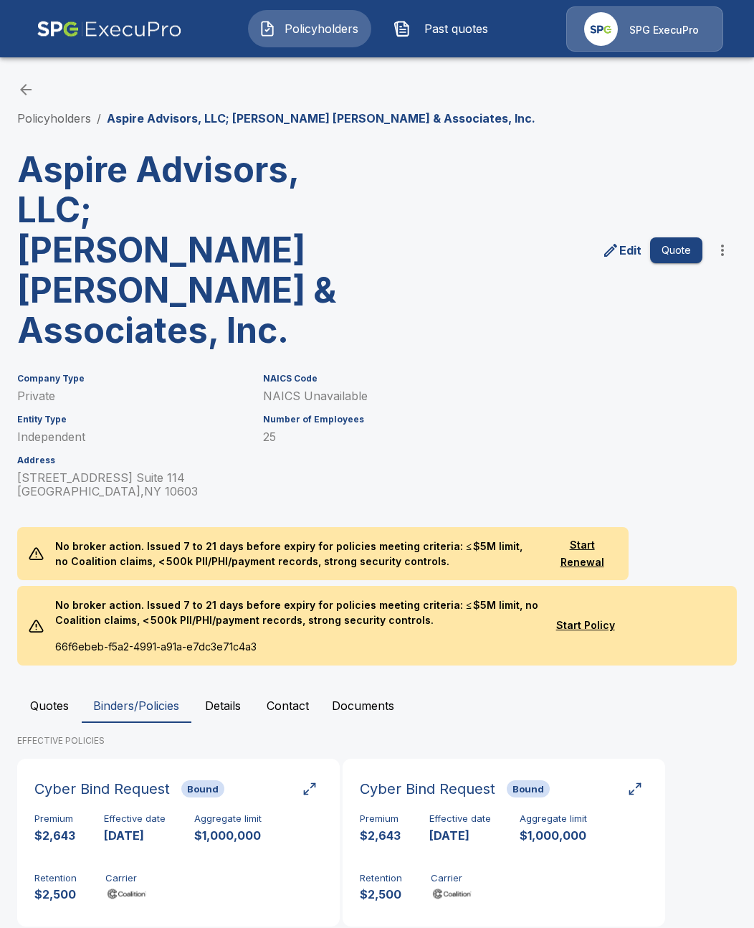
click at [92, 688] on button "Binders/Policies" at bounding box center [136, 705] width 109 height 34
click at [65, 688] on button "Quotes" at bounding box center [49, 705] width 65 height 34
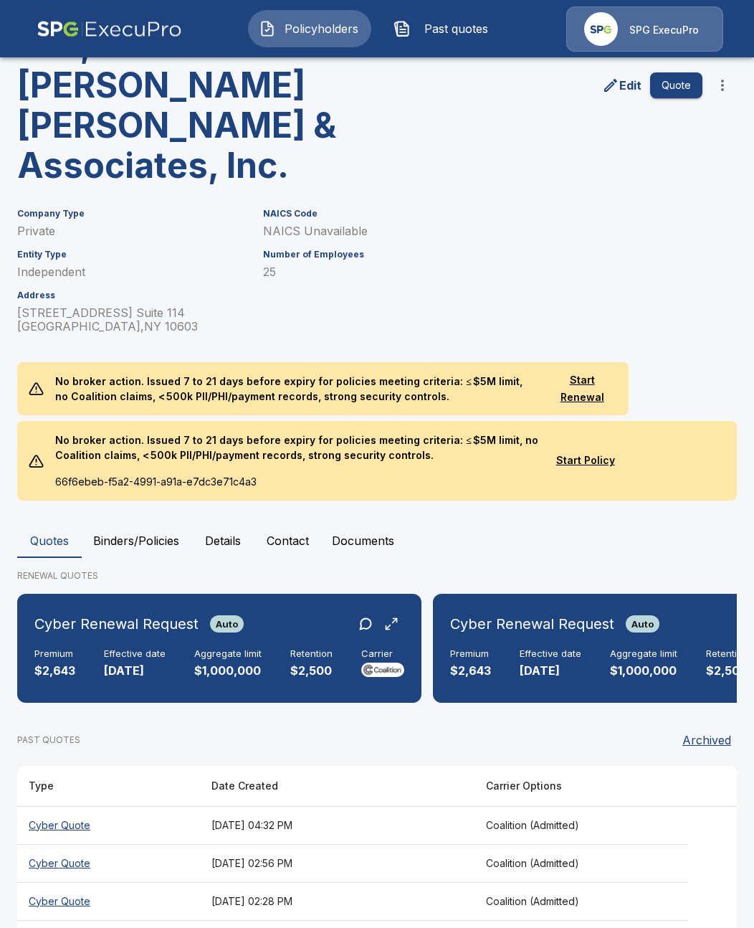
click at [114, 523] on button "Binders/Policies" at bounding box center [136, 540] width 109 height 34
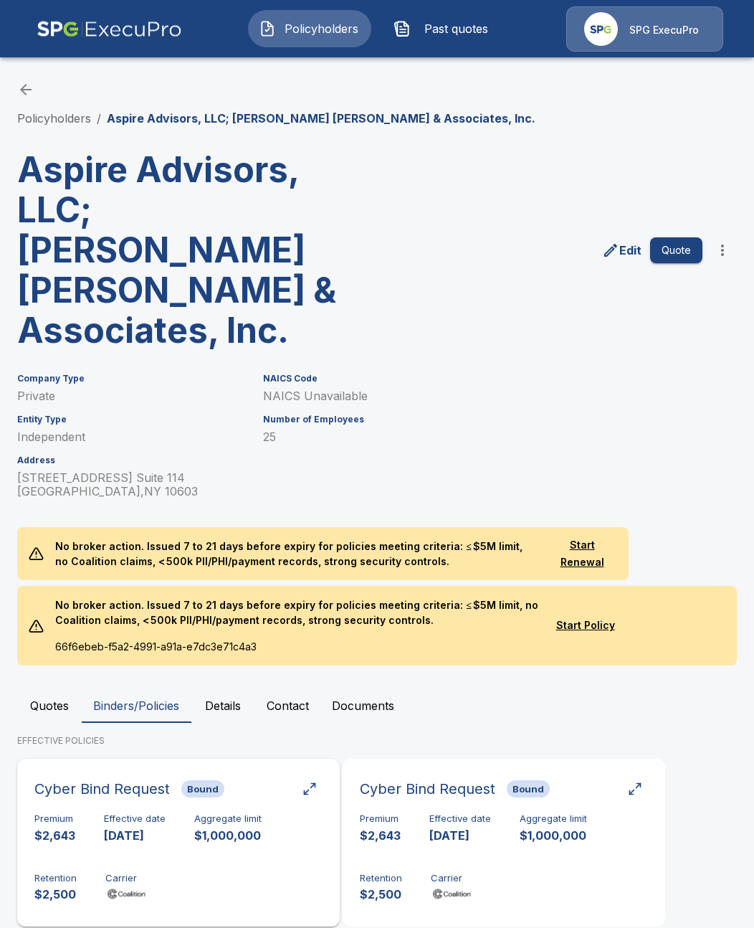
click at [280, 836] on div "Premium $2,643 Effective date 9/26/2025 Aggregate limit $1,000,000 Retention $2…" at bounding box center [178, 858] width 288 height 90
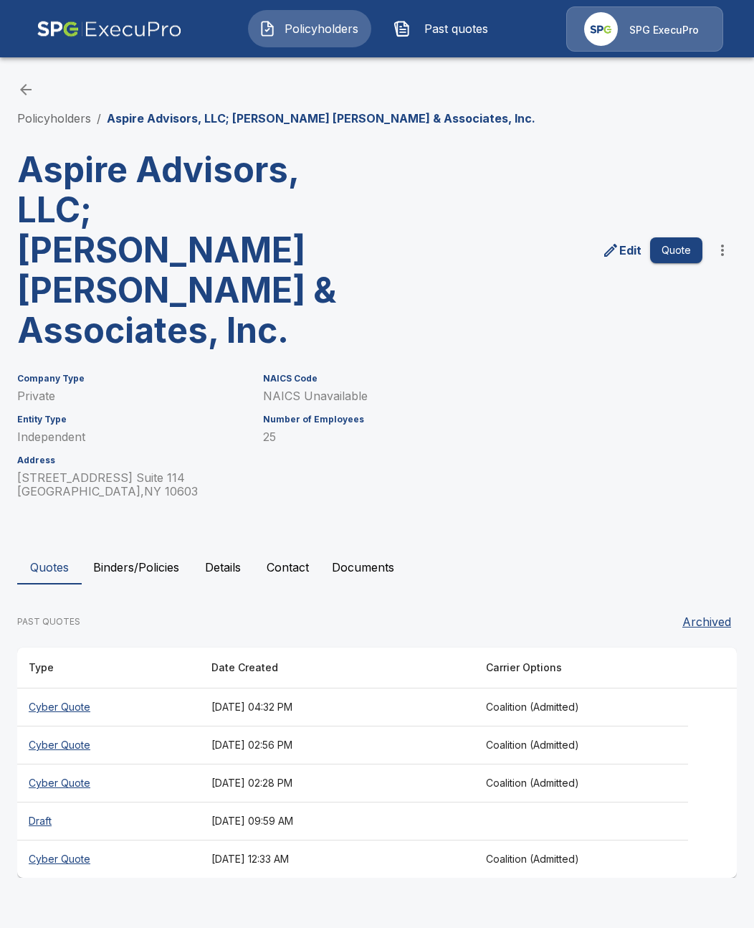
click at [130, 550] on button "Binders/Policies" at bounding box center [136, 567] width 109 height 34
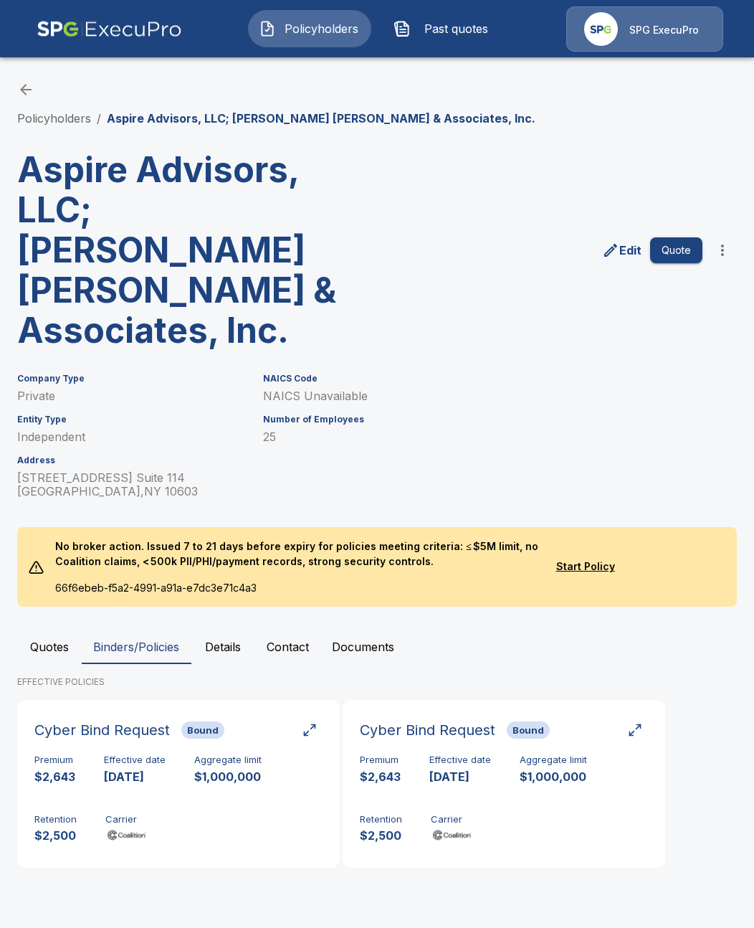
click at [47, 629] on button "Quotes" at bounding box center [49, 646] width 65 height 34
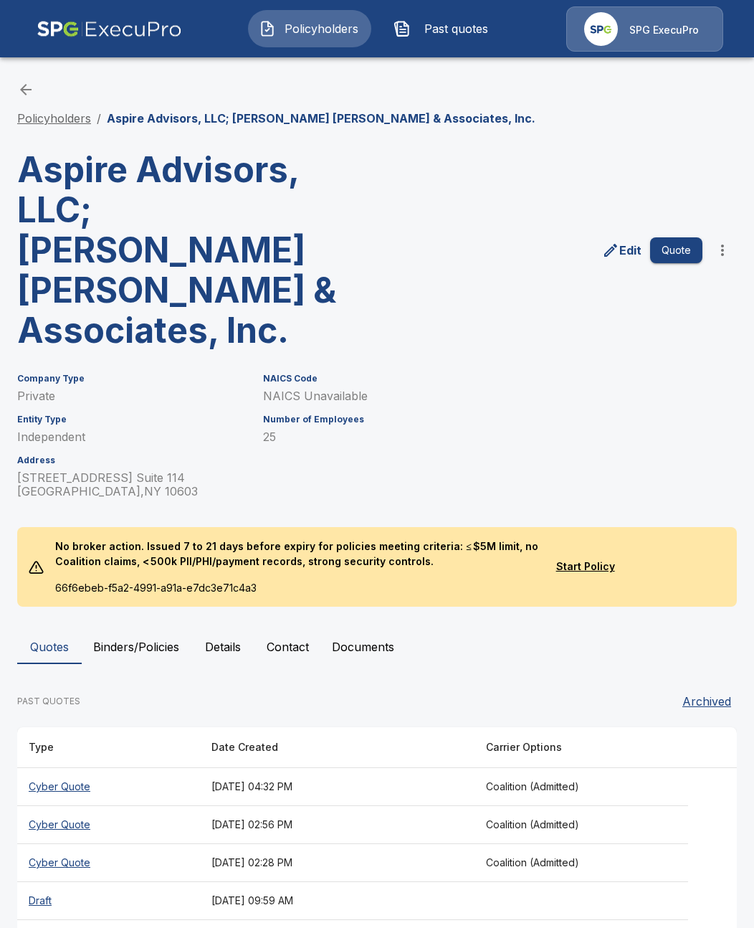
click at [85, 118] on link "Policyholders" at bounding box center [54, 118] width 74 height 14
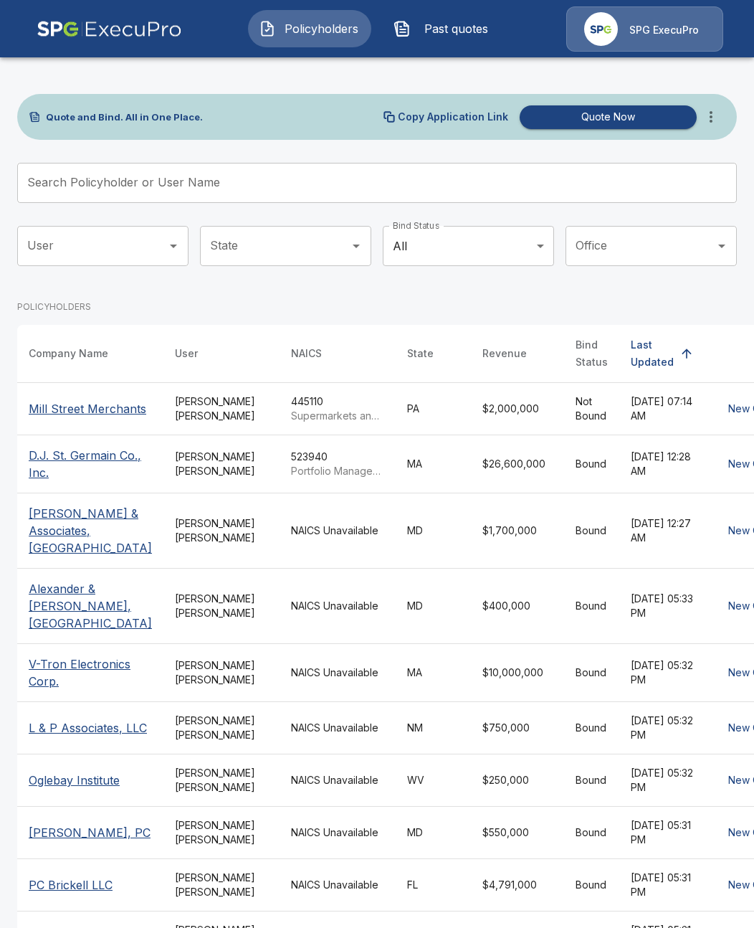
click at [254, 193] on input "Search Policyholder or User Name" at bounding box center [369, 183] width 704 height 40
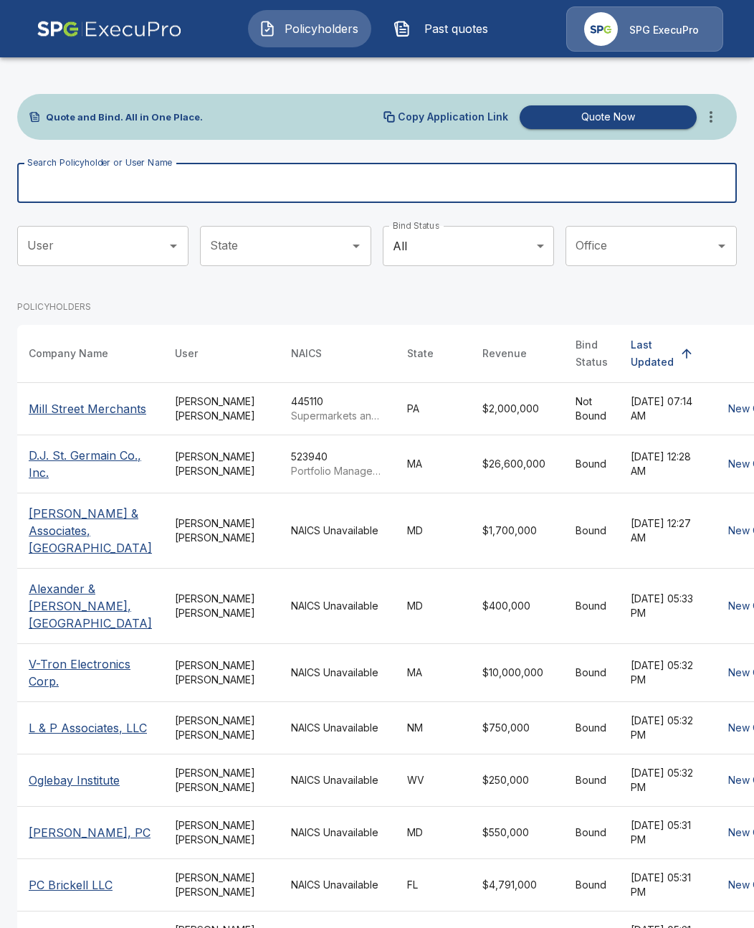
paste input "********"
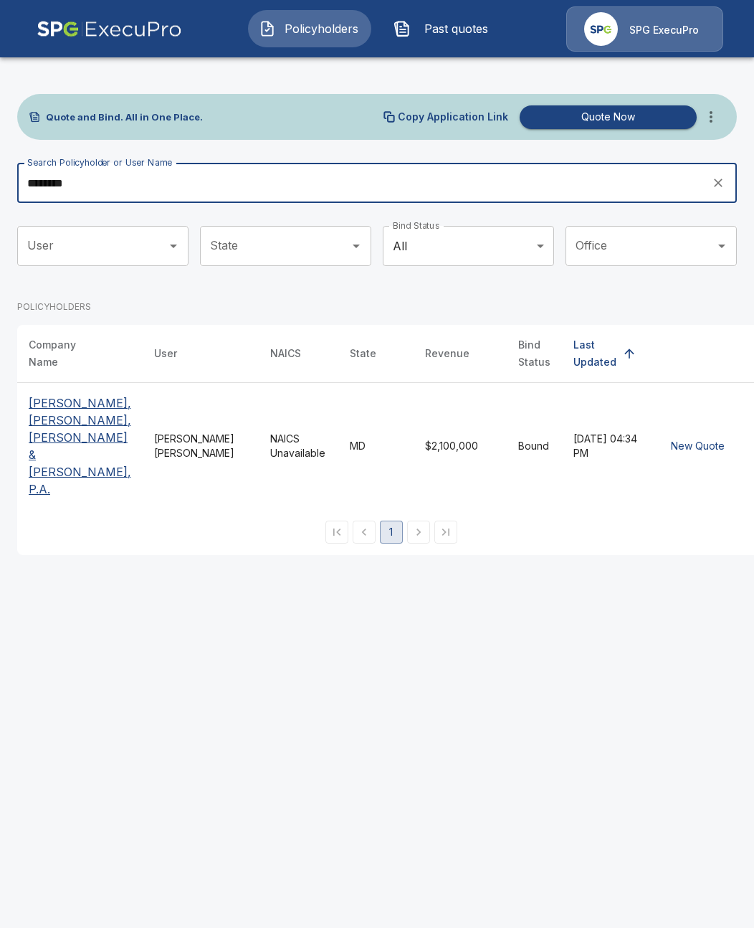
type input "********"
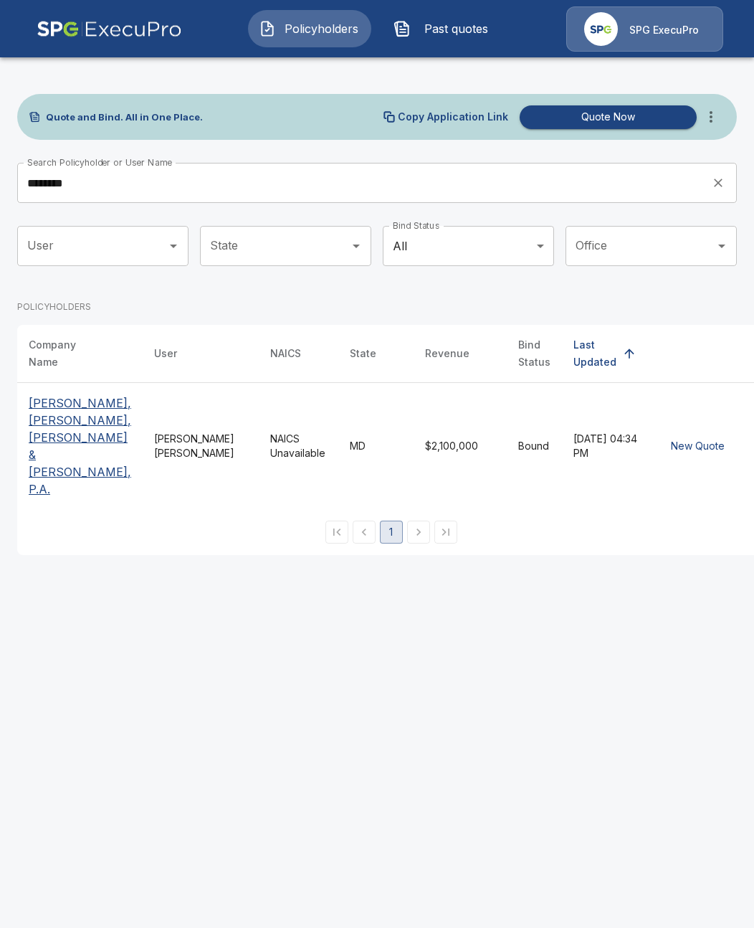
click at [32, 428] on p "[PERSON_NAME], [PERSON_NAME], [PERSON_NAME] & [PERSON_NAME], P.A." at bounding box center [80, 445] width 103 height 103
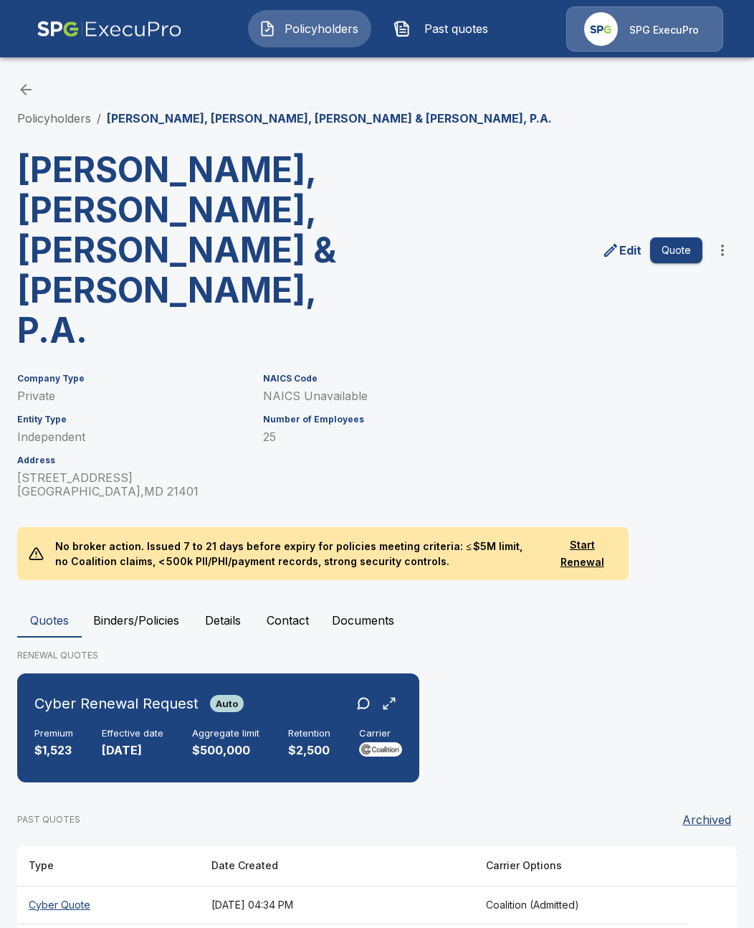
click at [54, 110] on li "Policyholders" at bounding box center [54, 118] width 74 height 17
click at [54, 115] on link "Policyholders" at bounding box center [54, 118] width 74 height 14
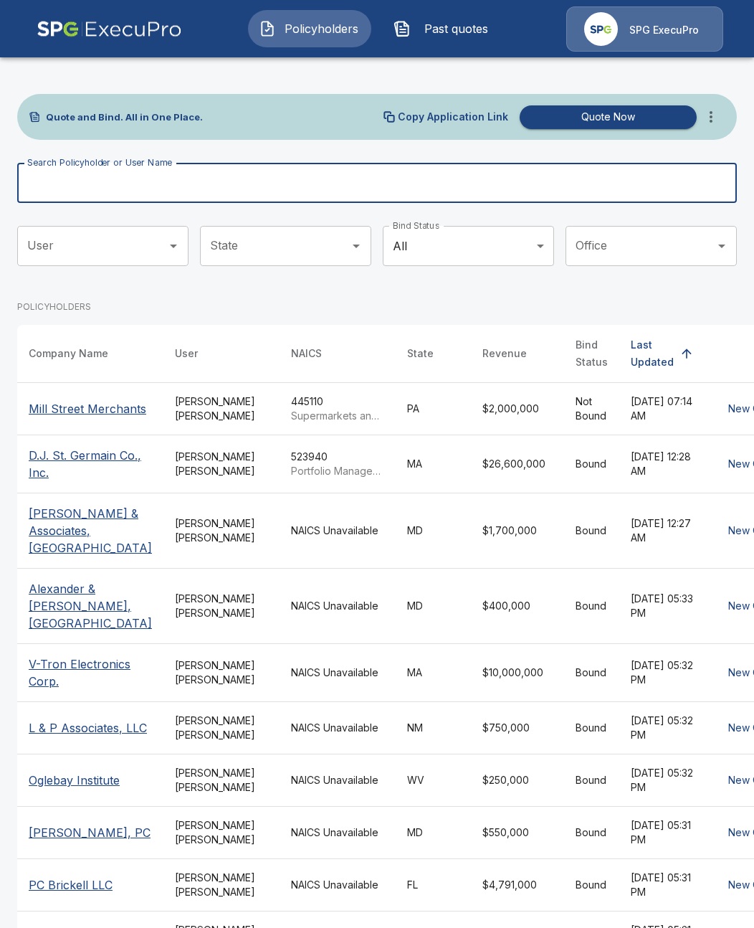
click at [262, 190] on input "Search Policyholder or User Name" at bounding box center [369, 183] width 704 height 40
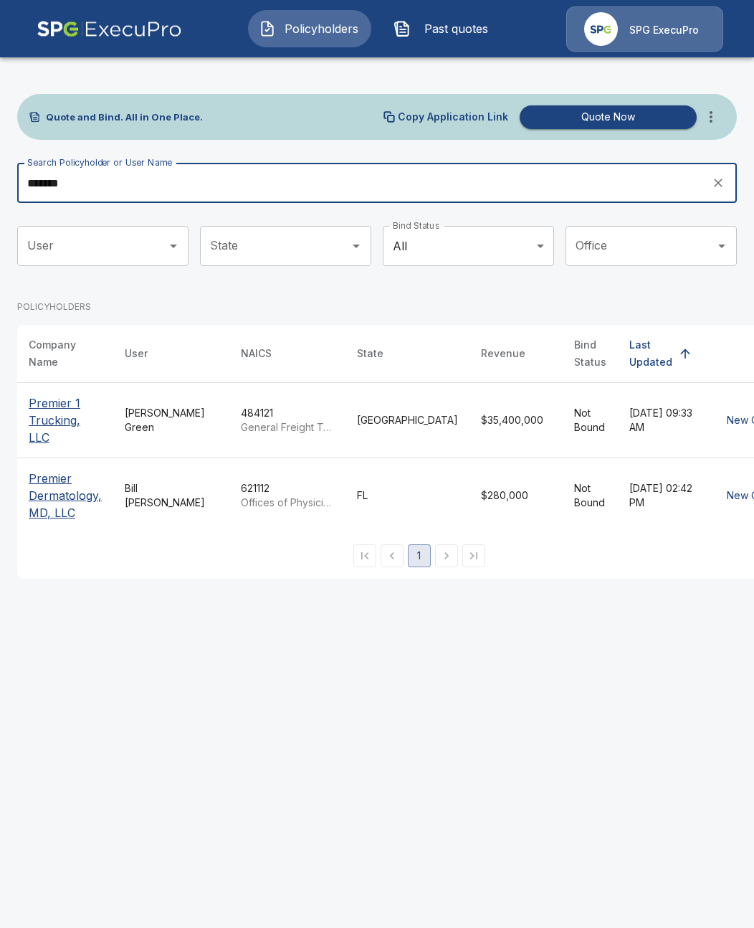
click at [222, 187] on input "*******" at bounding box center [359, 183] width 685 height 40
paste input "**"
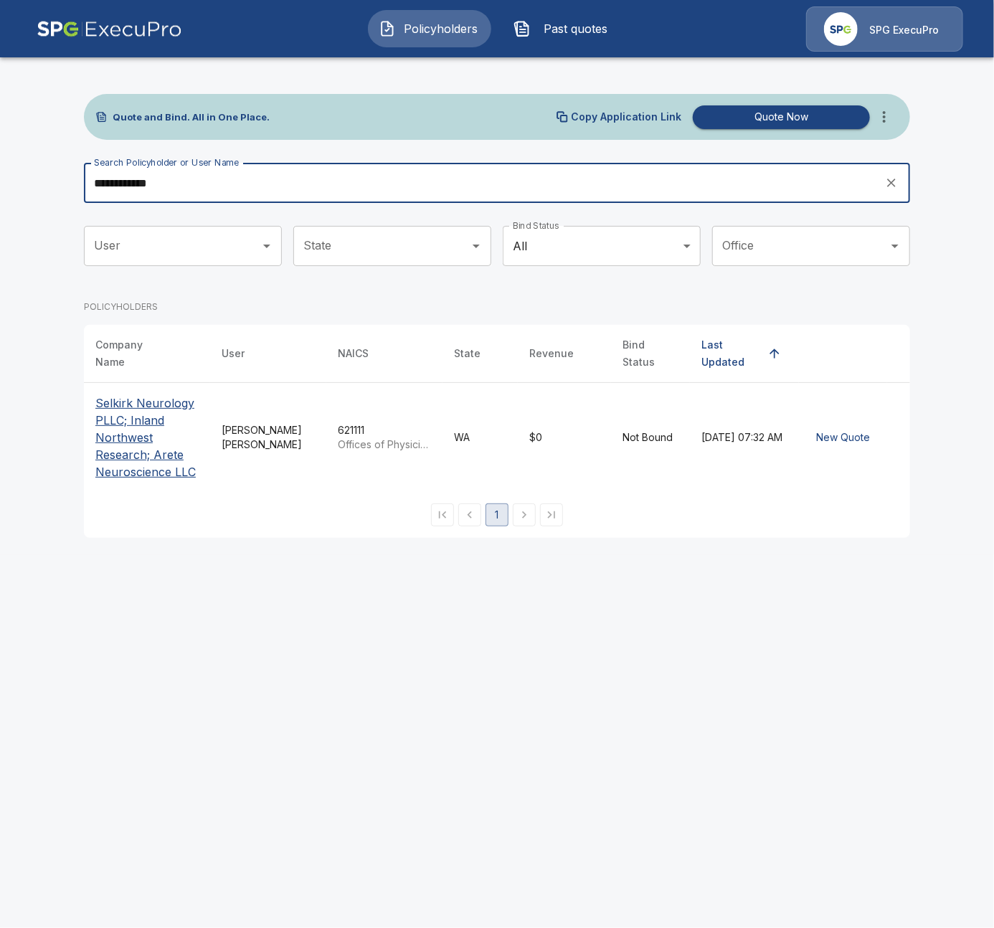
type input "**********"
click at [754, 192] on button "clear search" at bounding box center [891, 183] width 22 height 22
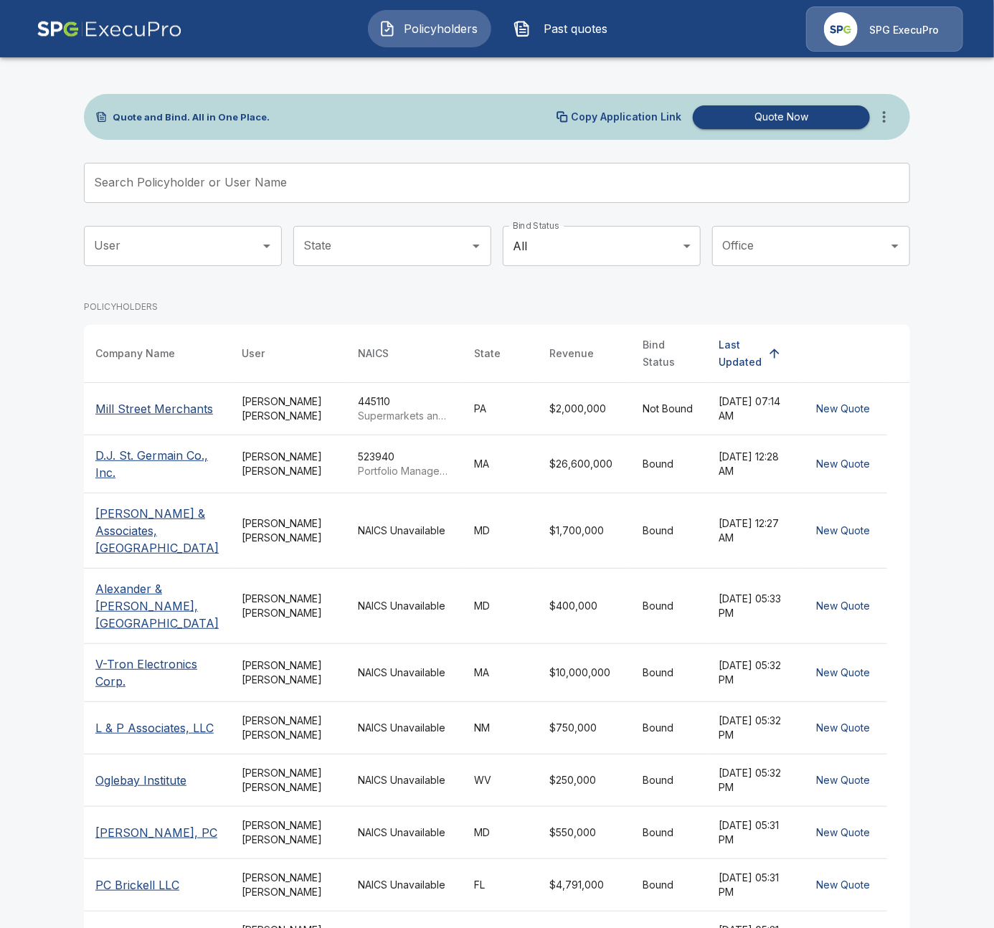
click at [67, 353] on main "Quote and Bind. All in One Place. Copy Application Link Quote Now Search Policy…" at bounding box center [497, 513] width 994 height 1026
click at [754, 125] on button "more" at bounding box center [884, 117] width 29 height 29
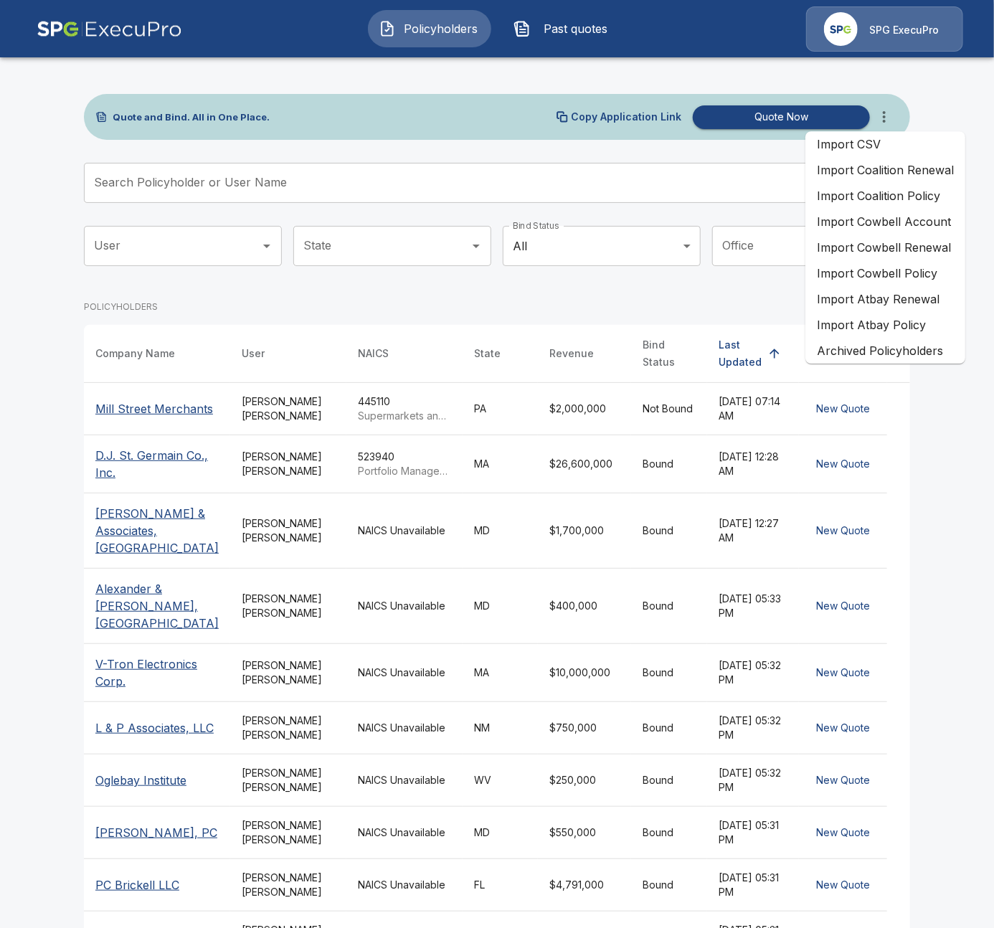
click at [754, 251] on li "Import Cowbell Renewal" at bounding box center [885, 247] width 160 height 26
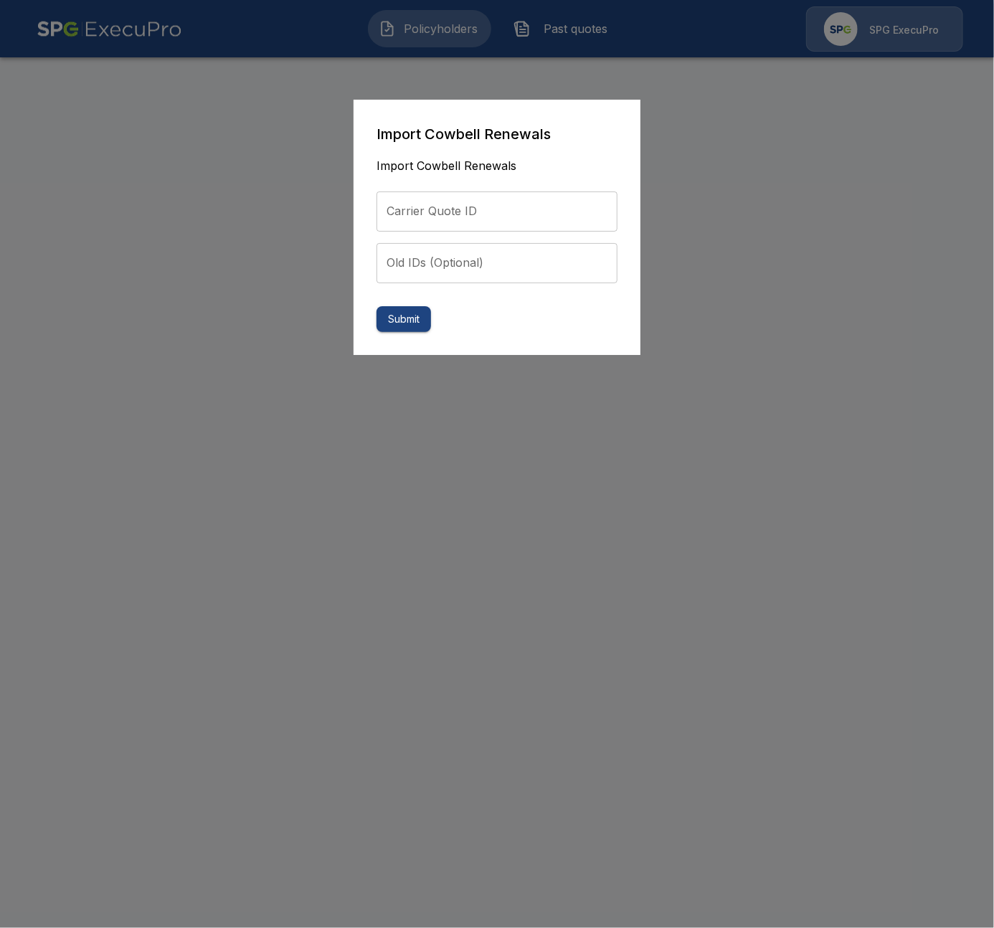
click at [754, 254] on div at bounding box center [497, 464] width 994 height 928
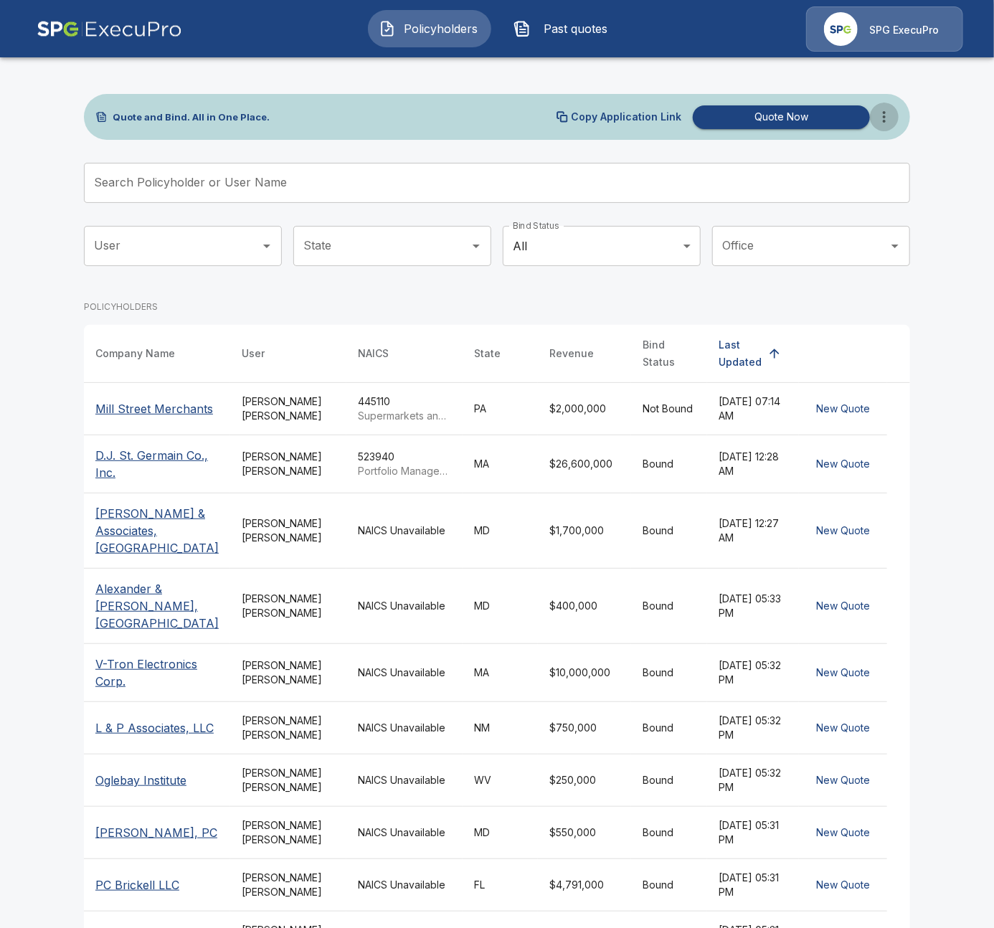
click at [890, 123] on icon "more" at bounding box center [883, 116] width 17 height 17
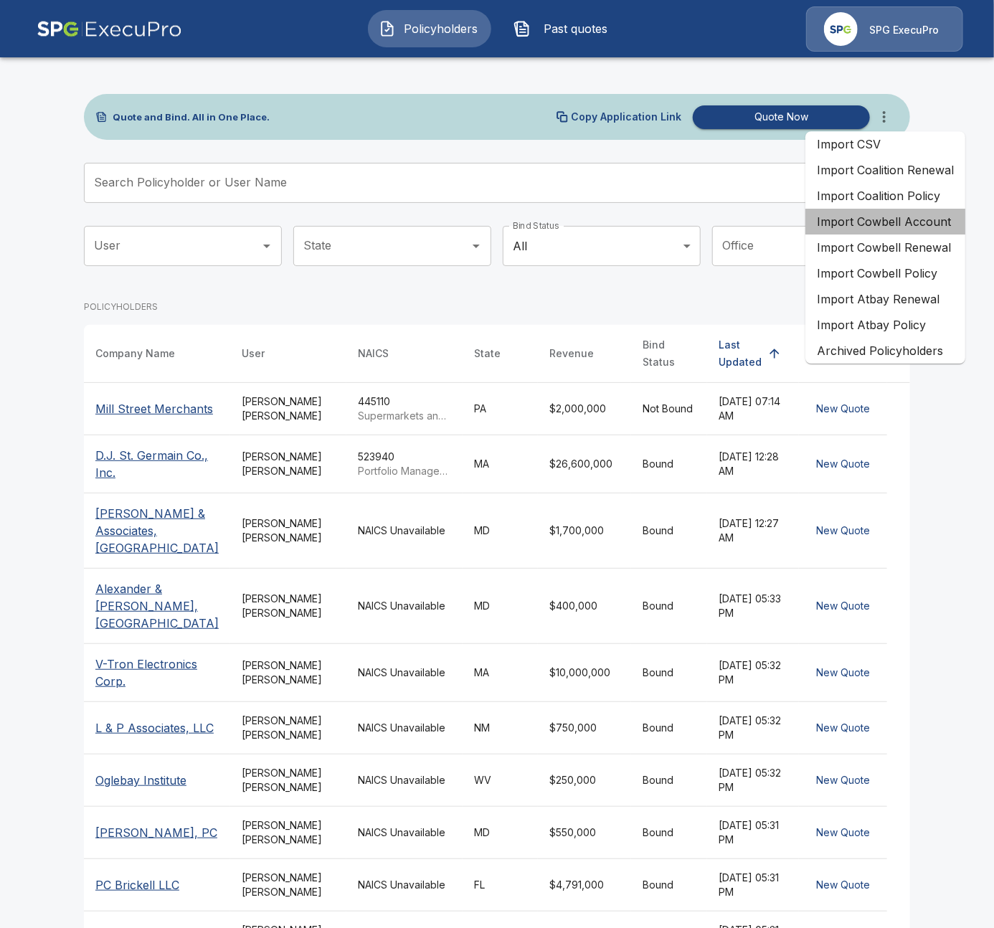
click at [928, 228] on li "Import Cowbell Account" at bounding box center [885, 222] width 160 height 26
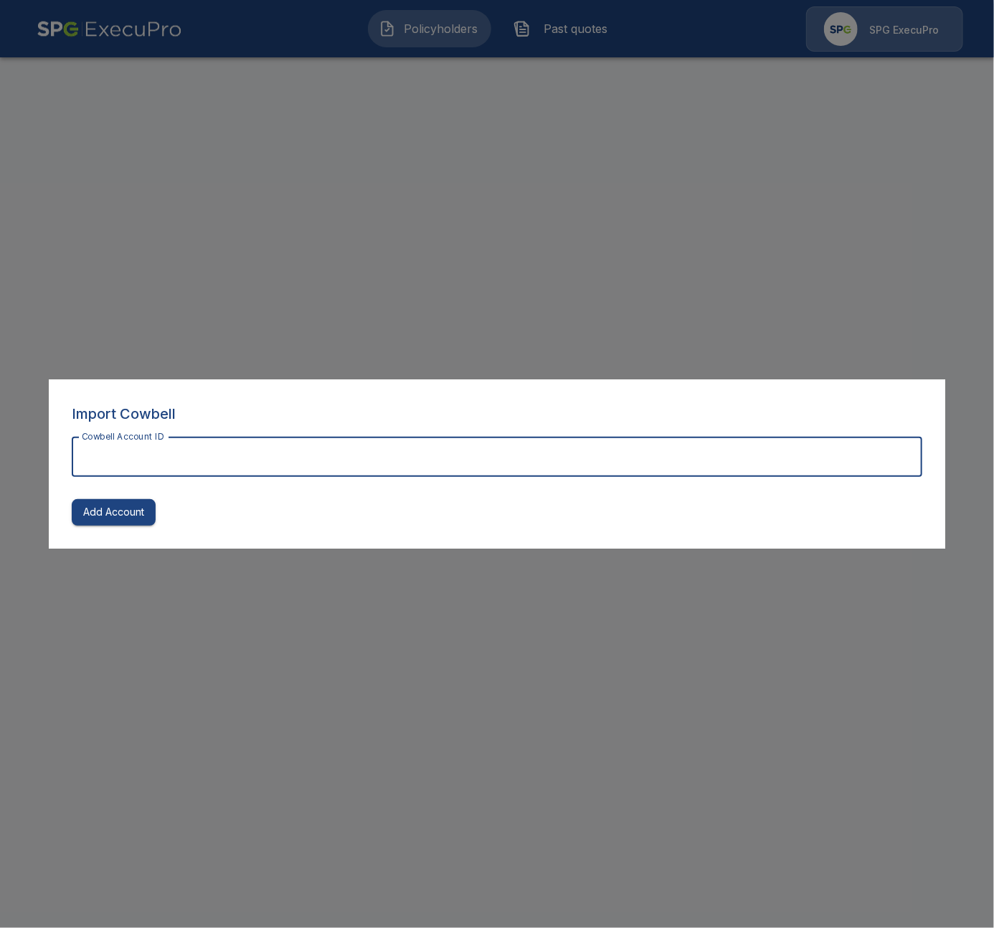
click at [543, 471] on input "Cowbell Account ID" at bounding box center [497, 457] width 850 height 40
paste input "**********"
type input "**********"
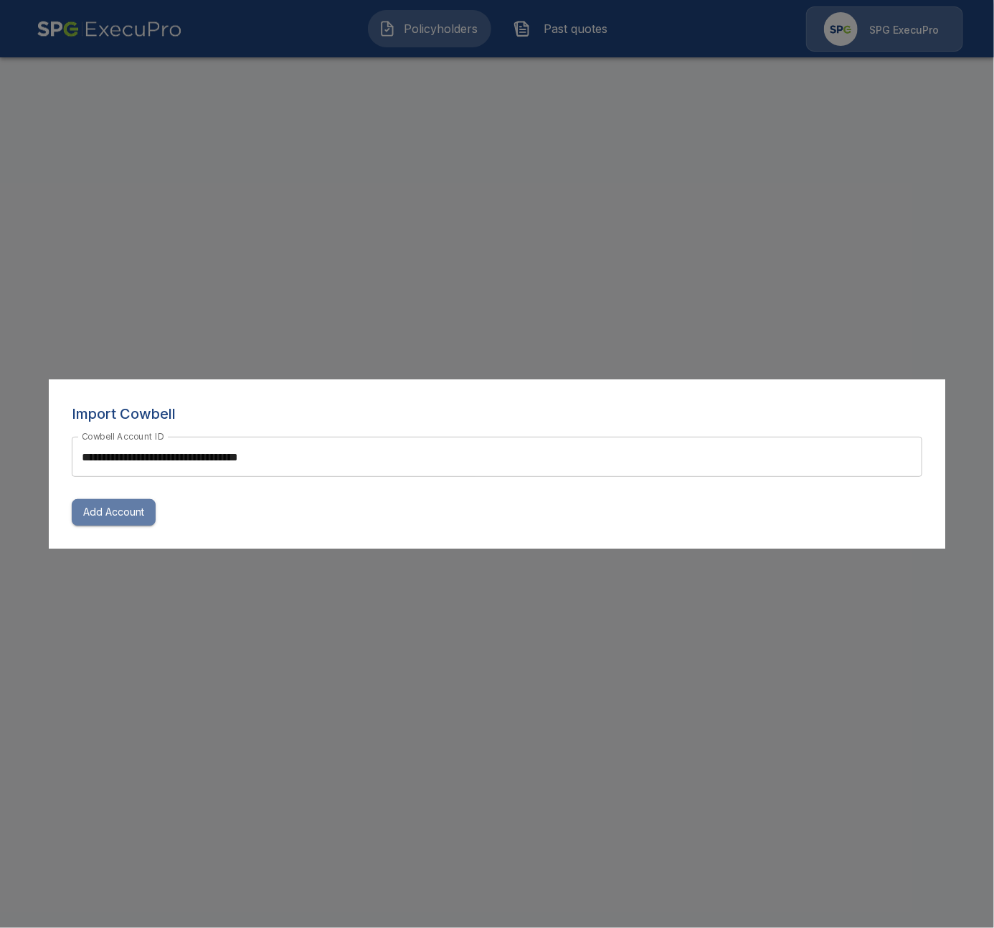
click at [108, 514] on button "Add Account" at bounding box center [114, 512] width 84 height 27
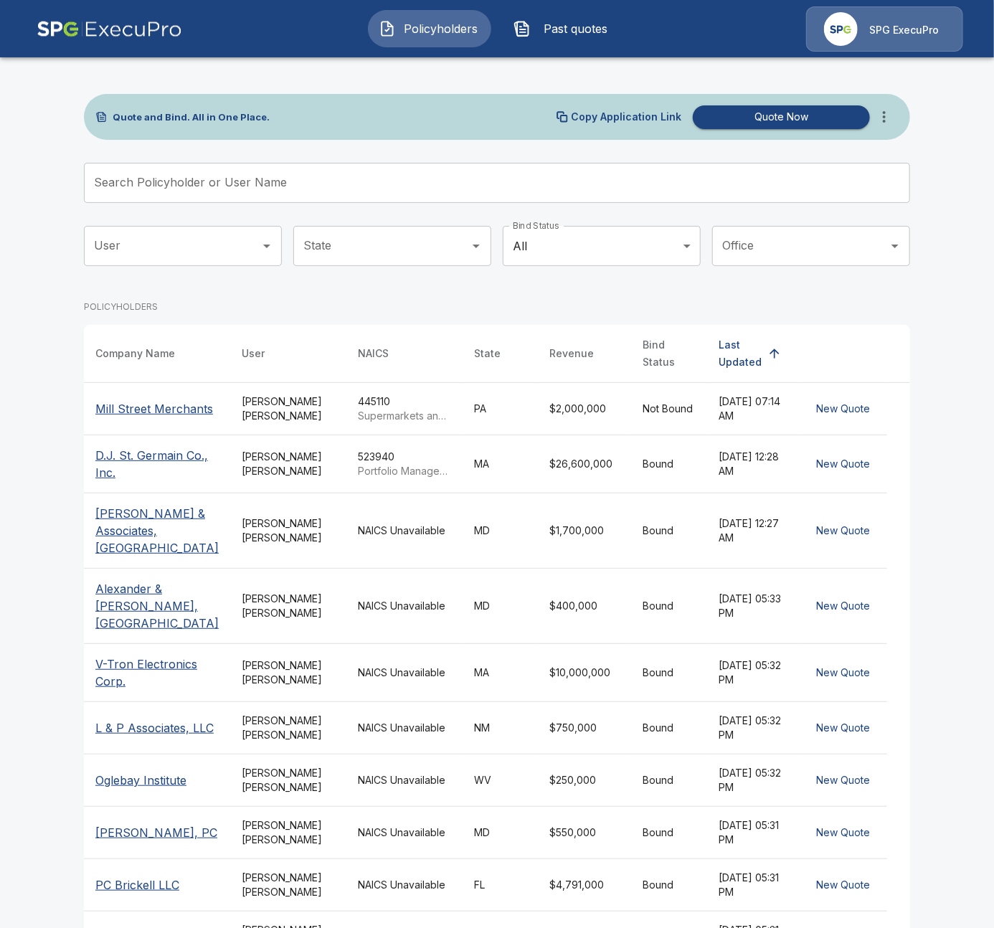
click at [541, 30] on span "Past quotes" at bounding box center [575, 28] width 79 height 17
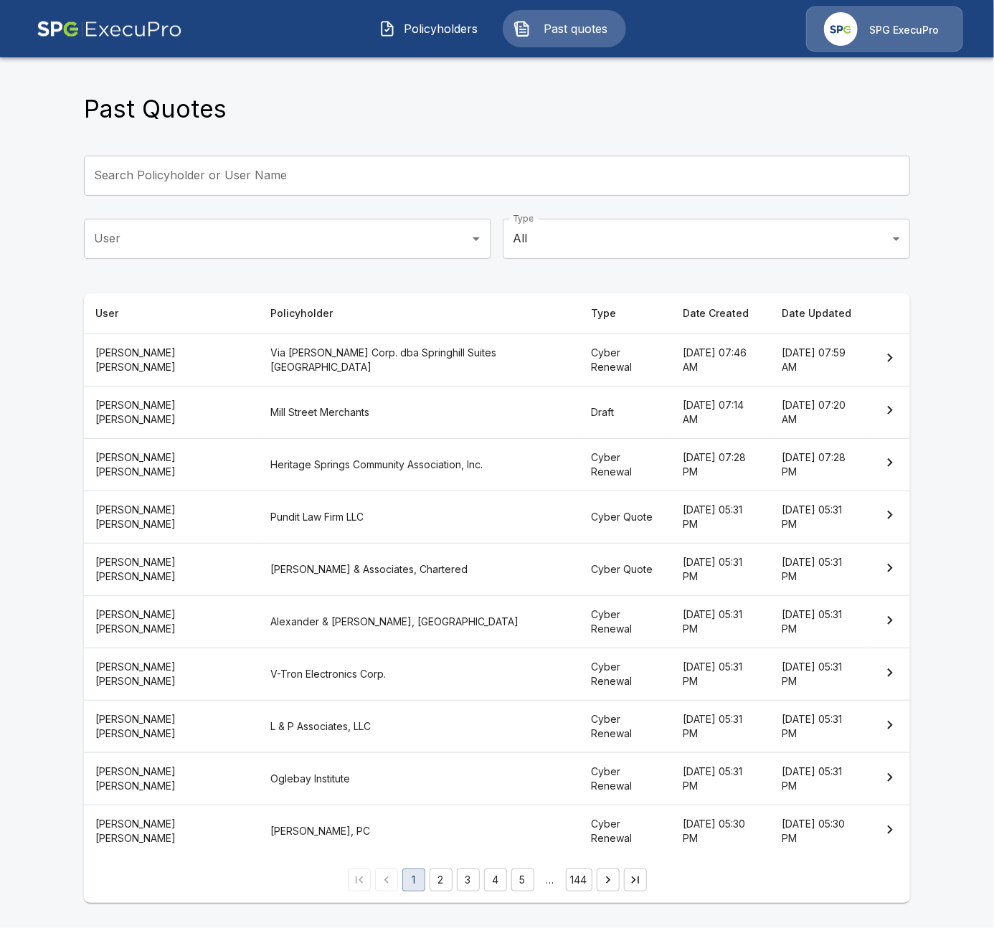
click at [418, 29] on span "Policyholders" at bounding box center [441, 28] width 79 height 17
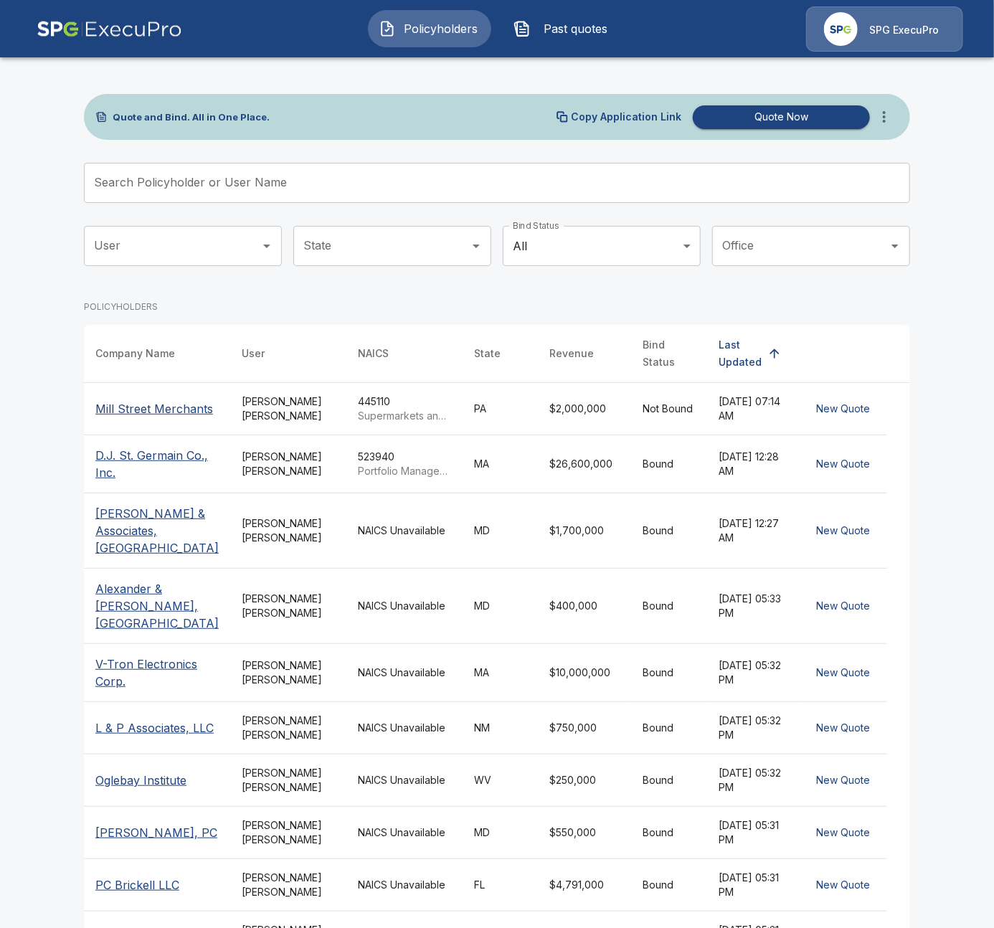
click at [288, 171] on input "Search Policyholder or User Name" at bounding box center [489, 183] width 810 height 40
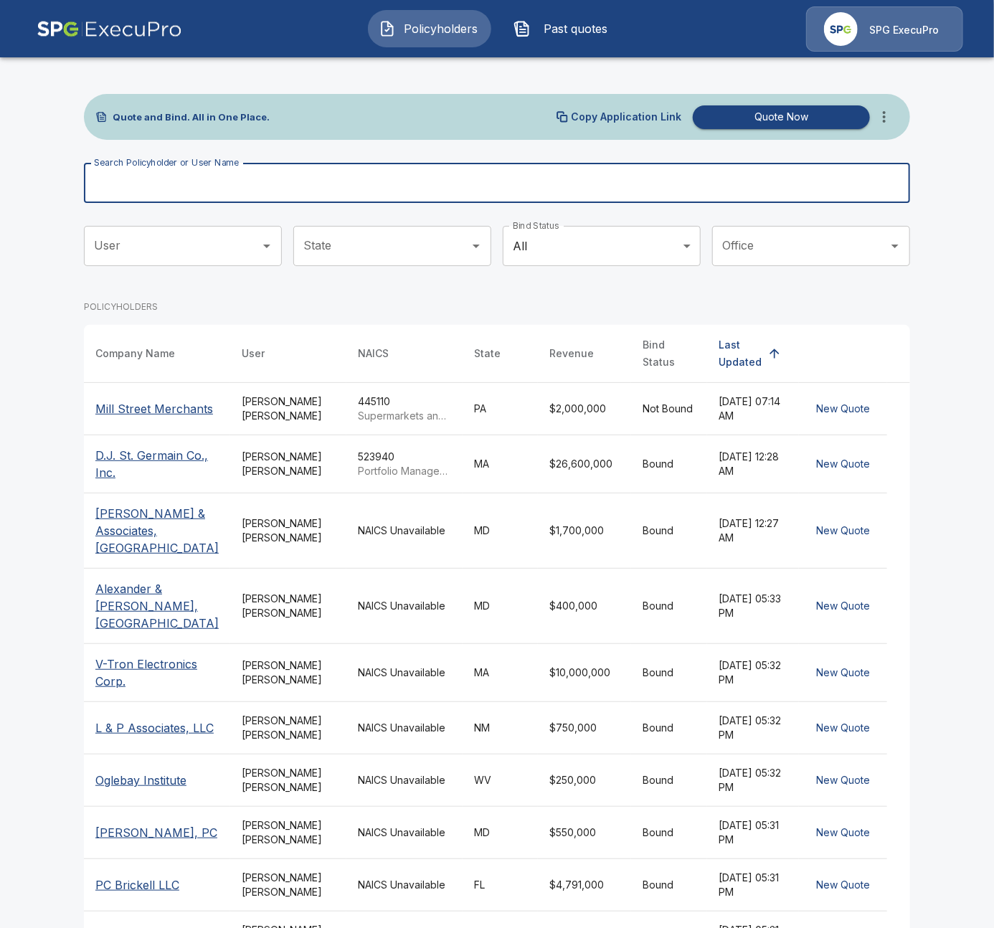
paste input "******"
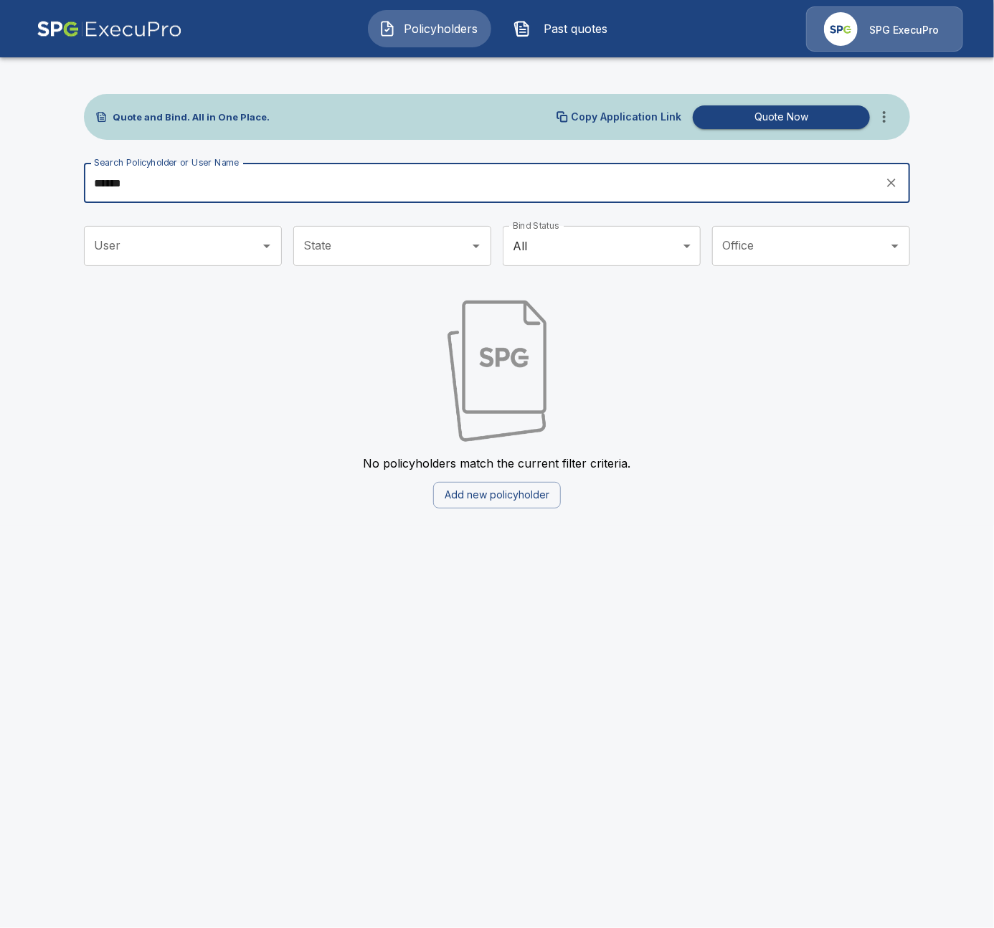
type input "******"
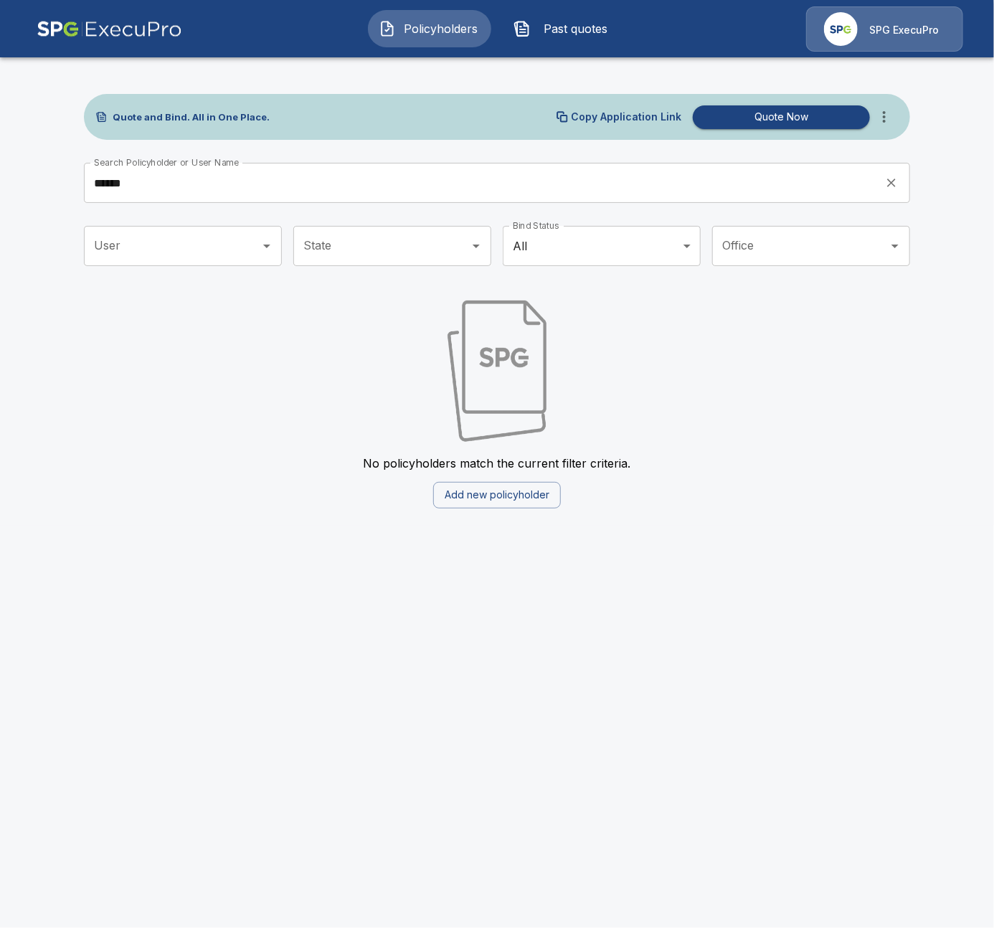
drag, startPoint x: 470, startPoint y: 683, endPoint x: 918, endPoint y: 260, distance: 616.7
click at [475, 526] on html "Policyholders Past quotes SPG ExecuPro Quote and Bind. All in One Place. Copy A…" at bounding box center [497, 263] width 994 height 526
click at [890, 117] on icon "more" at bounding box center [883, 116] width 17 height 17
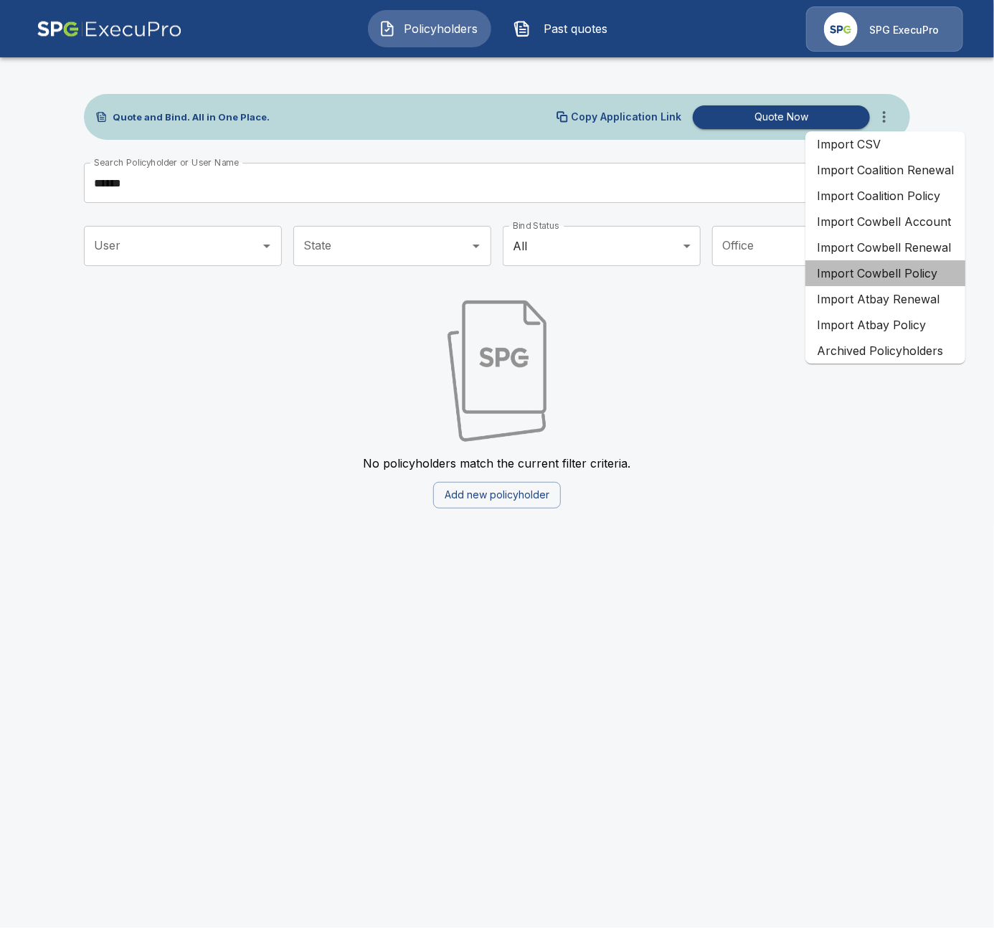
click at [928, 268] on li "Import Cowbell Policy" at bounding box center [885, 273] width 160 height 26
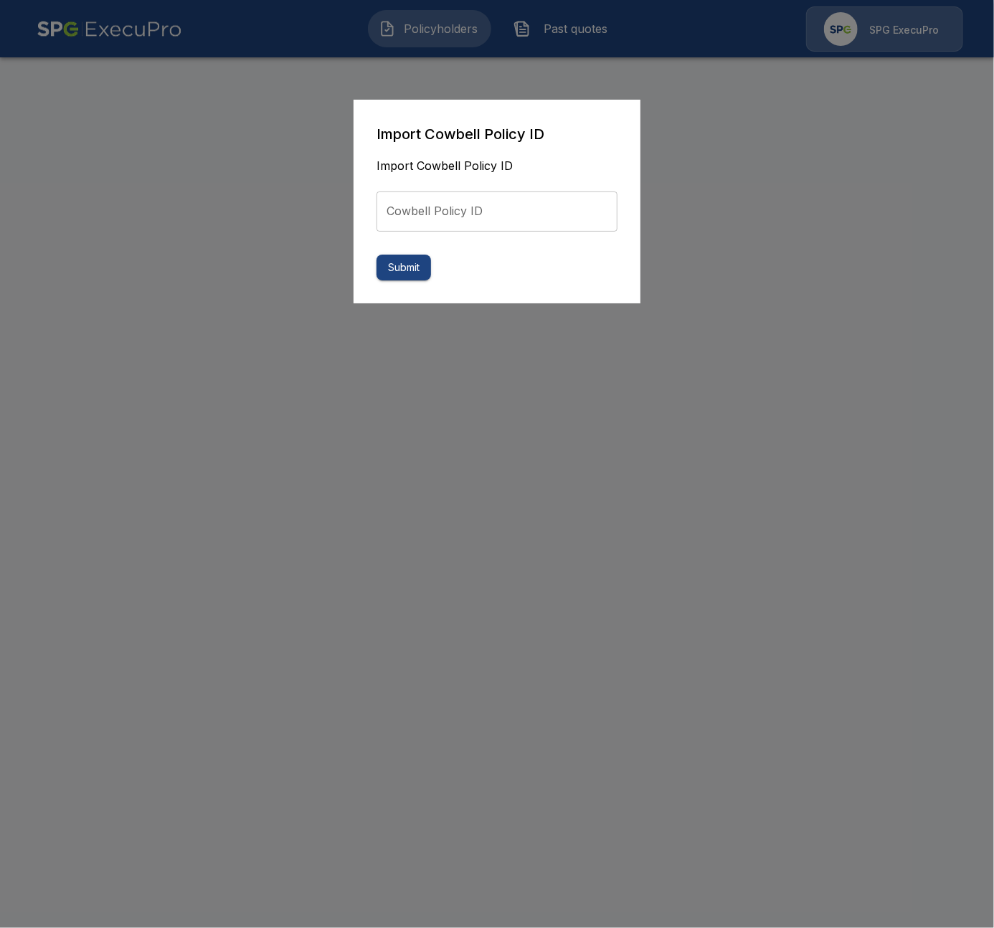
click at [440, 214] on input "Cowbell Policy ID" at bounding box center [496, 211] width 241 height 40
paste input "**********"
type input "**********"
click at [412, 272] on button "Submit" at bounding box center [403, 268] width 54 height 27
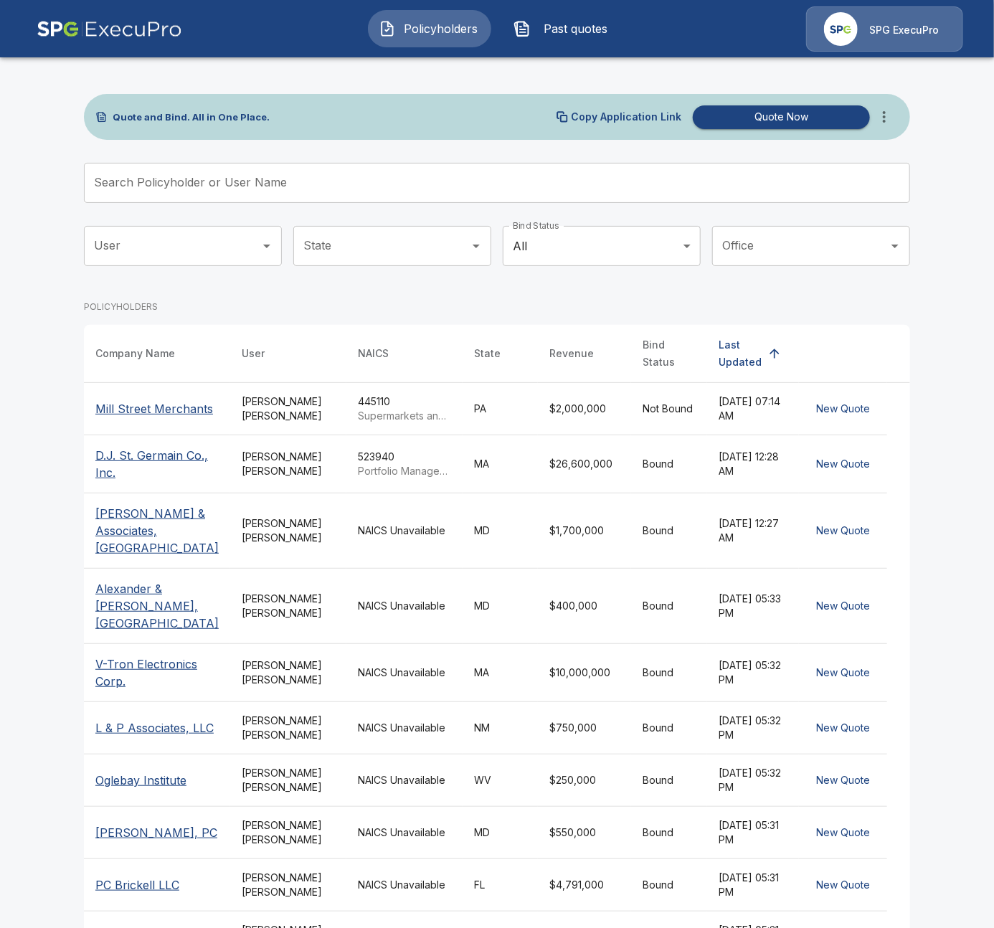
click at [890, 113] on icon "more" at bounding box center [883, 116] width 17 height 17
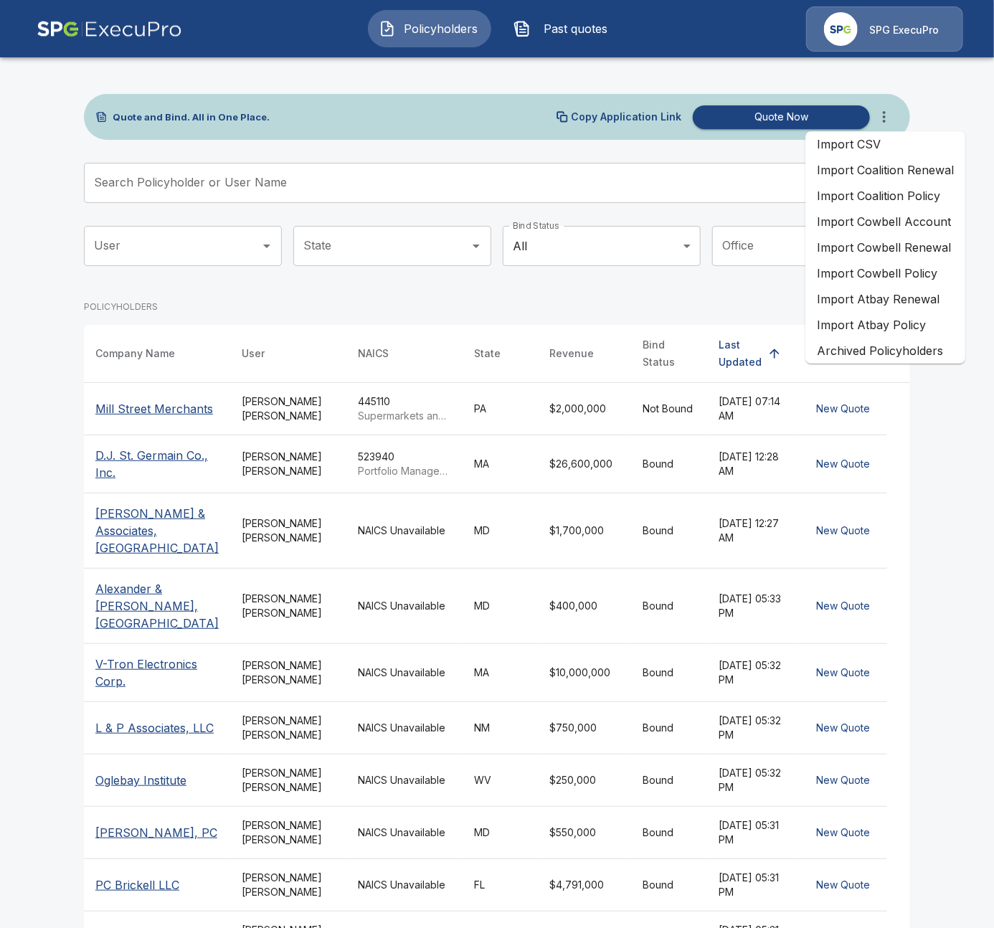
click at [924, 255] on li "Import Cowbell Renewal" at bounding box center [885, 247] width 160 height 26
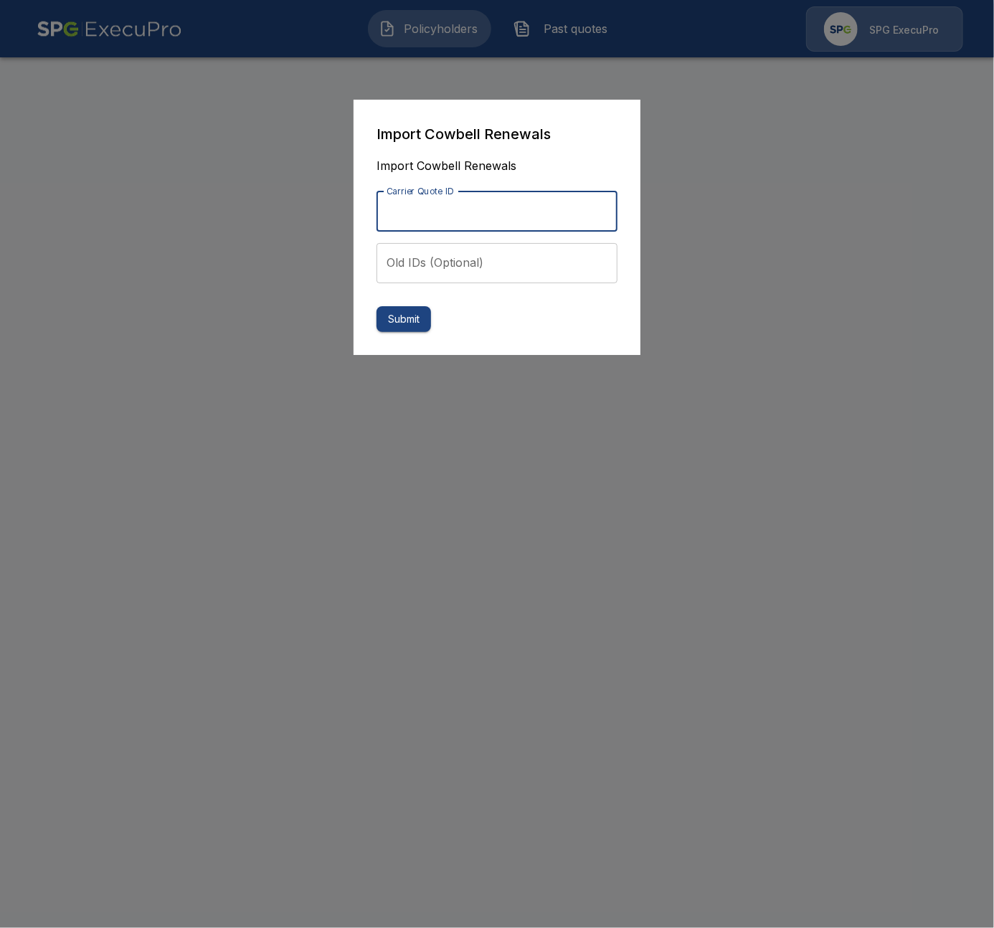
click at [516, 216] on input "Carrier Quote ID" at bounding box center [496, 211] width 241 height 40
paste input "**********"
type input "**********"
click at [420, 311] on button "Submit" at bounding box center [403, 319] width 54 height 27
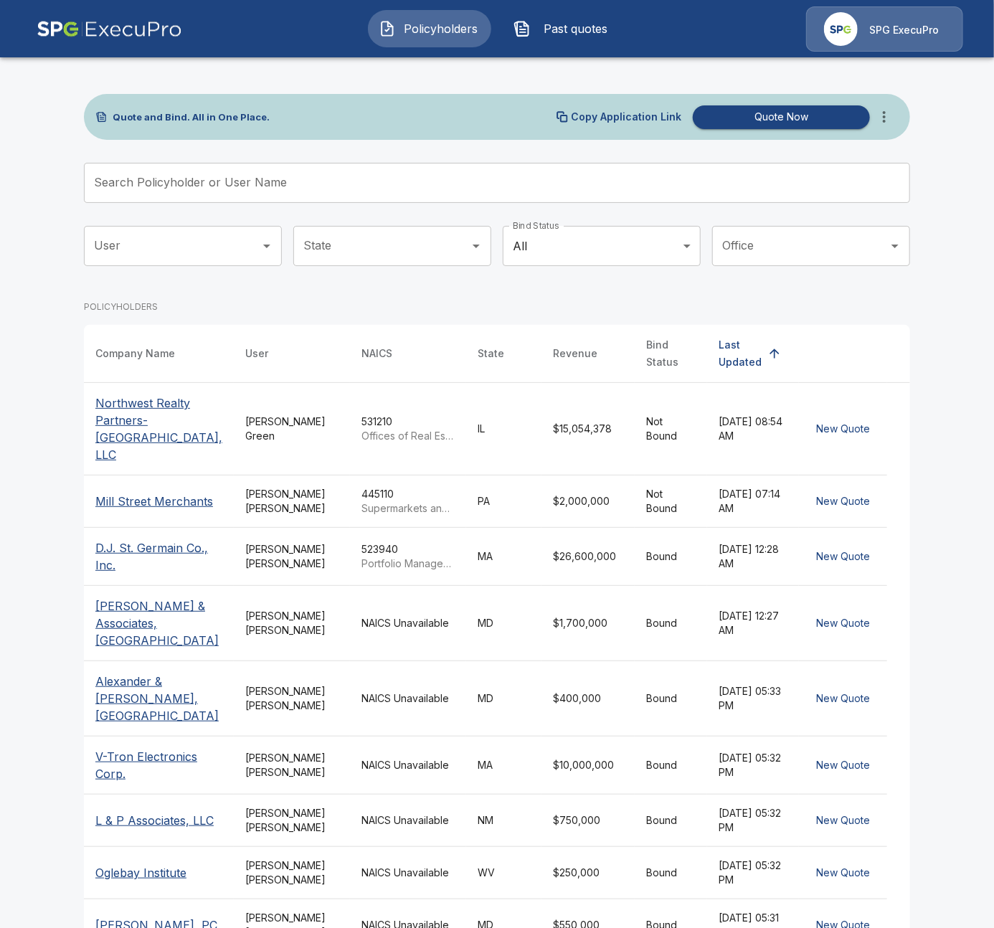
click at [298, 414] on div "Alison Green" at bounding box center [291, 428] width 93 height 29
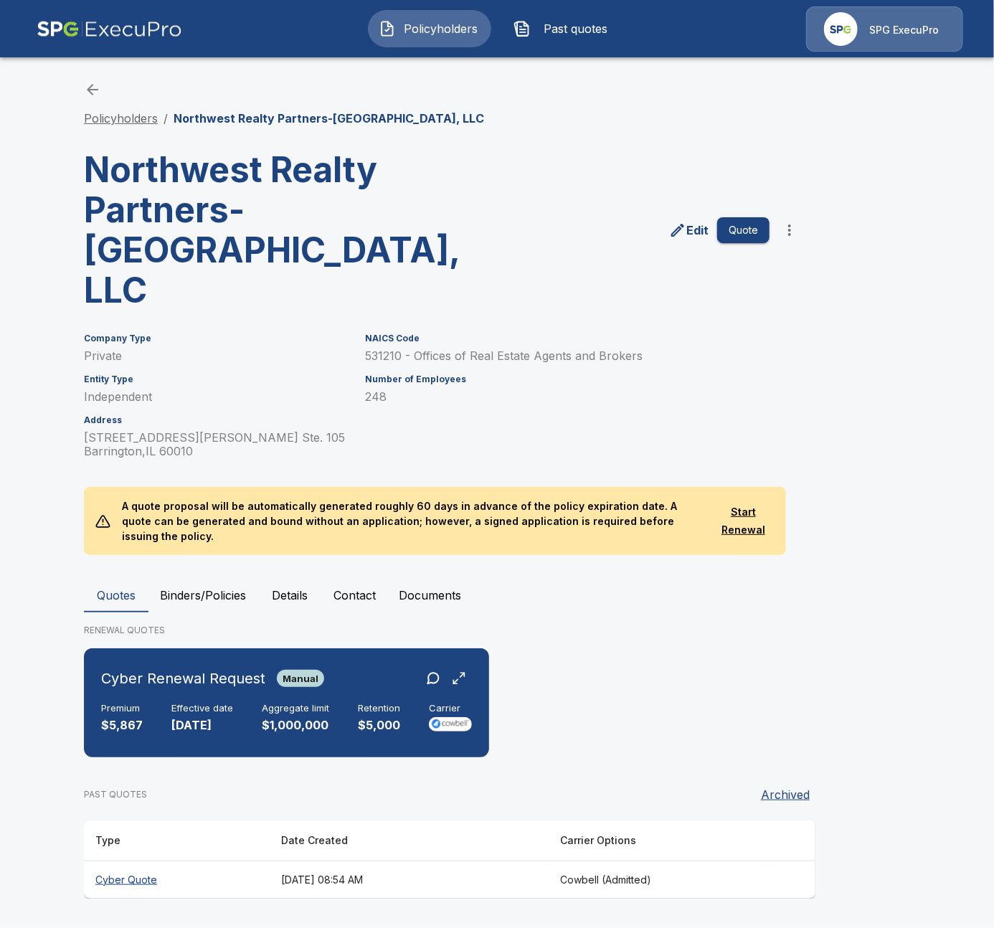
click at [142, 115] on link "Policyholders" at bounding box center [121, 118] width 74 height 14
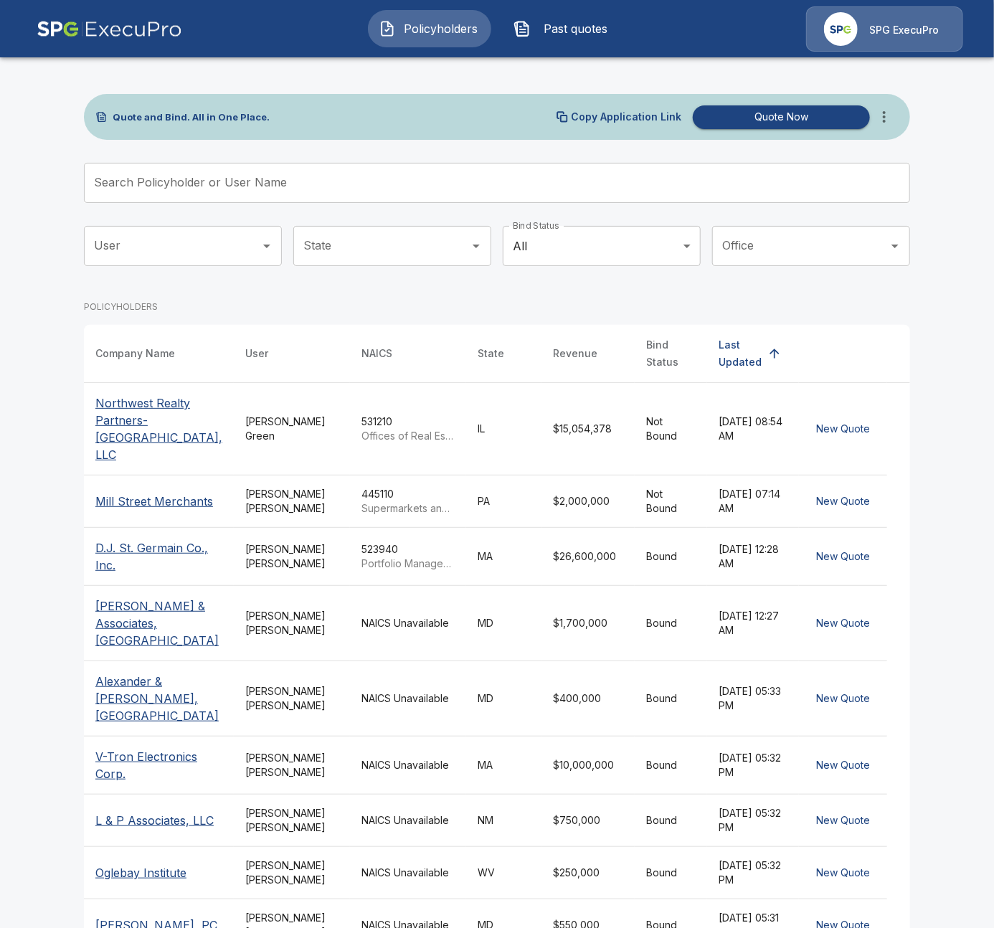
click at [478, 204] on div "Search Policyholder or User Name Search Policyholder or User Name" at bounding box center [497, 189] width 826 height 52
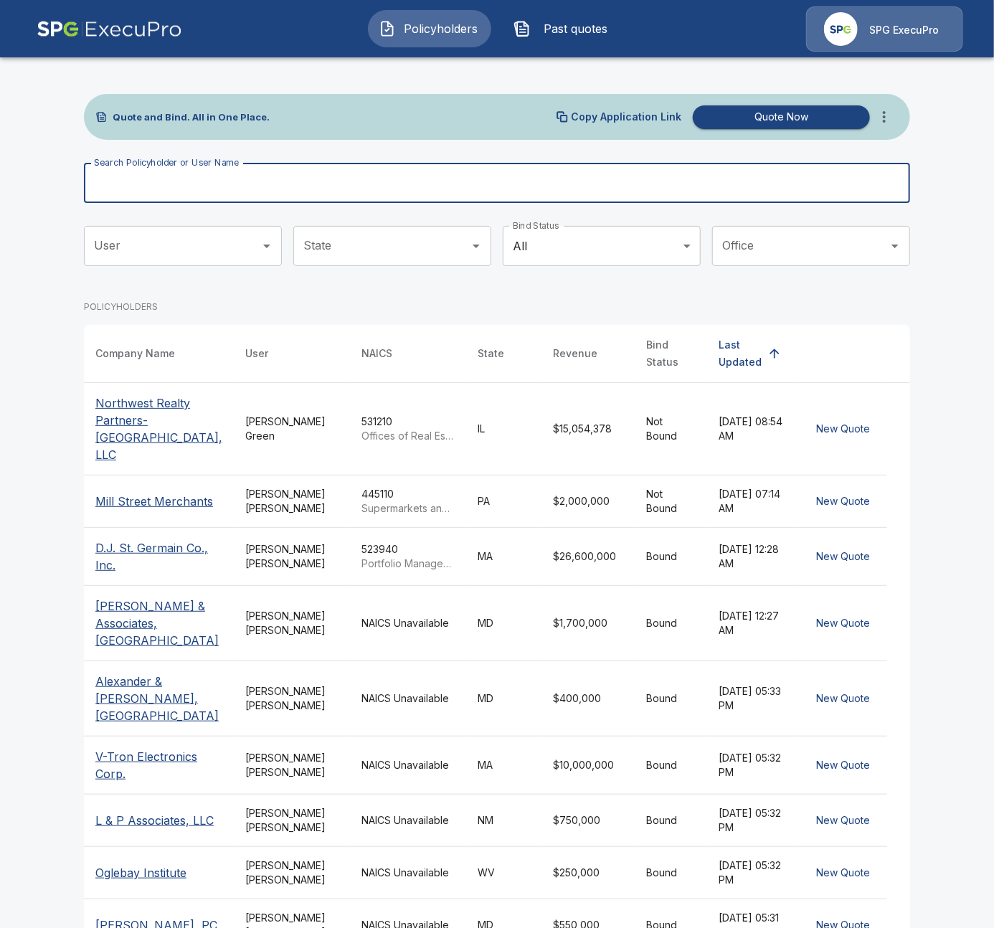
click at [475, 184] on input "Search Policyholder or User Name" at bounding box center [489, 183] width 810 height 40
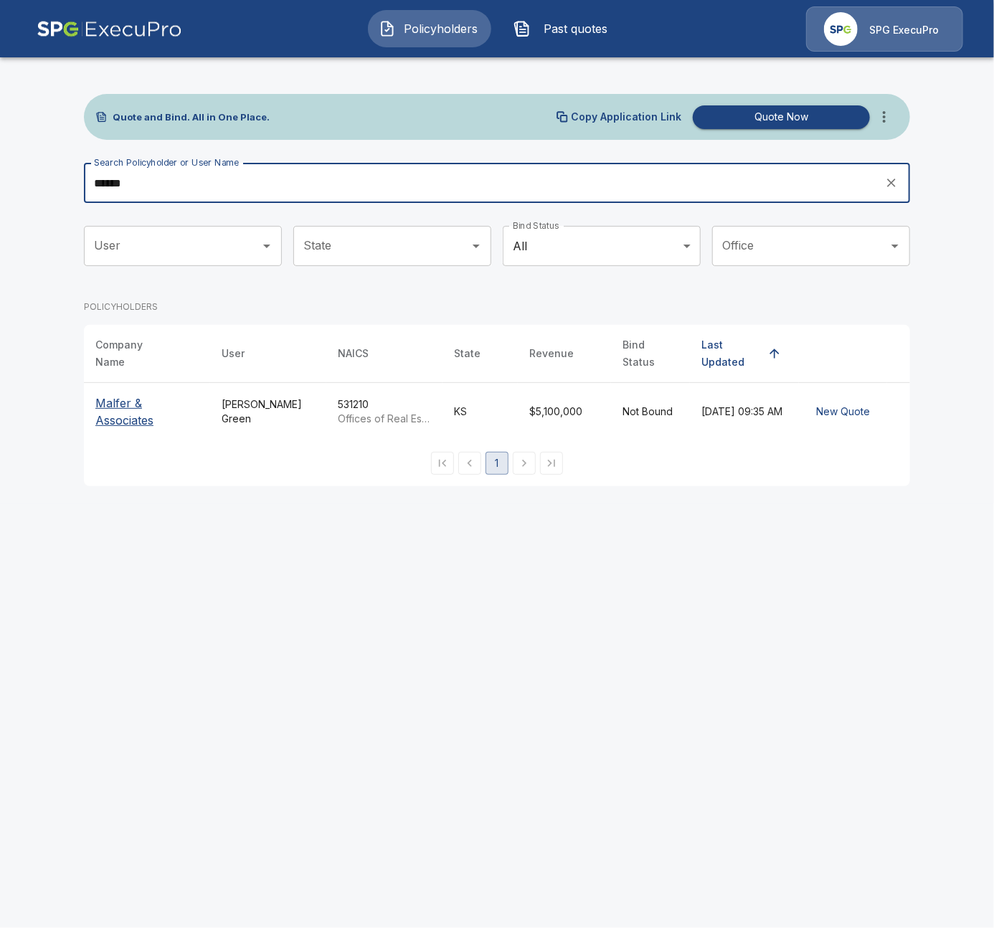
type input "******"
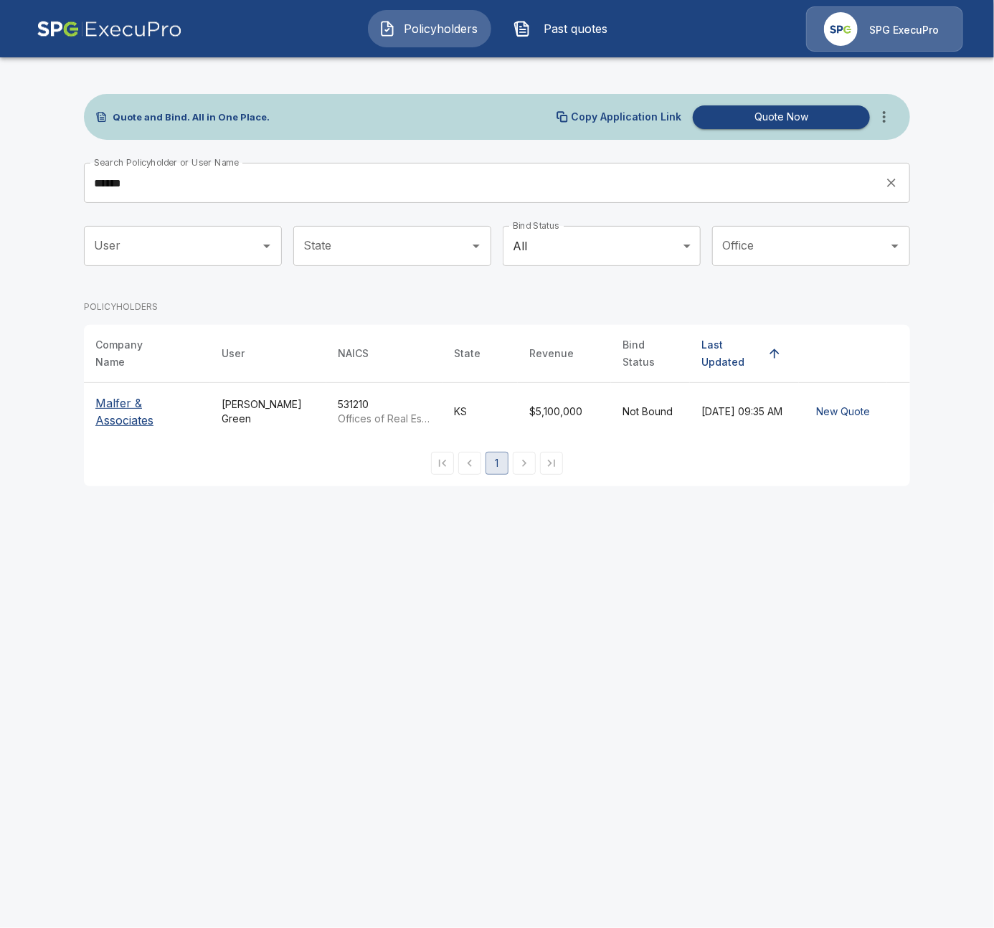
click at [102, 394] on p "Malfer & Associates" at bounding box center [146, 411] width 103 height 34
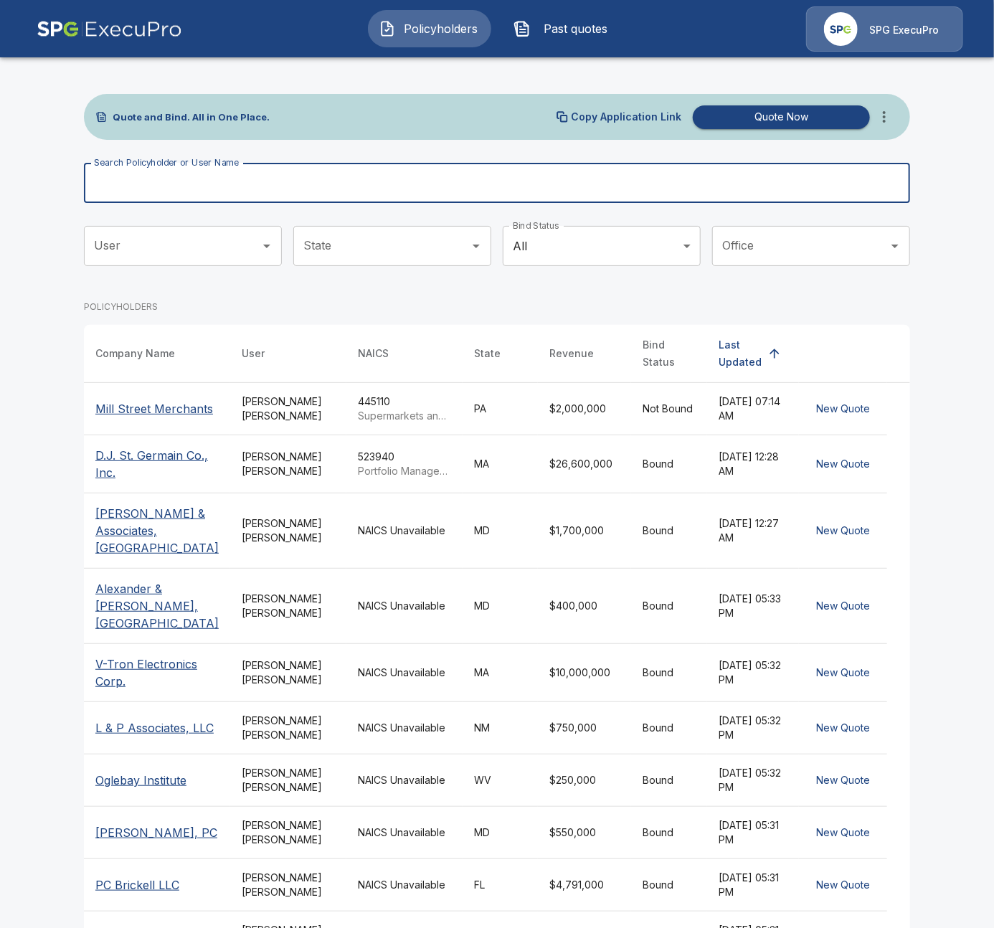
click at [228, 168] on input "Search Policyholder or User Name" at bounding box center [489, 183] width 810 height 40
paste input "**********"
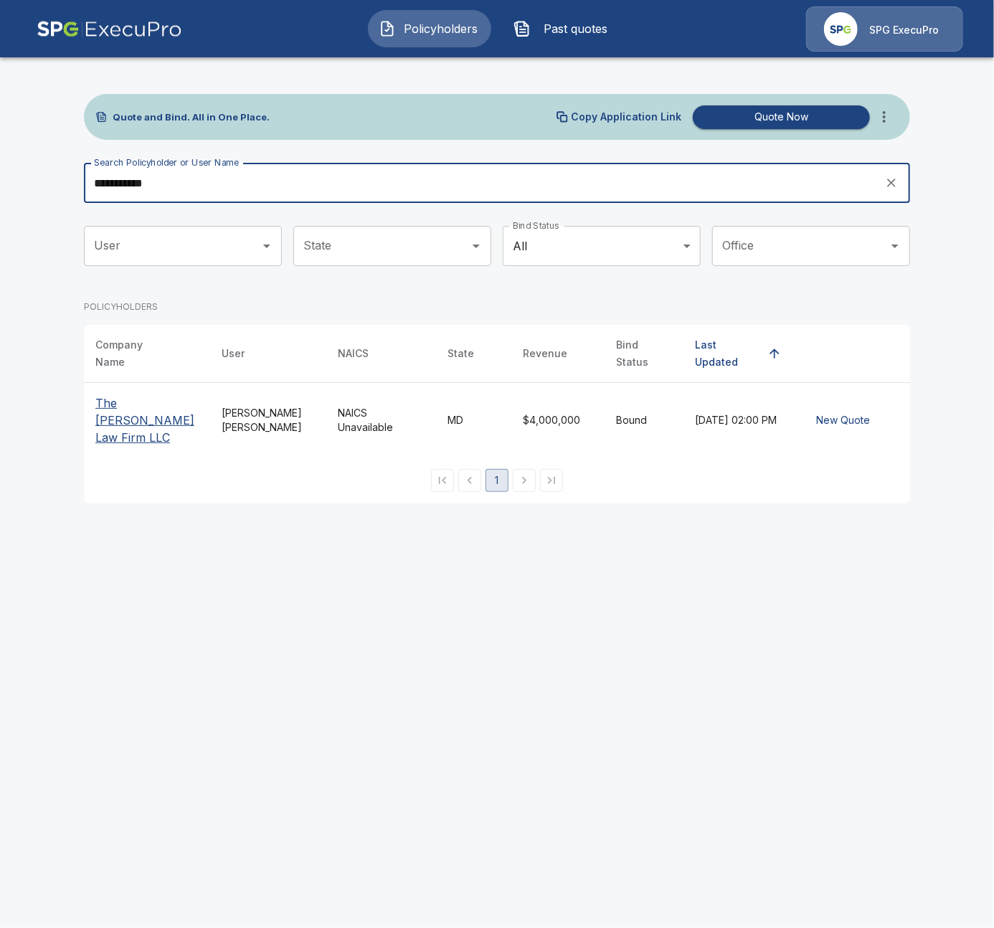
type input "**********"
click at [117, 413] on p "The Ruckdeschel Law Firm LLC" at bounding box center [146, 420] width 103 height 52
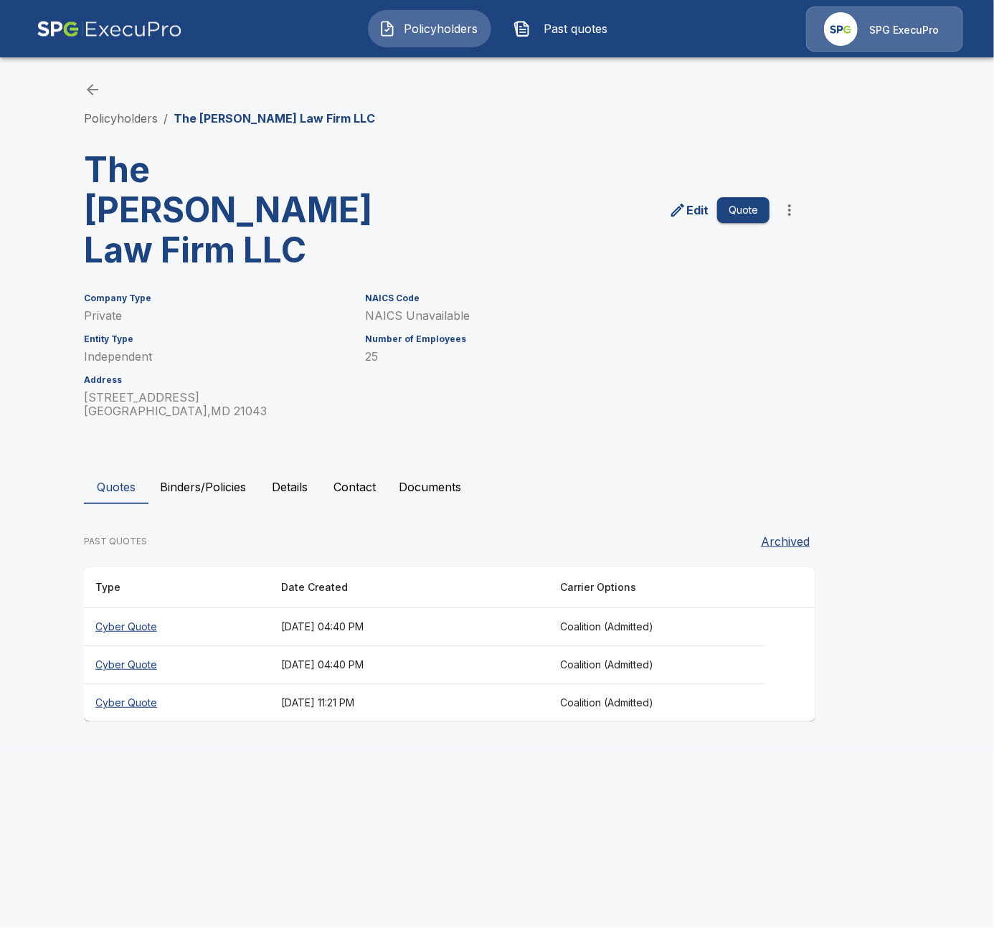
click at [239, 608] on th "Cyber Quote" at bounding box center [177, 627] width 186 height 38
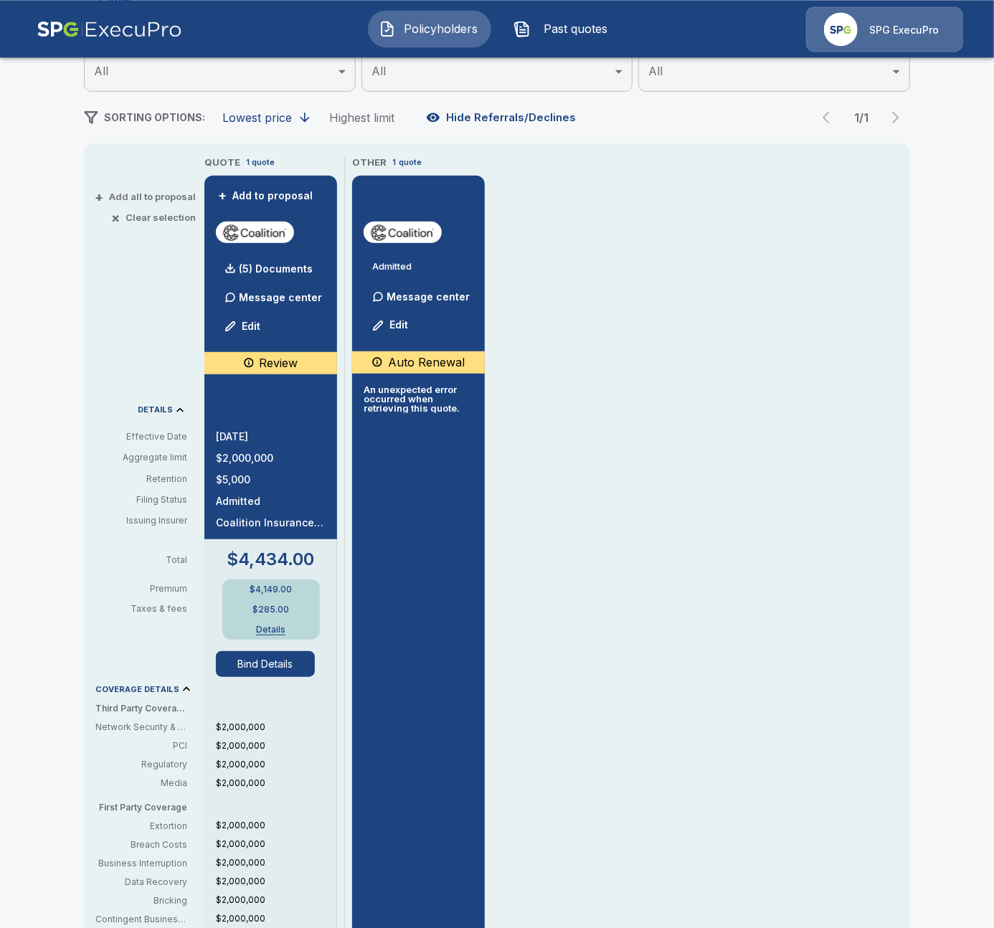
scroll to position [247, 0]
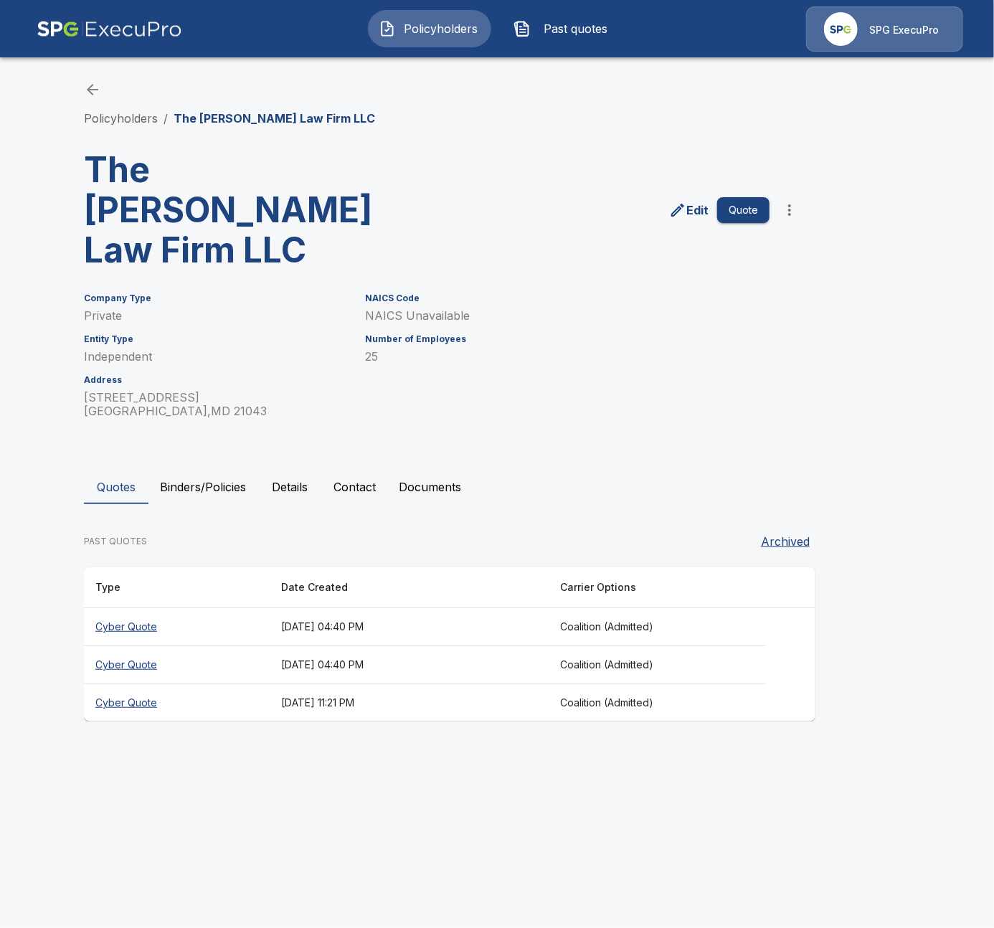
click at [234, 646] on th "Cyber Quote" at bounding box center [177, 665] width 186 height 38
click at [202, 684] on th "Cyber Quote" at bounding box center [177, 703] width 186 height 38
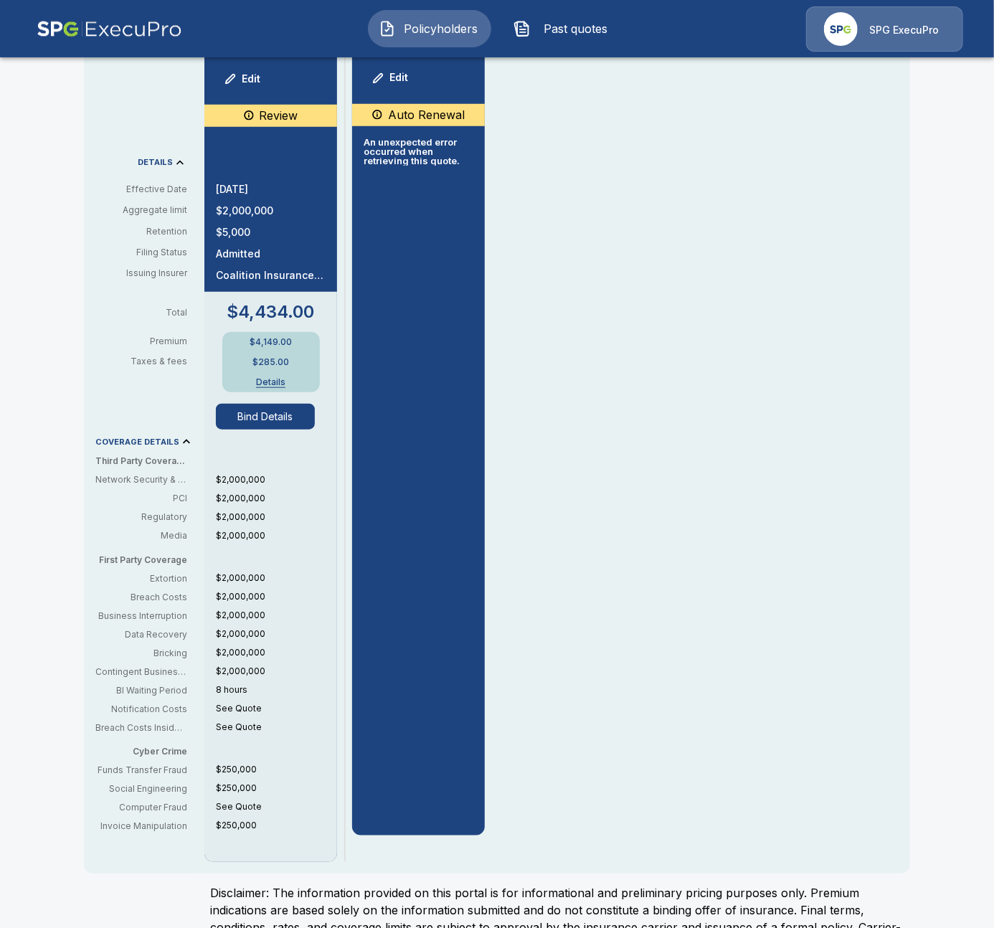
scroll to position [495, 0]
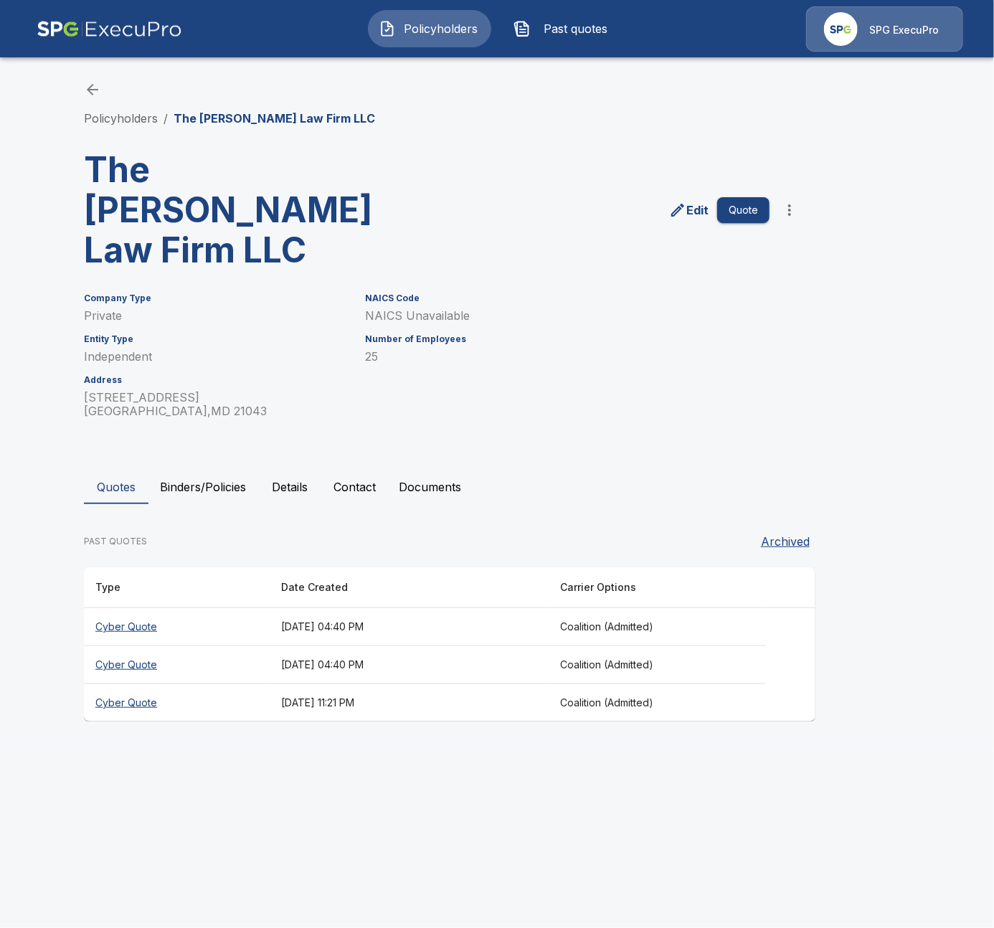
click at [196, 470] on div "Quotes Binders/Policies Details Contact Documents PAST QUOTES Archived Type Dat…" at bounding box center [497, 596] width 826 height 252
click at [199, 470] on button "Binders/Policies" at bounding box center [202, 487] width 109 height 34
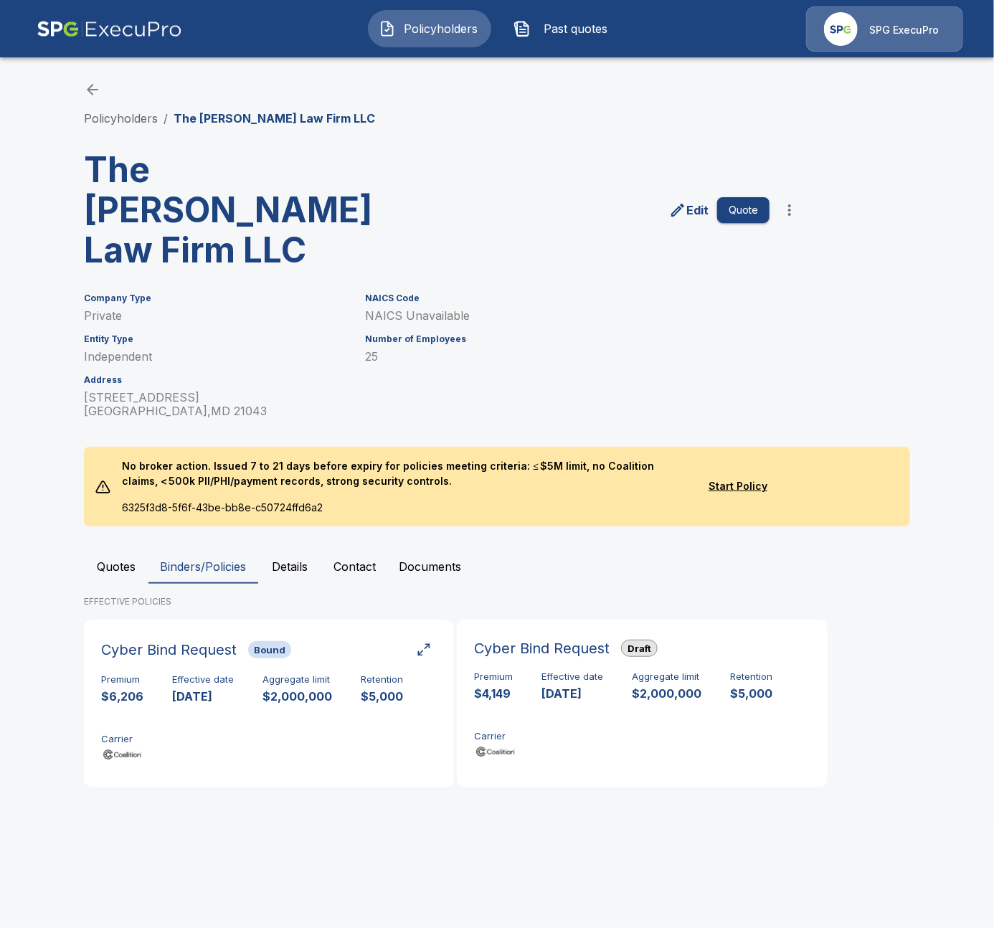
click at [104, 549] on button "Quotes" at bounding box center [116, 566] width 65 height 34
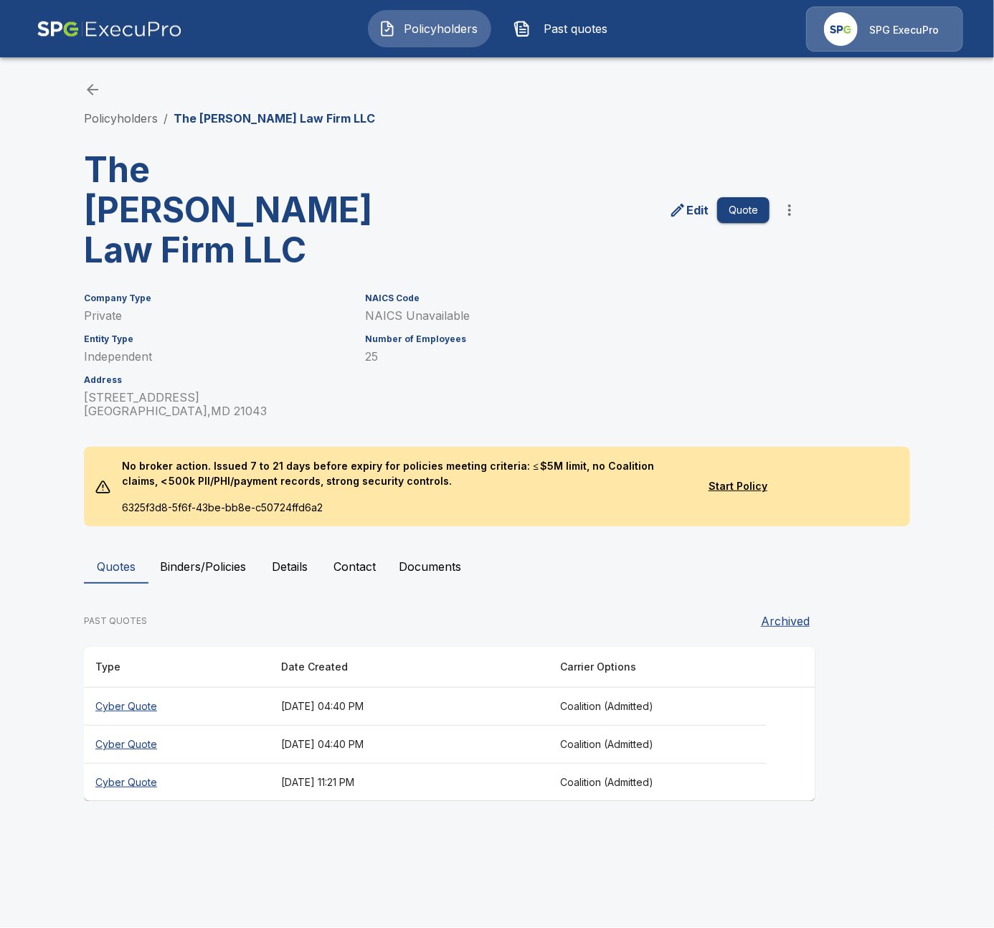
click at [209, 176] on h3 "The [PERSON_NAME] Law Firm LLC" at bounding box center [261, 210] width 354 height 120
click at [275, 206] on h3 "The [PERSON_NAME] Law Firm LLC" at bounding box center [261, 210] width 354 height 120
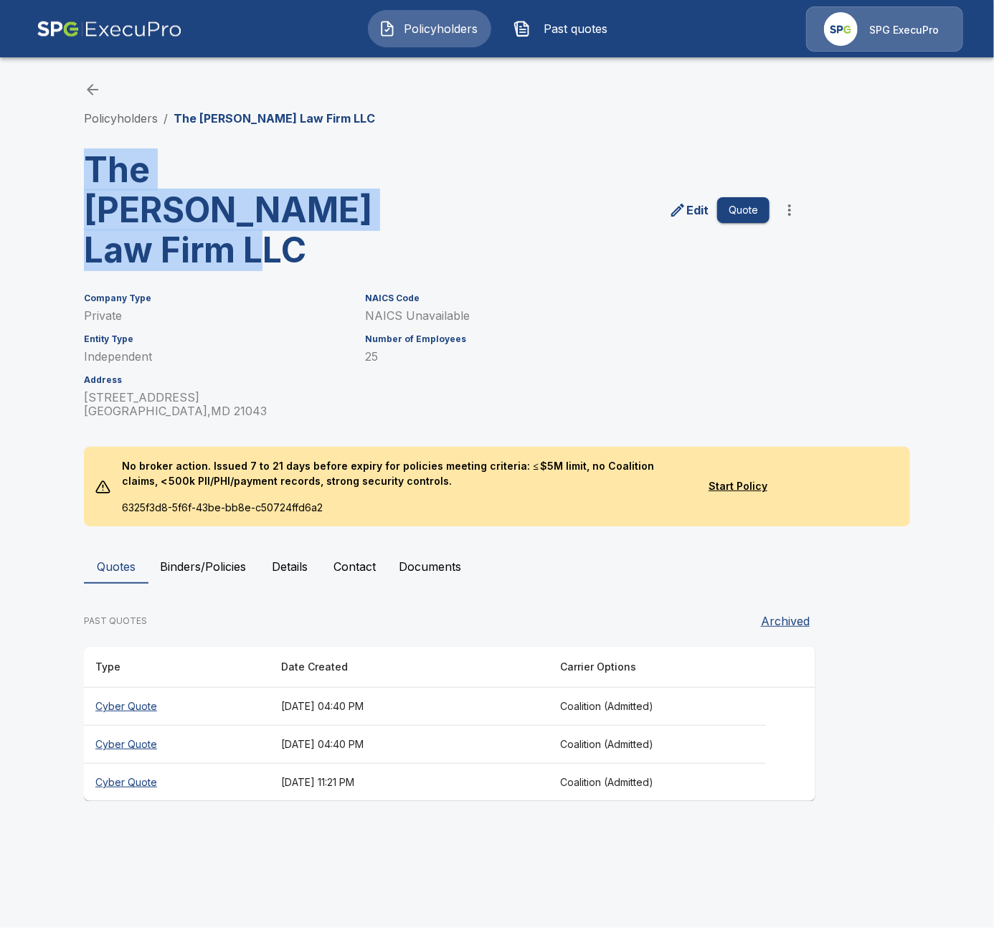
drag, startPoint x: 272, startPoint y: 206, endPoint x: 92, endPoint y: 180, distance: 182.5
click at [92, 180] on h3 "The [PERSON_NAME] Law Firm LLC" at bounding box center [261, 210] width 354 height 120
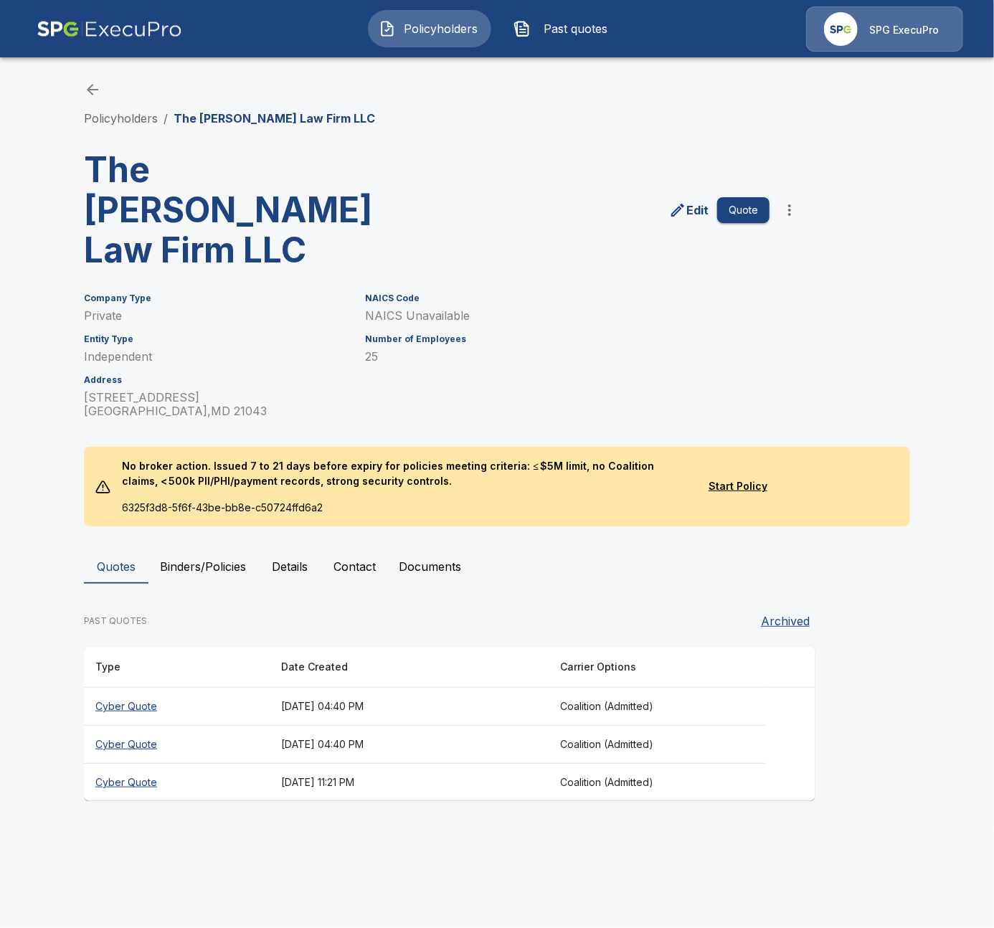
click at [167, 813] on html "Policyholders Past quotes SPG ExecuPro Policyholders / The Ruckdeschel Law Firm…" at bounding box center [497, 414] width 994 height 828
click at [214, 549] on button "Binders/Policies" at bounding box center [202, 566] width 109 height 34
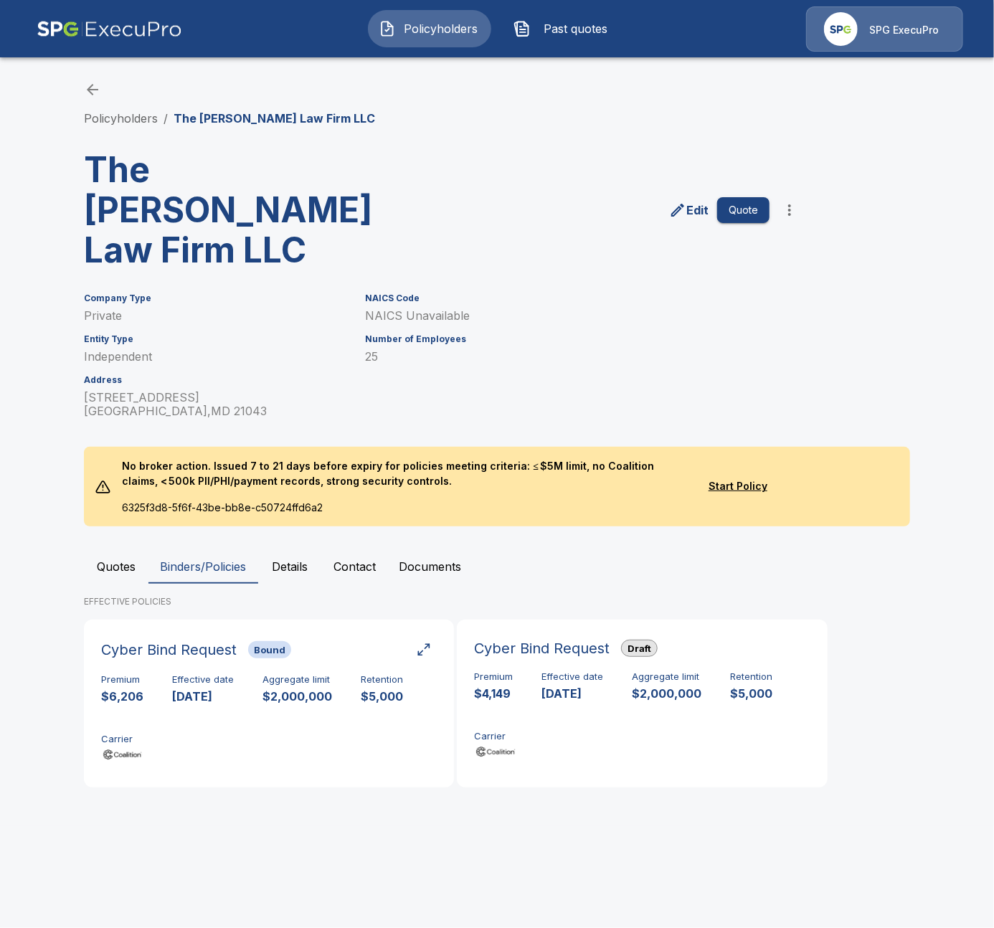
click at [434, 826] on html "Policyholders Past quotes SPG ExecuPro Policyholders / The Ruckdeschel Law Firm…" at bounding box center [497, 413] width 994 height 826
click at [624, 702] on div "Premium $4,149 Effective date 10/7/2025 Aggregate limit $2,000,000 Retention $5…" at bounding box center [642, 716] width 336 height 90
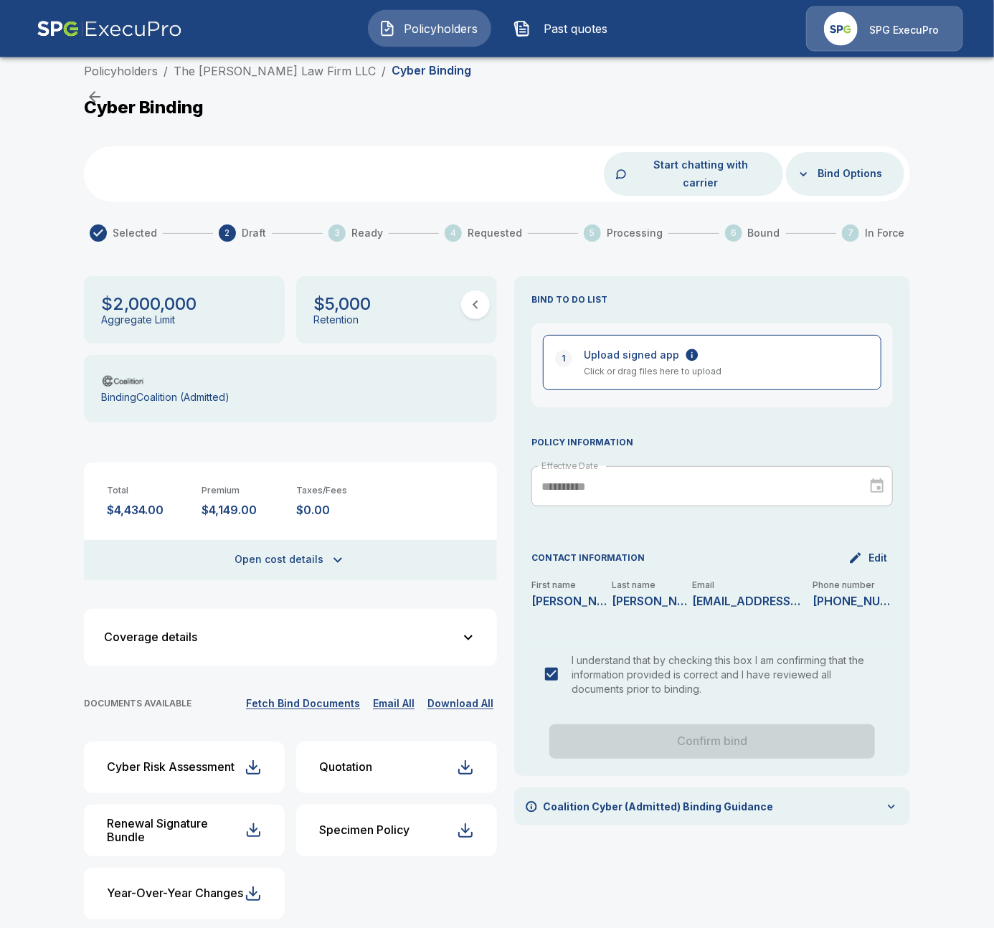
scroll to position [14, 0]
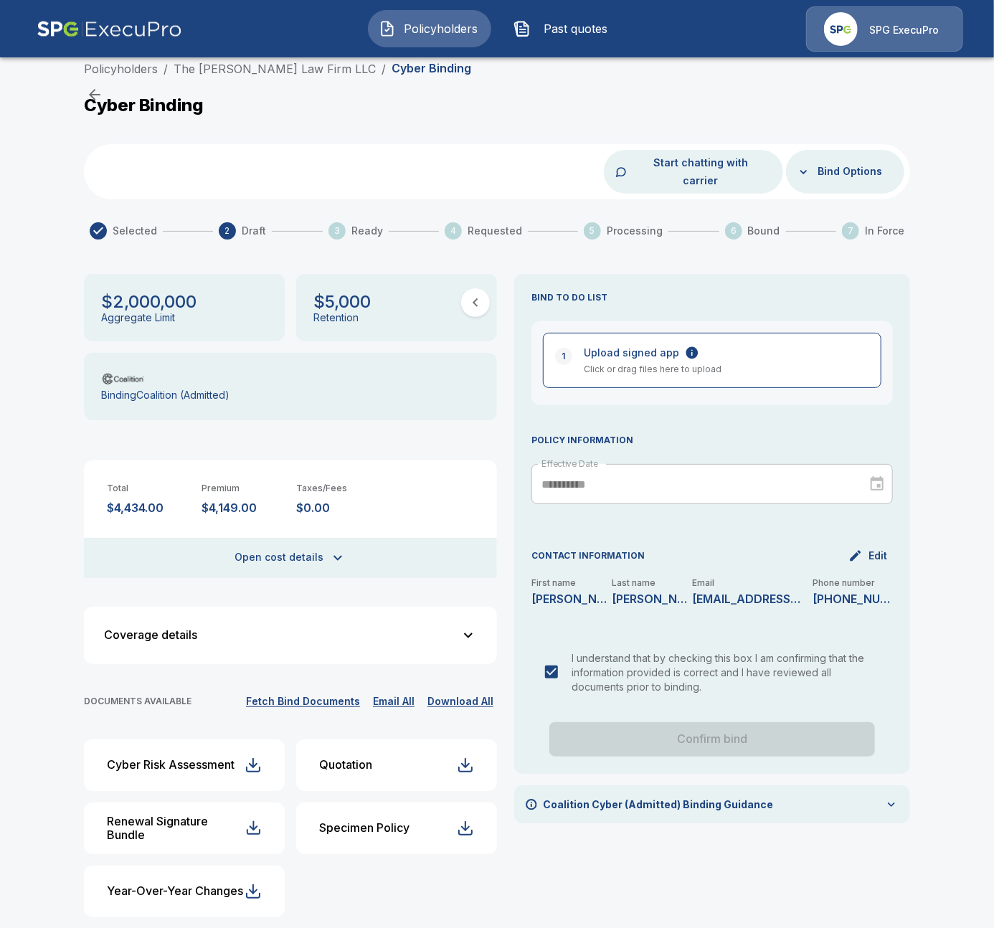
click at [730, 868] on div "**********" at bounding box center [712, 601] width 396 height 655
click at [916, 850] on div "Policyholders / The Ruckdeschel Law Firm LLC / Cyber Binding Cyber Binding Star…" at bounding box center [497, 502] width 860 height 885
click at [282, 91] on div "Policyholders / The Ruckdeschel Law Firm LLC / Cyber Binding Cyber Binding Star…" at bounding box center [497, 502] width 860 height 885
click at [326, 69] on link "The Ruckdeschel Law Firm LLC" at bounding box center [275, 69] width 202 height 14
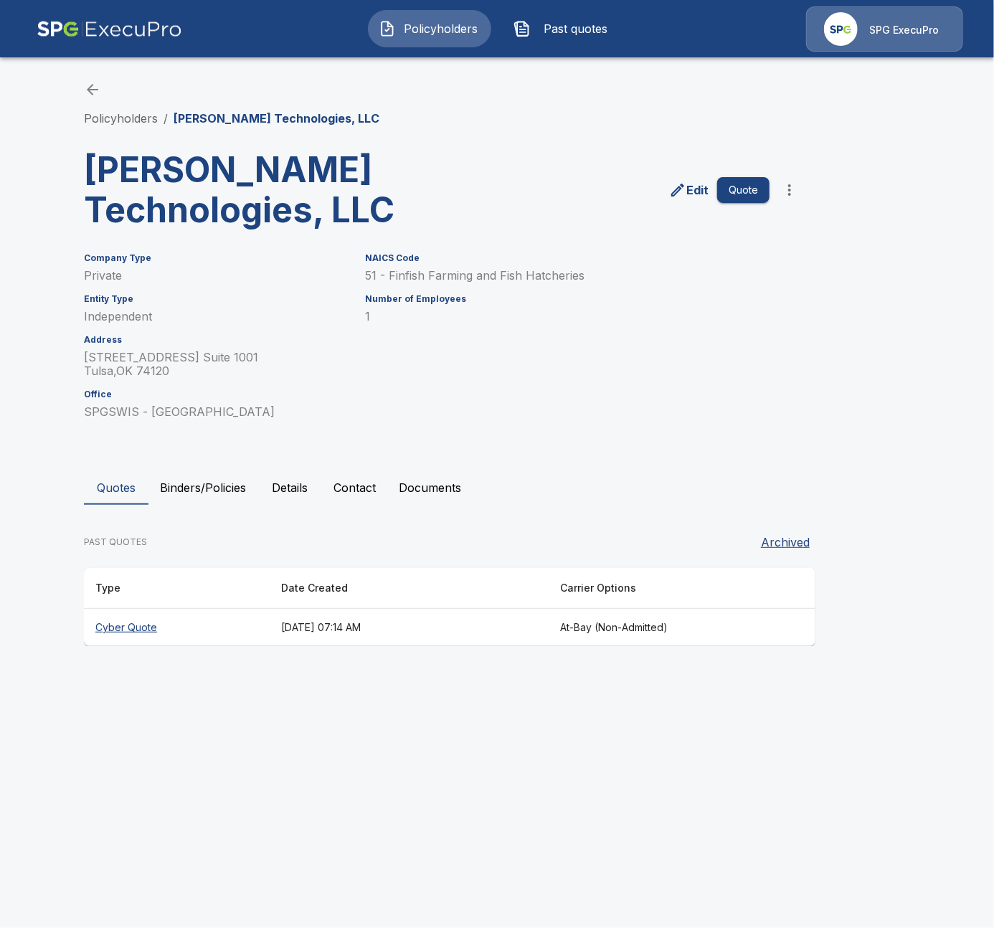
click at [460, 627] on th "[DATE] 07:14 AM" at bounding box center [409, 628] width 279 height 38
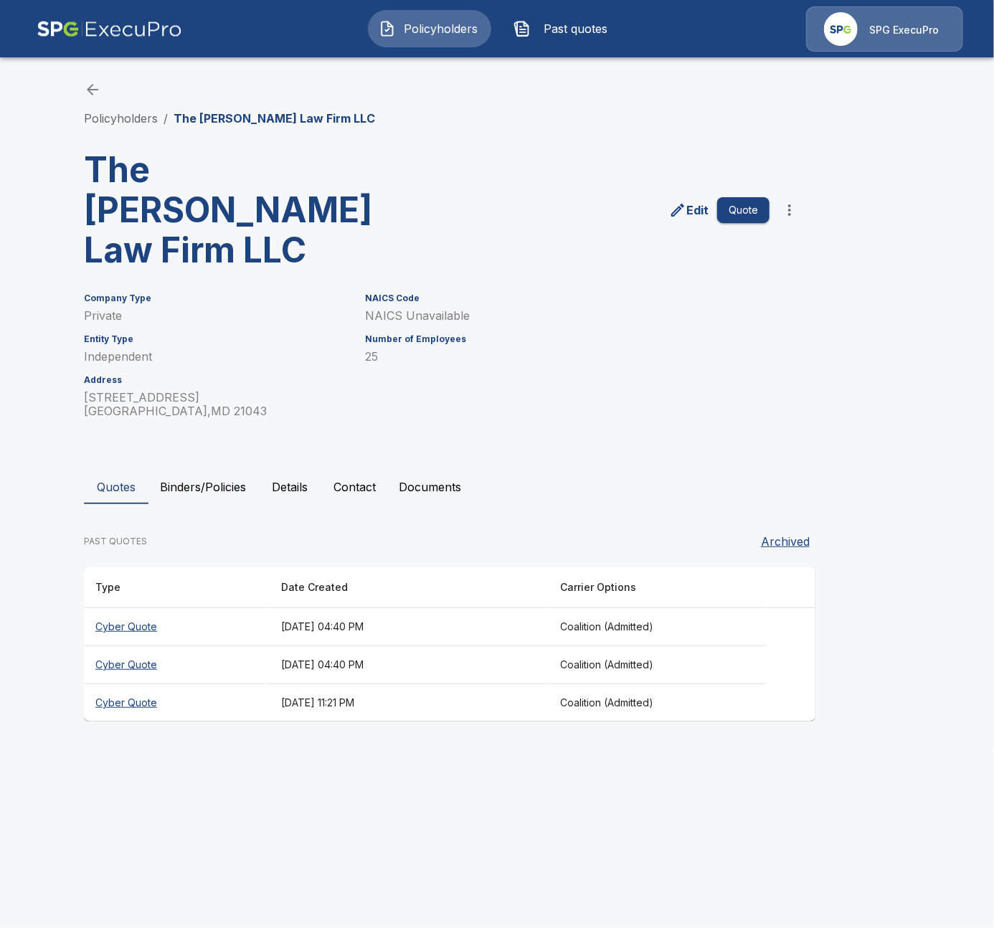
click at [259, 744] on html "Policyholders Past quotes SPG ExecuPro Policyholders / The [PERSON_NAME] Law Fi…" at bounding box center [497, 374] width 994 height 749
click at [261, 749] on html "Policyholders Past quotes SPG ExecuPro Policyholders / The [PERSON_NAME] Law Fi…" at bounding box center [497, 374] width 994 height 749
click at [126, 115] on link "Policyholders" at bounding box center [121, 118] width 74 height 14
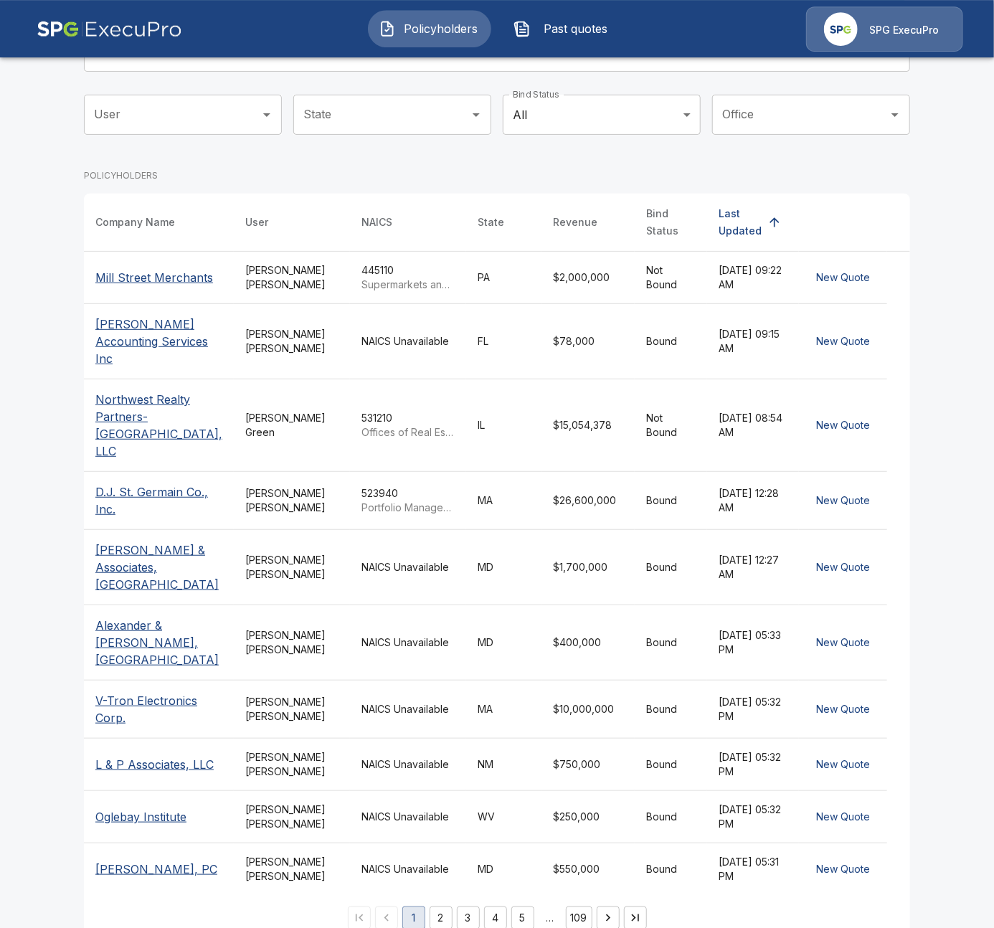
scroll to position [133, 0]
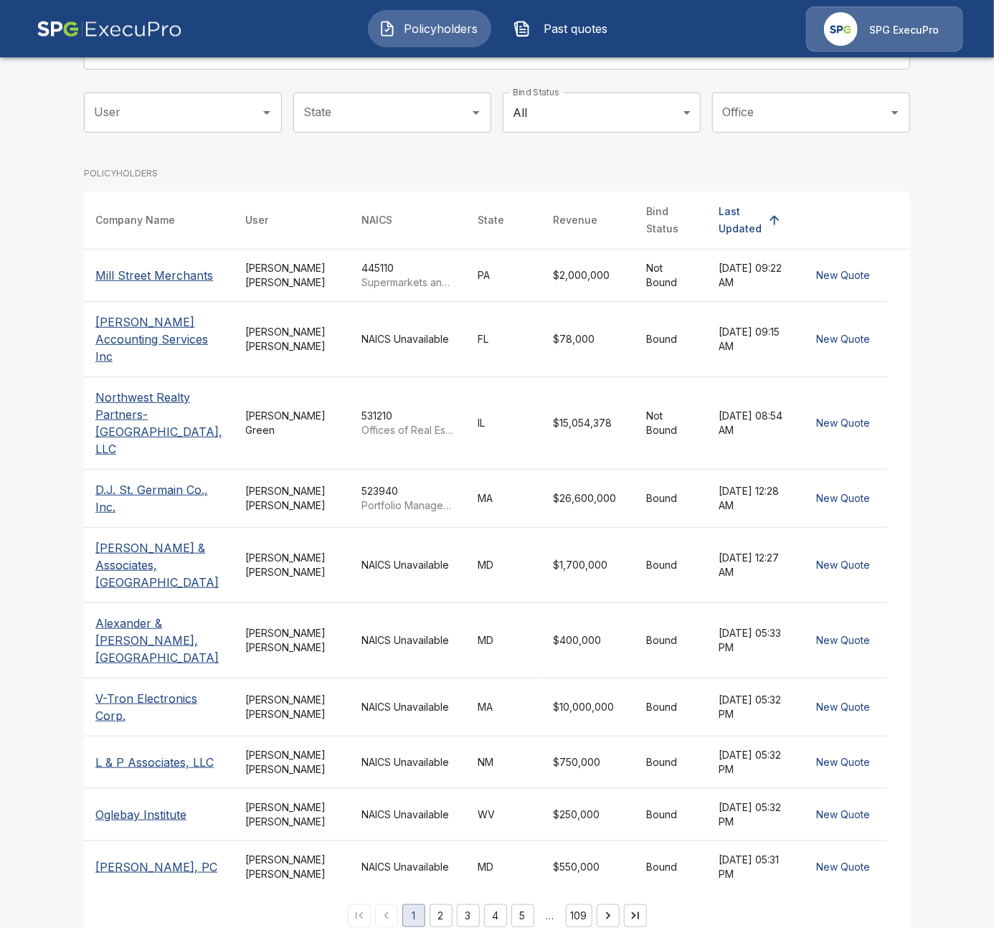
click at [374, 678] on td "NAICS Unavailable" at bounding box center [408, 707] width 116 height 58
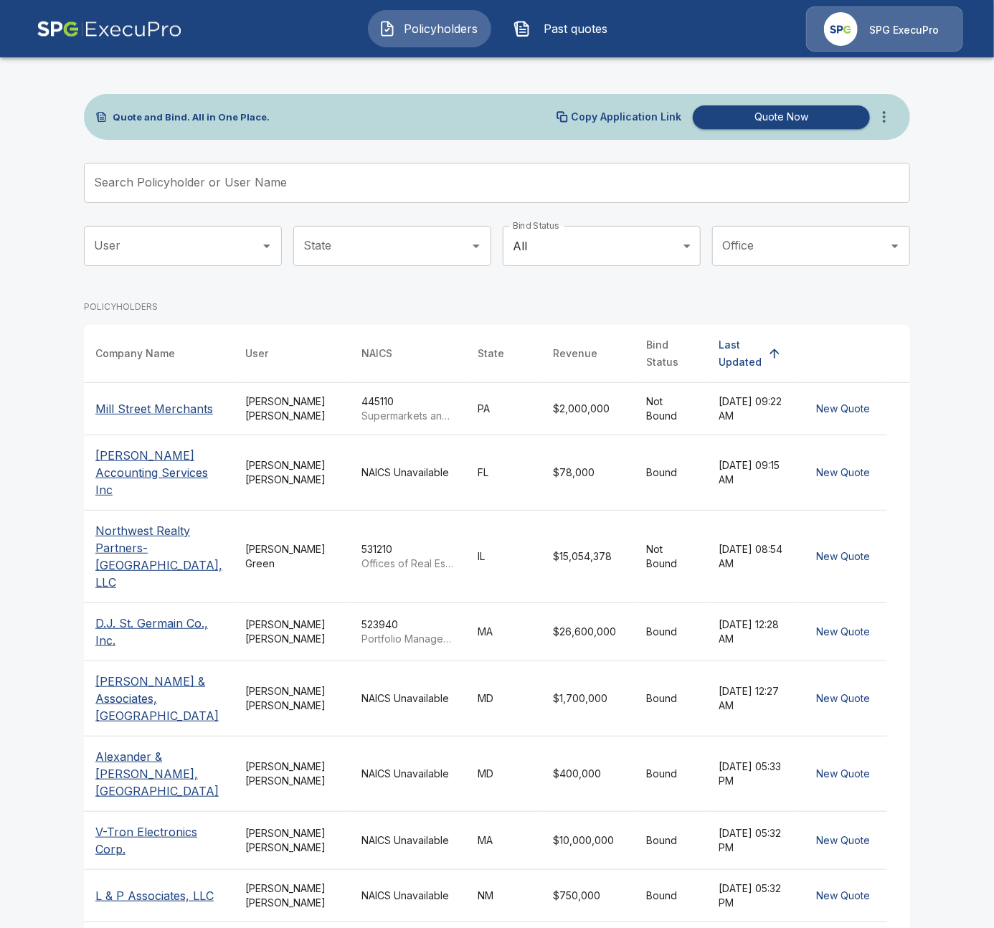
click at [291, 495] on td "[PERSON_NAME]" at bounding box center [292, 472] width 116 height 75
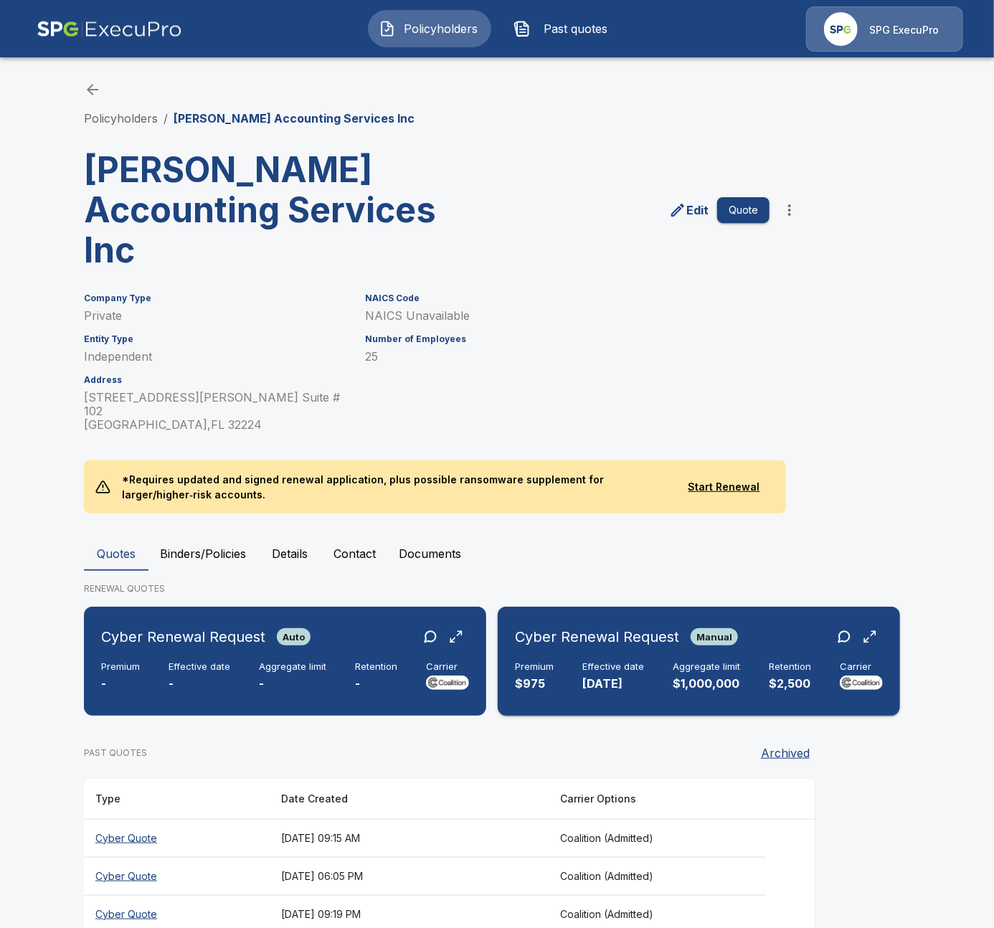
click at [605, 678] on p "[DATE]" at bounding box center [613, 683] width 62 height 16
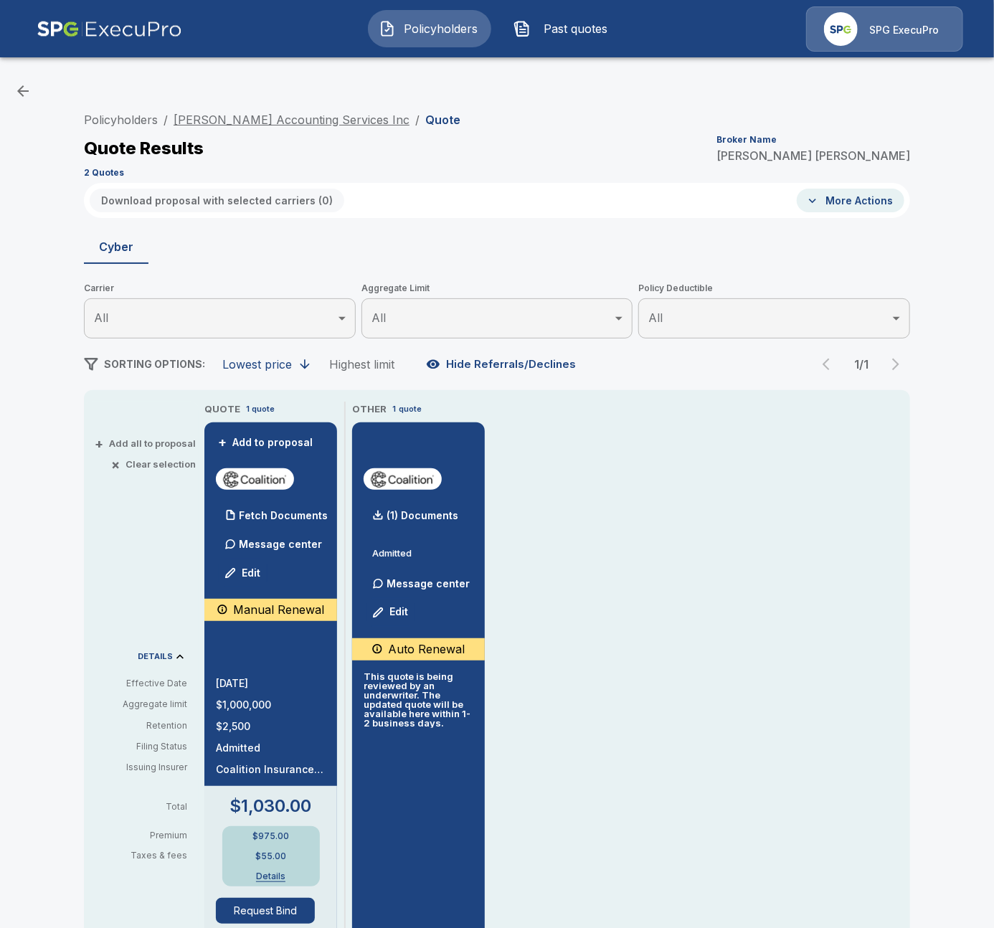
click at [300, 120] on link "[PERSON_NAME] Accounting Services Inc" at bounding box center [292, 120] width 236 height 14
